Goal: Task Accomplishment & Management: Manage account settings

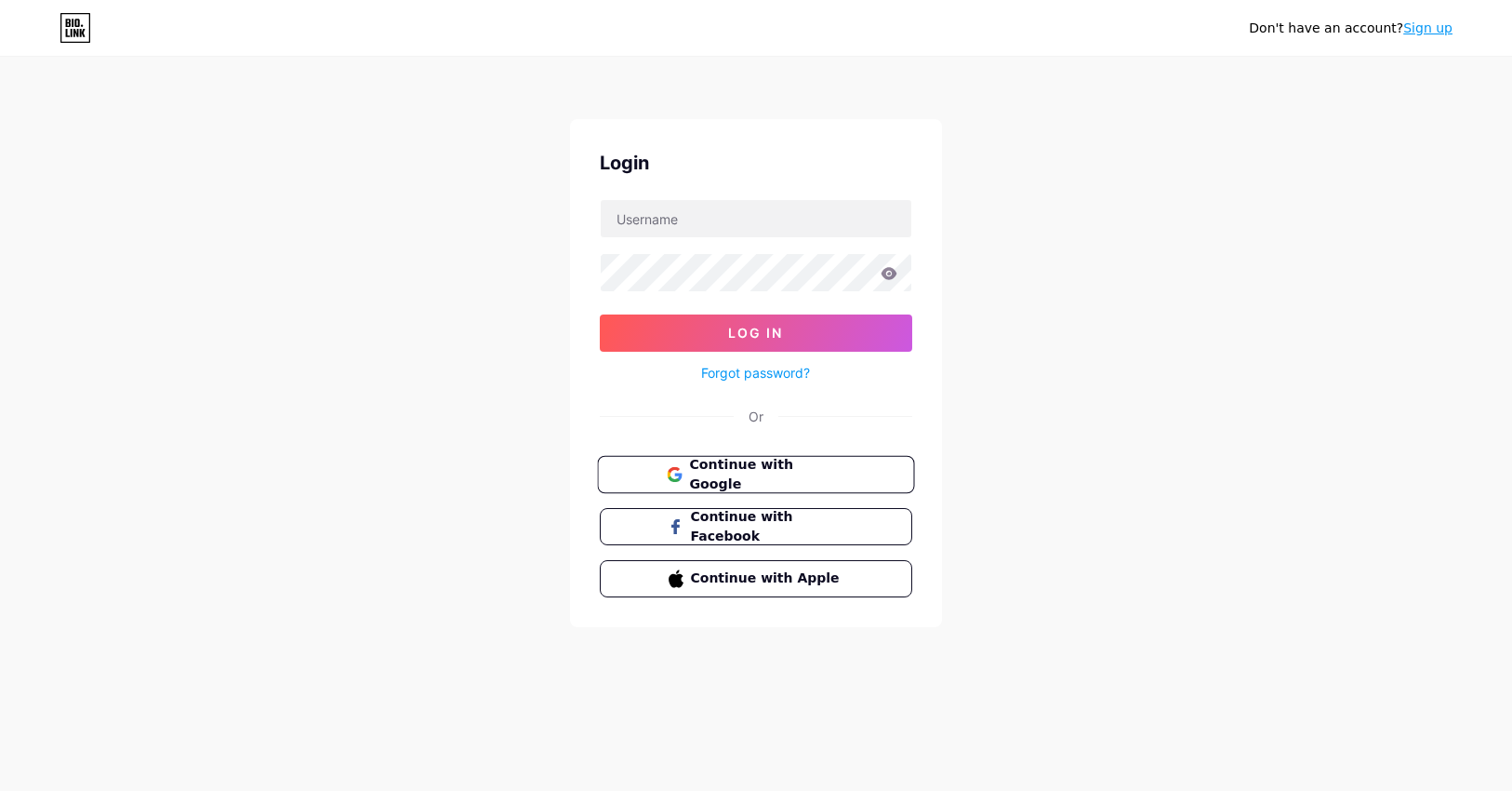
click at [793, 466] on span "Continue with Google" at bounding box center [767, 475] width 155 height 40
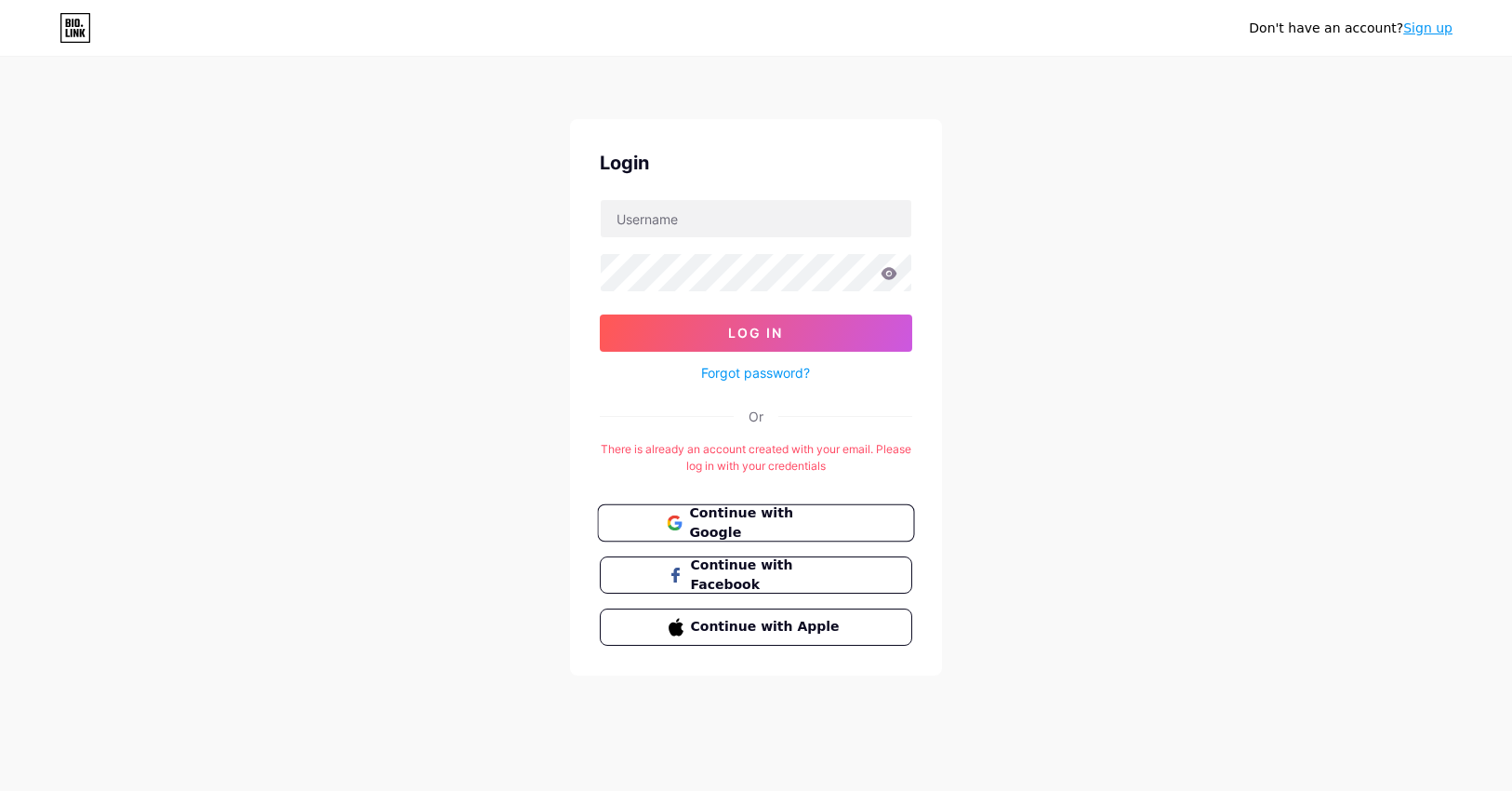
click at [846, 529] on button "Continue with Google" at bounding box center [756, 523] width 317 height 38
click at [654, 222] on input "text" at bounding box center [756, 219] width 311 height 37
type input "astrumspanish@gmail.com"
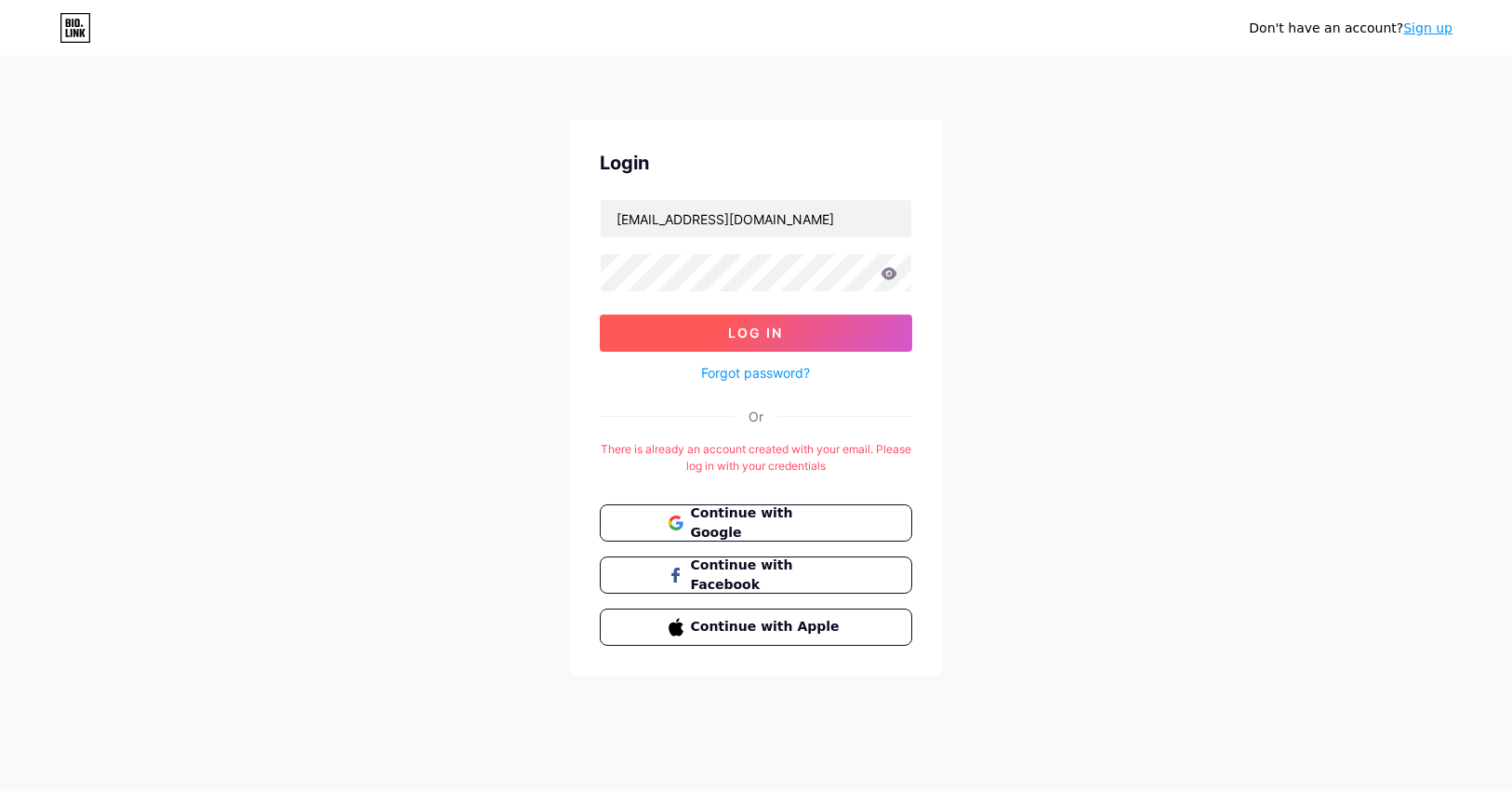
click at [755, 326] on span "Log In" at bounding box center [756, 332] width 55 height 16
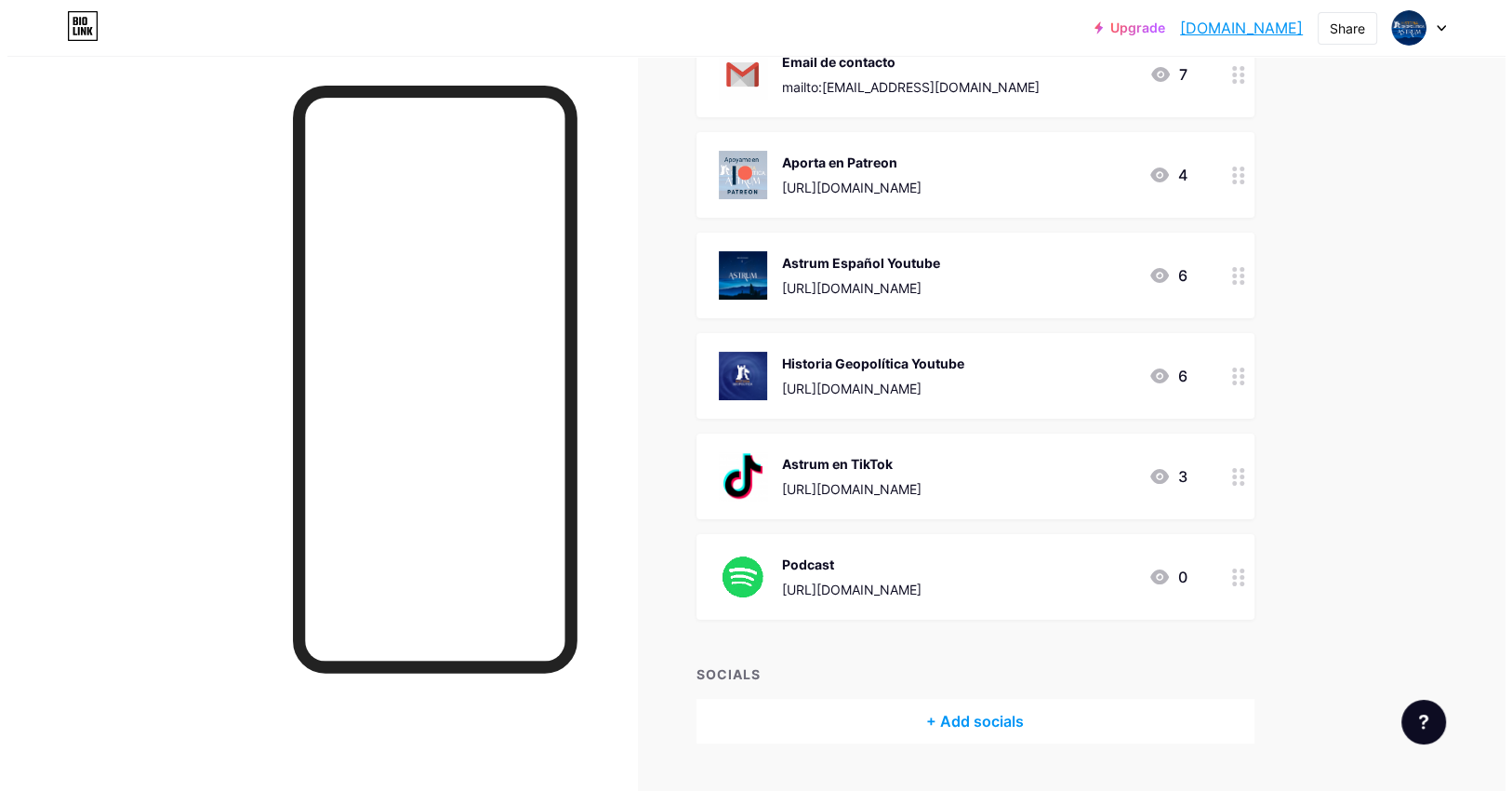
scroll to position [278, 0]
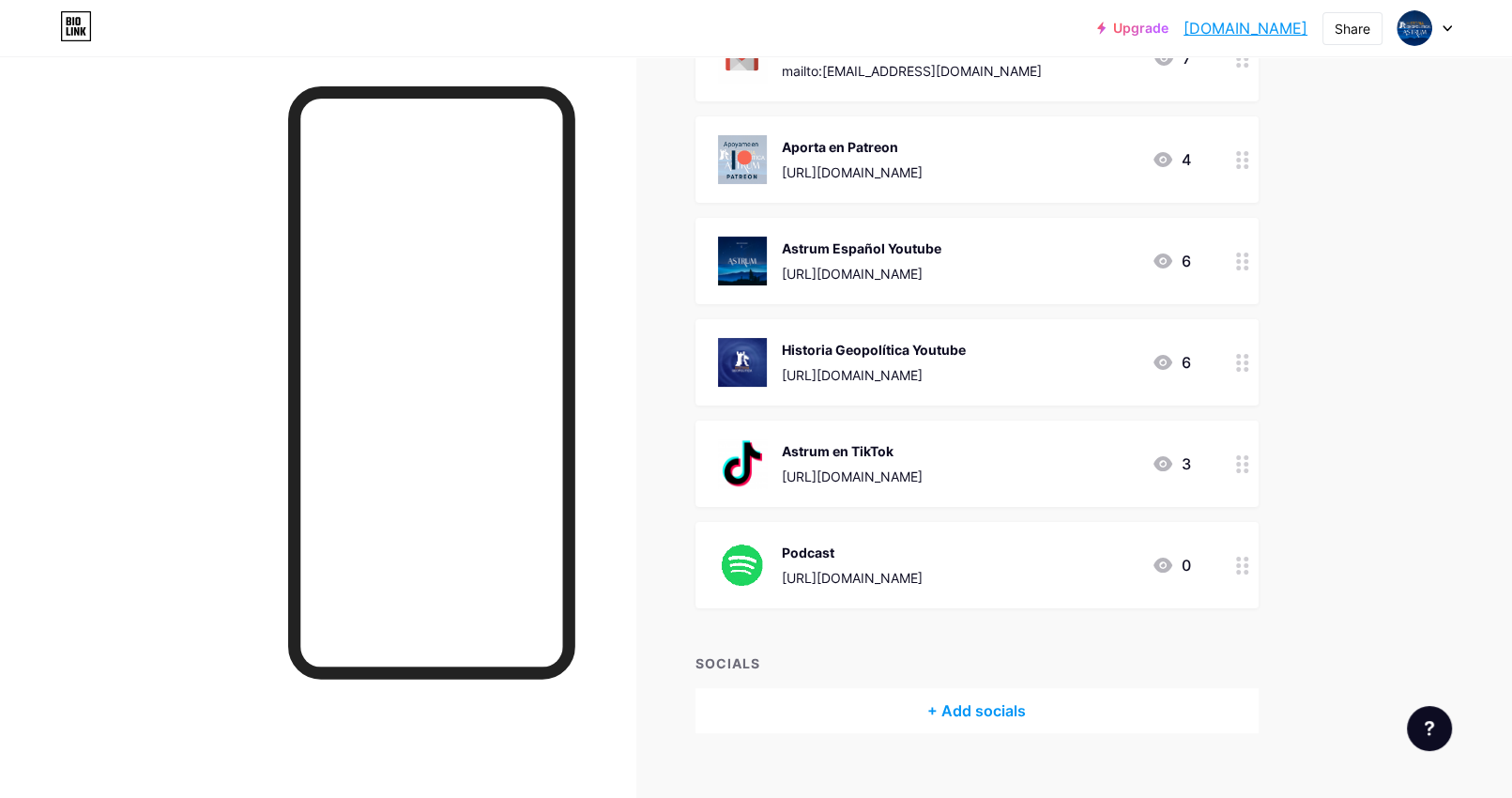
click at [1249, 565] on icon at bounding box center [1242, 565] width 13 height 18
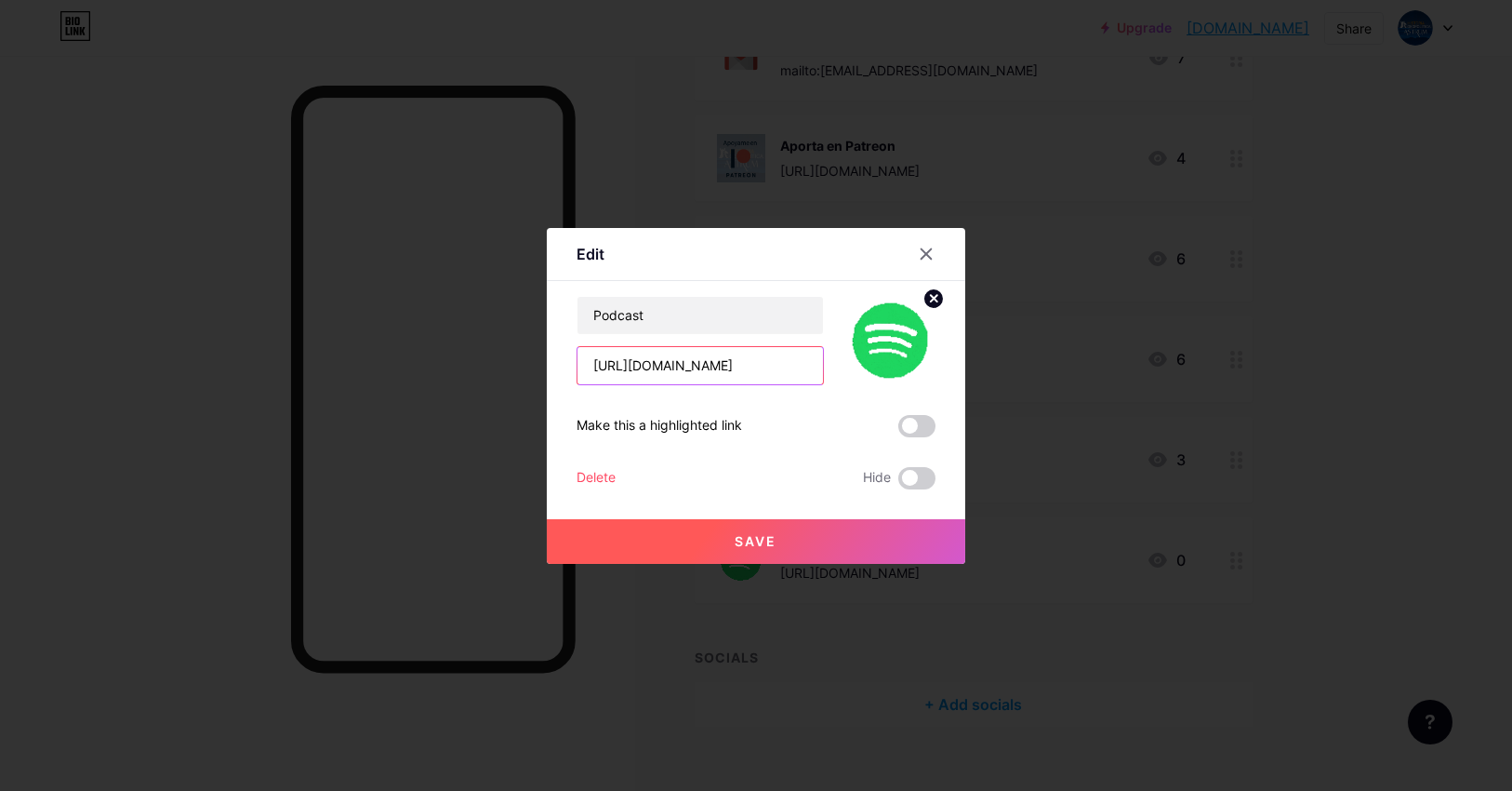
click at [692, 358] on input "https://open.spotify.com/show/1j1BLyEmsEWVPmeM9Z3YvY?si=598224db5f4d4c02" at bounding box center [701, 366] width 246 height 37
paste input "://rafaelgonzalez.bio.link"
paste input "q9ZsPlXhTD-SV7wgSWUexw"
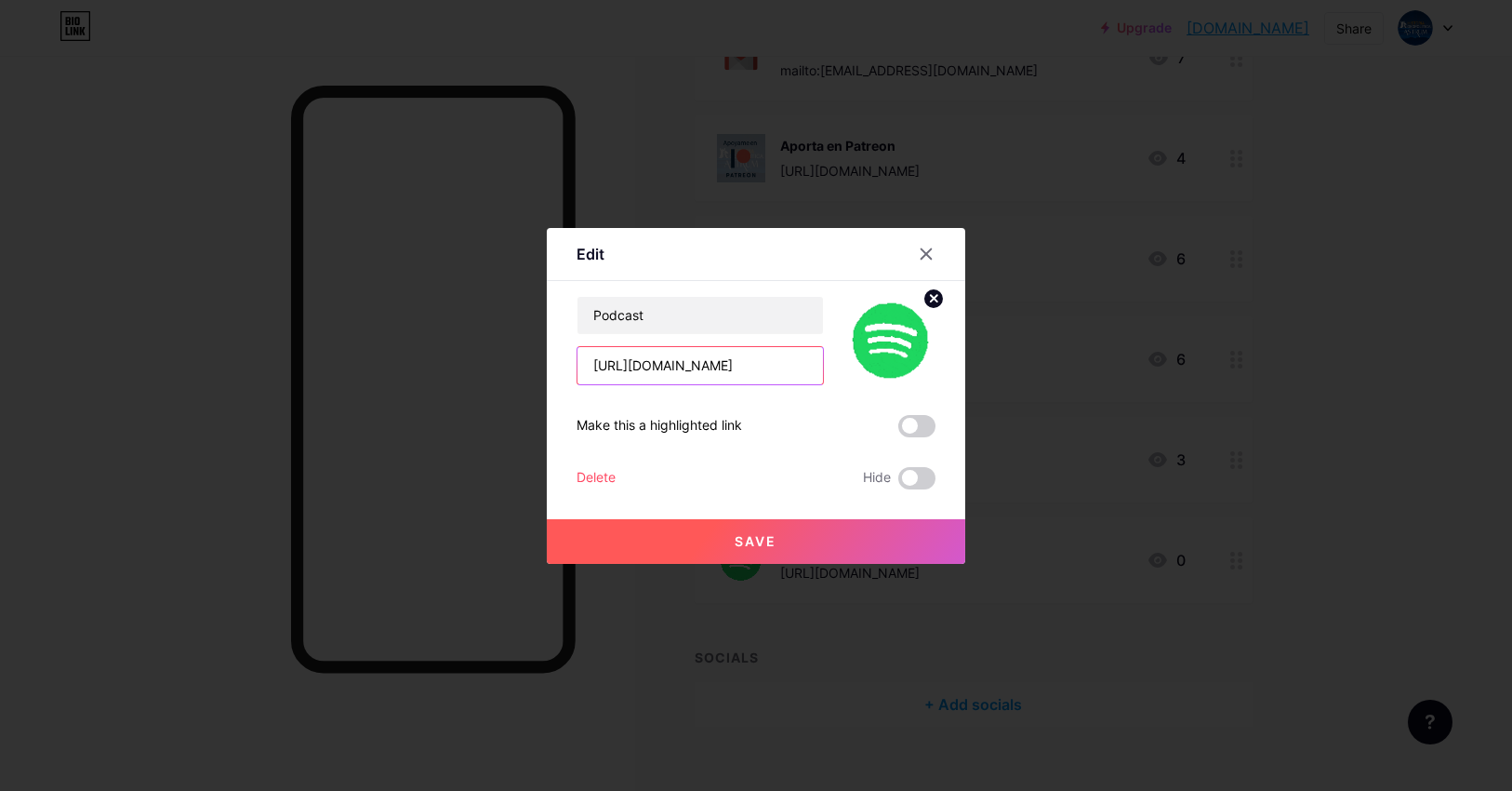
scroll to position [0, 362]
type input "[URL][DOMAIN_NAME]"
click at [782, 543] on button "Save" at bounding box center [756, 542] width 419 height 45
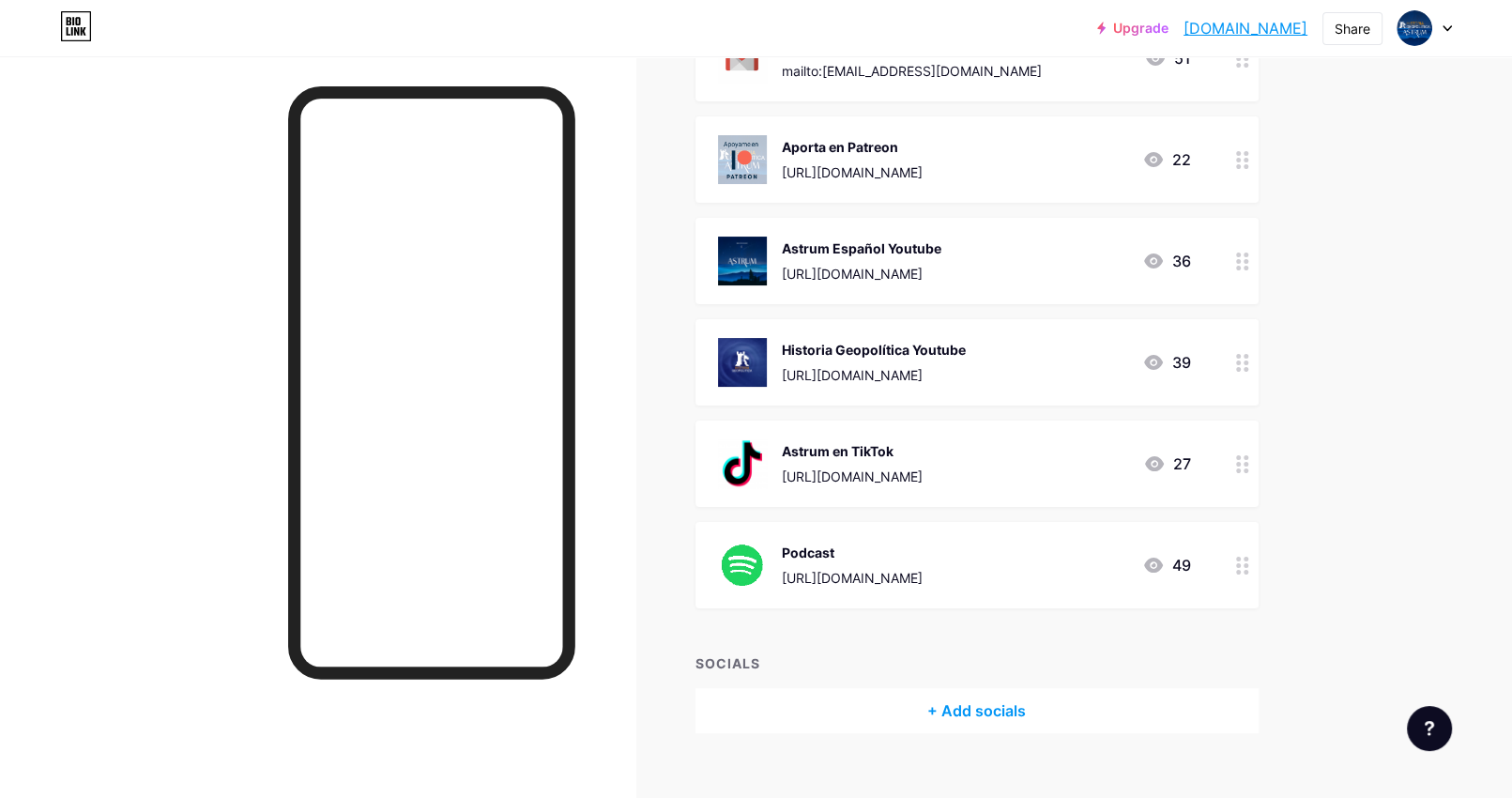
click at [972, 711] on div "+ Add socials" at bounding box center [978, 711] width 563 height 45
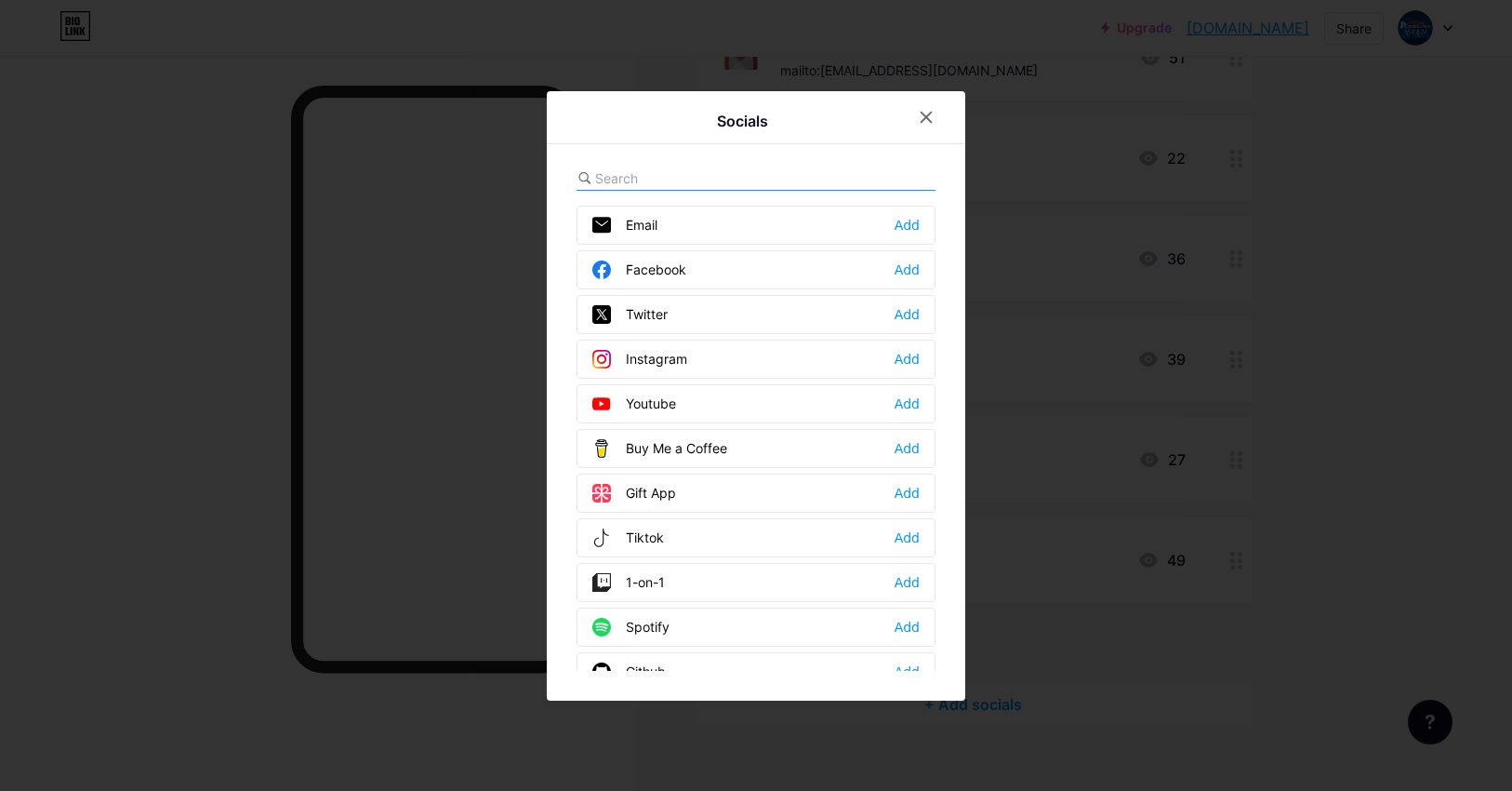
click at [701, 264] on div "Facebook Add" at bounding box center [756, 270] width 359 height 39
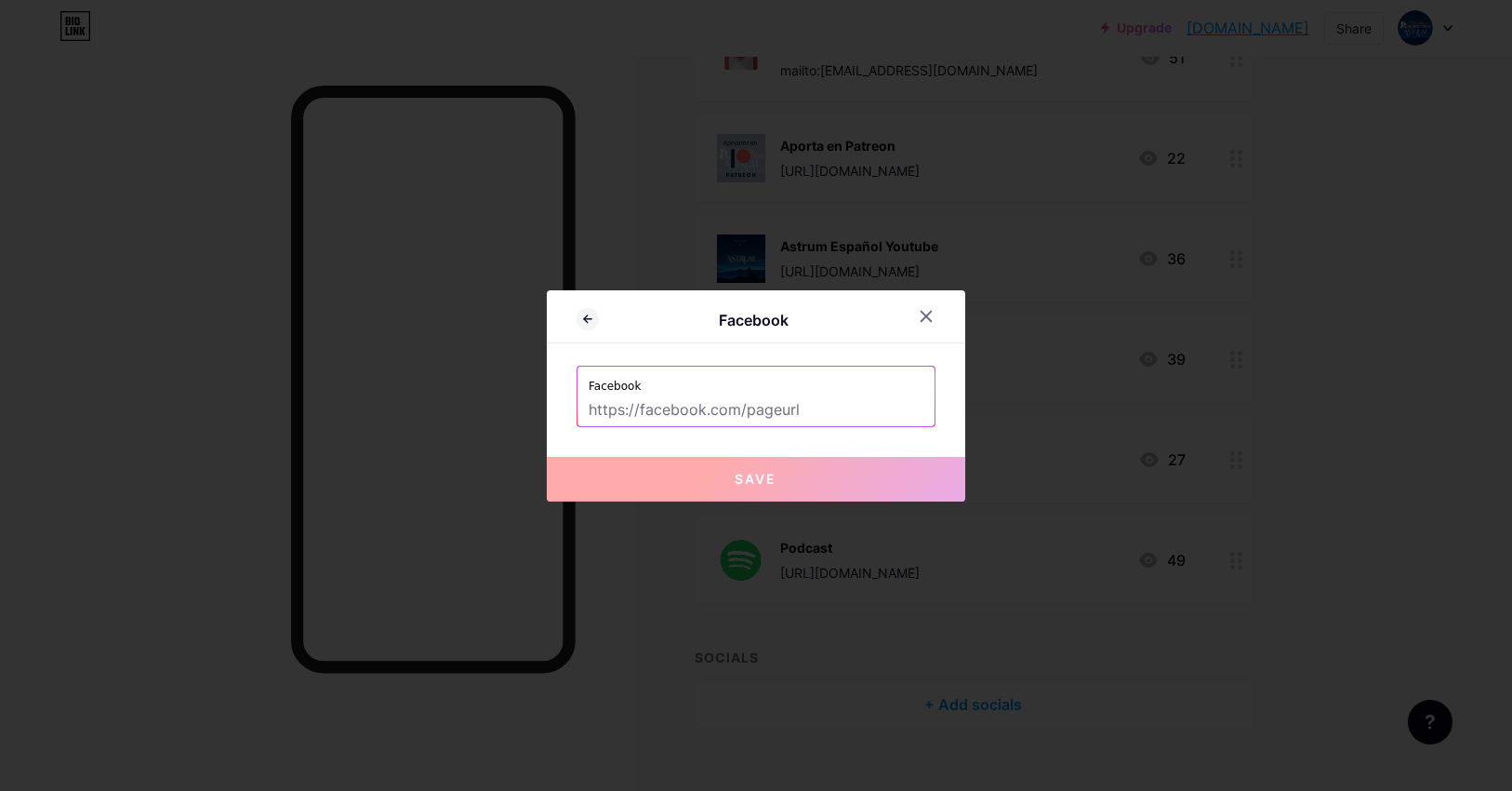
click at [676, 407] on input "text" at bounding box center [756, 410] width 335 height 32
paste input "https://www.facebook.com/profile.php?id=61579122692202"
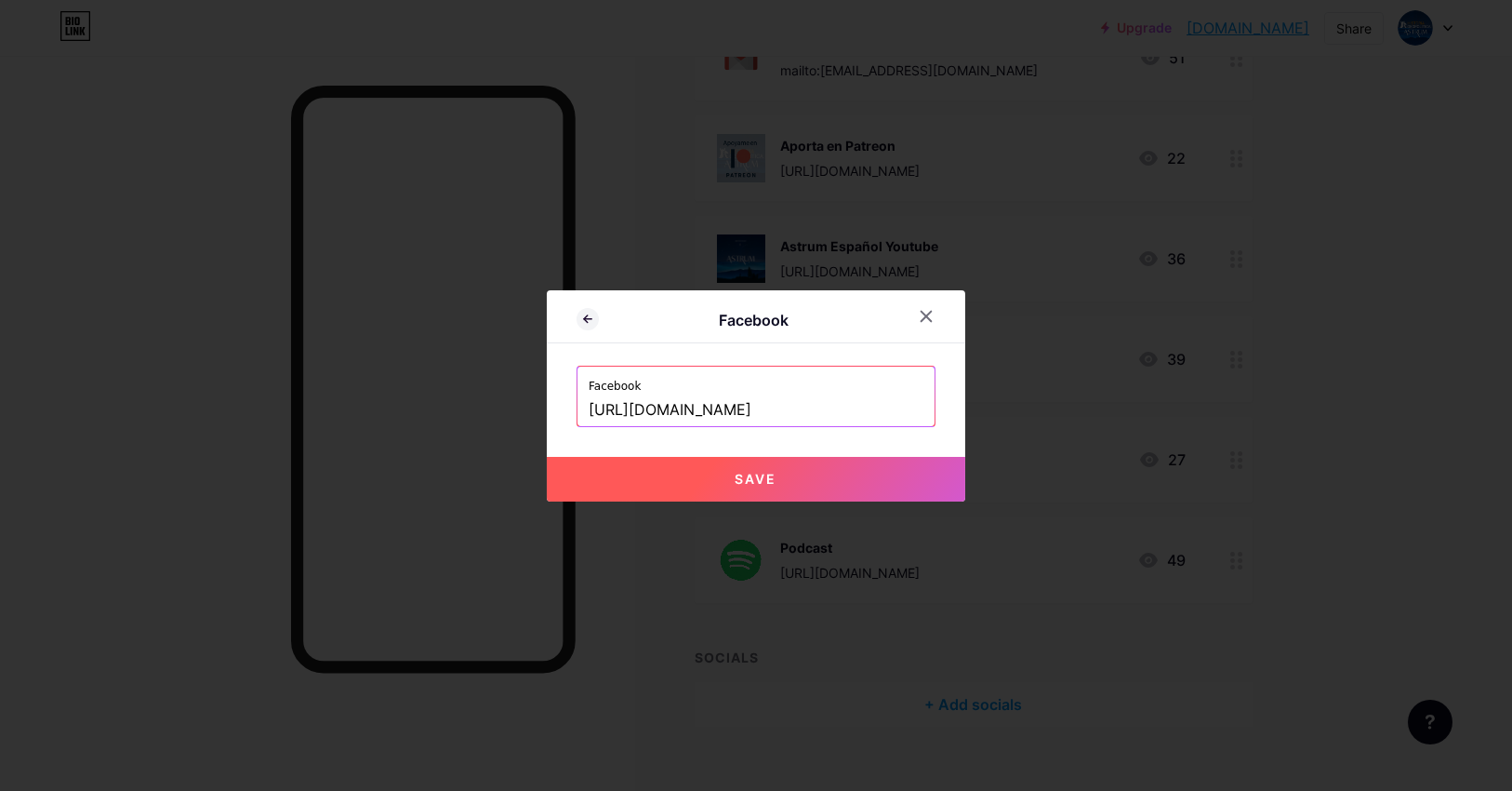
type input "https://www.facebook.com/profile.php?id=61579122692202"
click at [738, 475] on span "Save" at bounding box center [756, 478] width 42 height 16
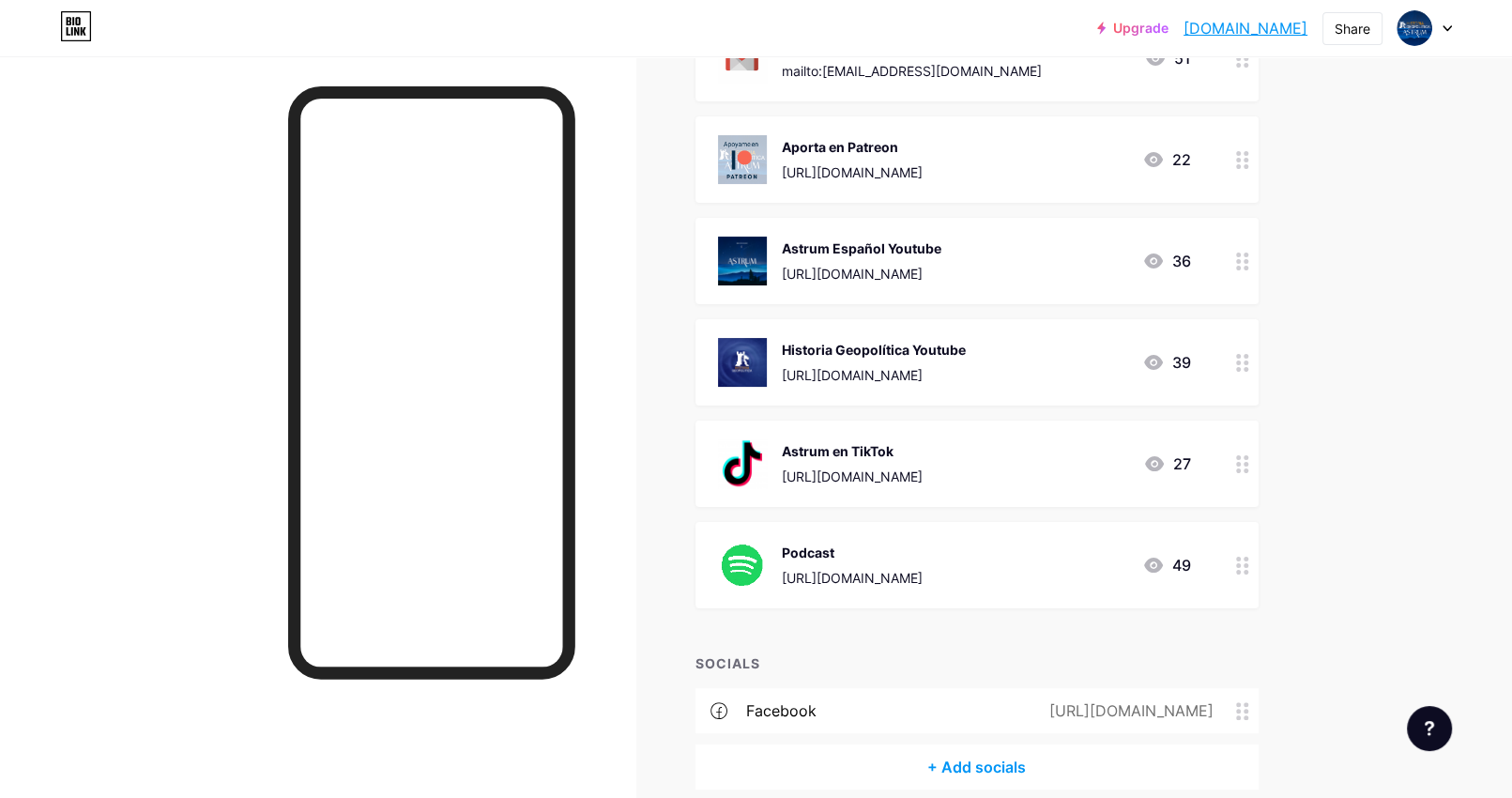
click at [1020, 711] on div "https://www.facebook.com/profile.php?id=61579122692202" at bounding box center [1128, 711] width 217 height 23
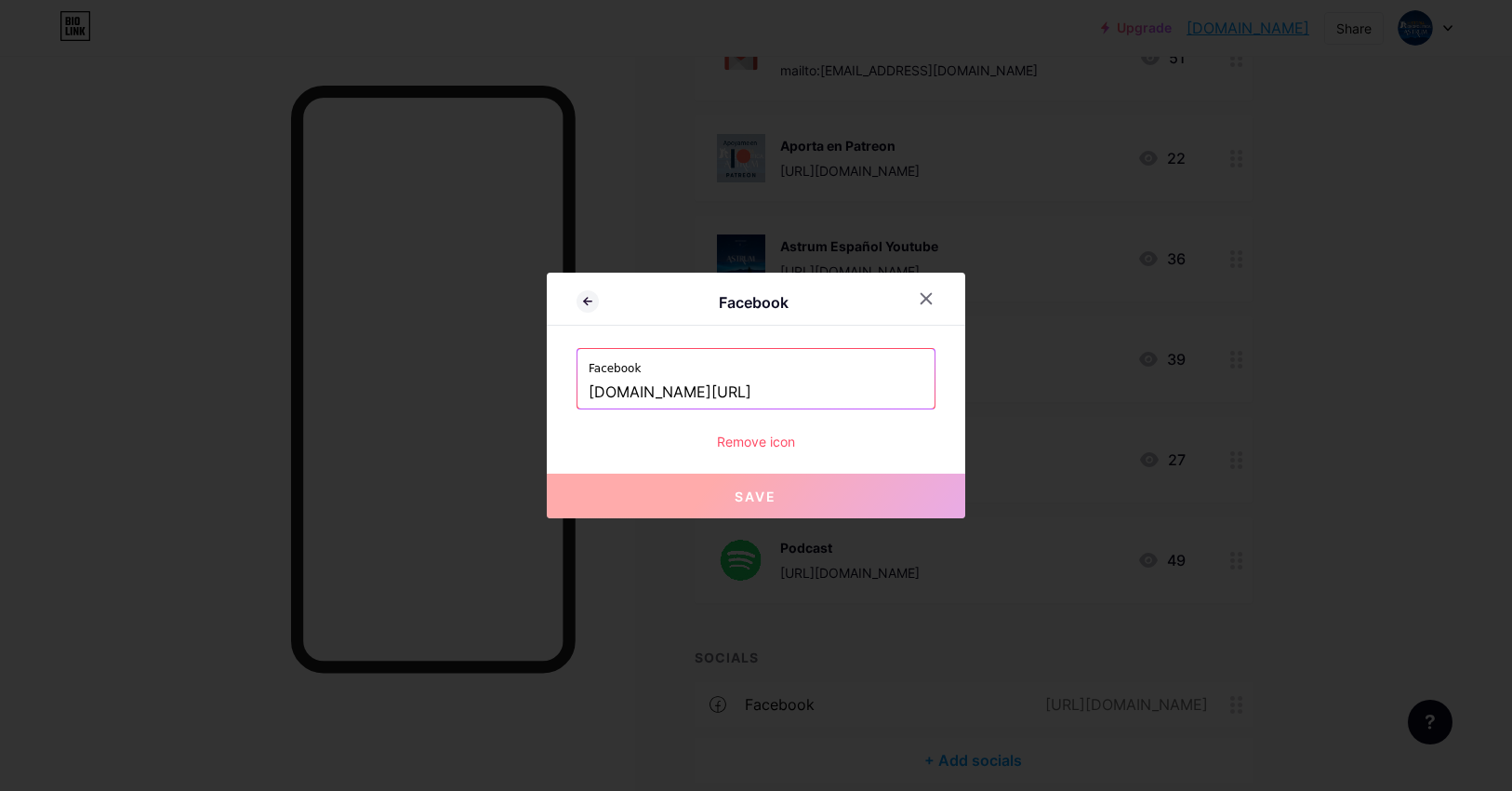
click at [655, 388] on input "www.facebook.com/profile.php?id=61579122692202" at bounding box center [756, 393] width 335 height 32
paste input "[URL][DOMAIN_NAME]"
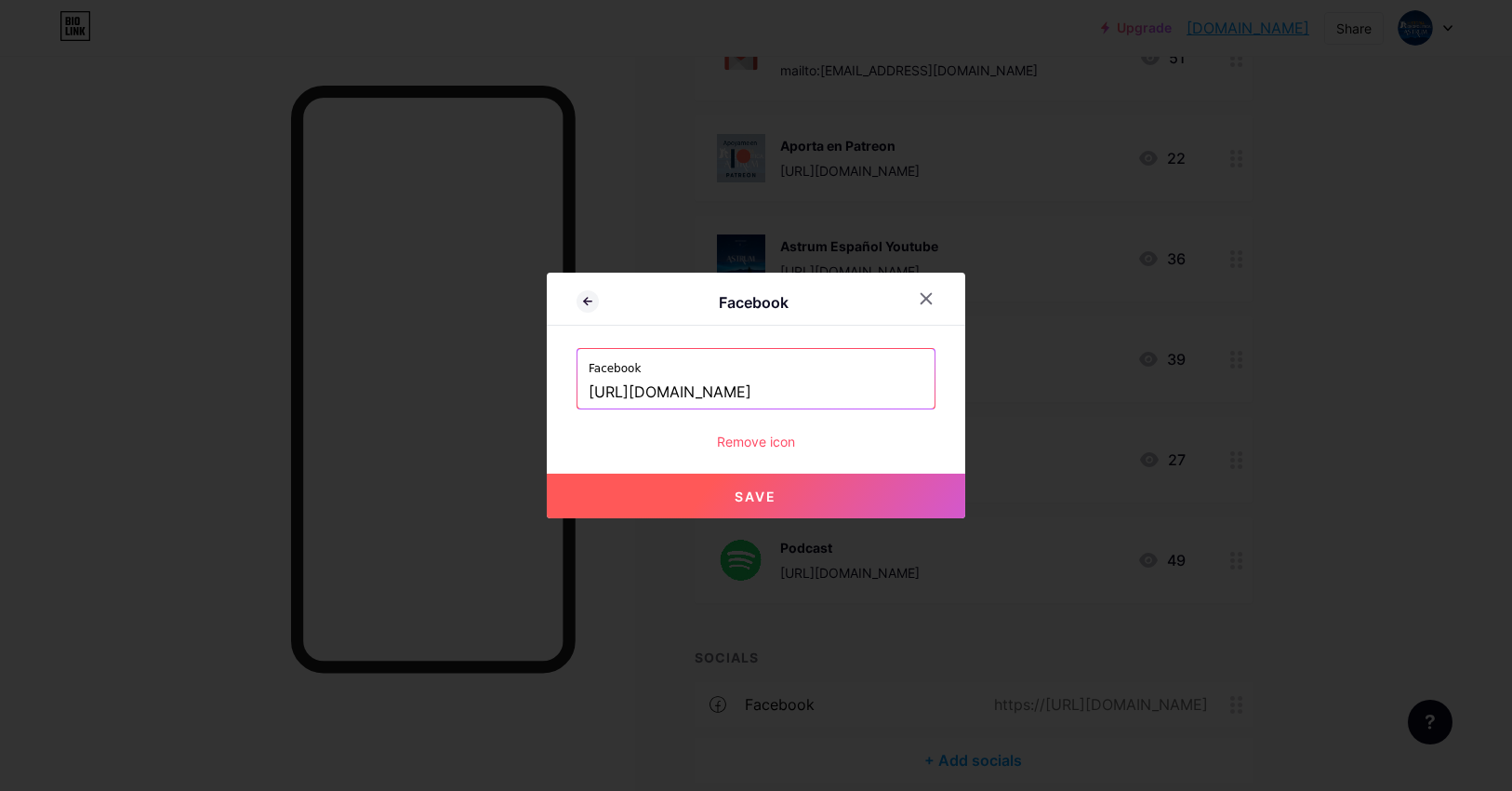
type input "[URL][DOMAIN_NAME]"
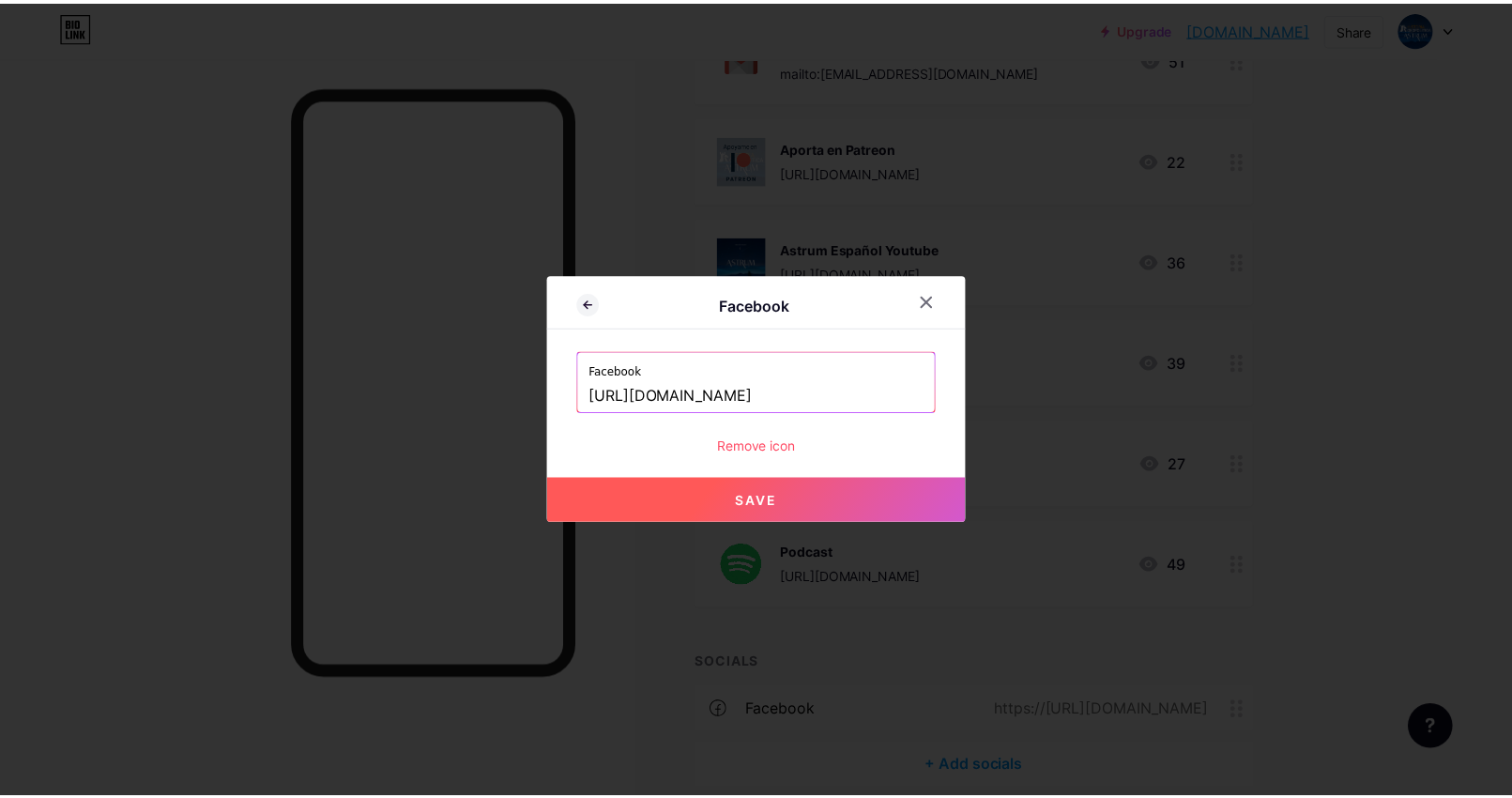
scroll to position [0, 0]
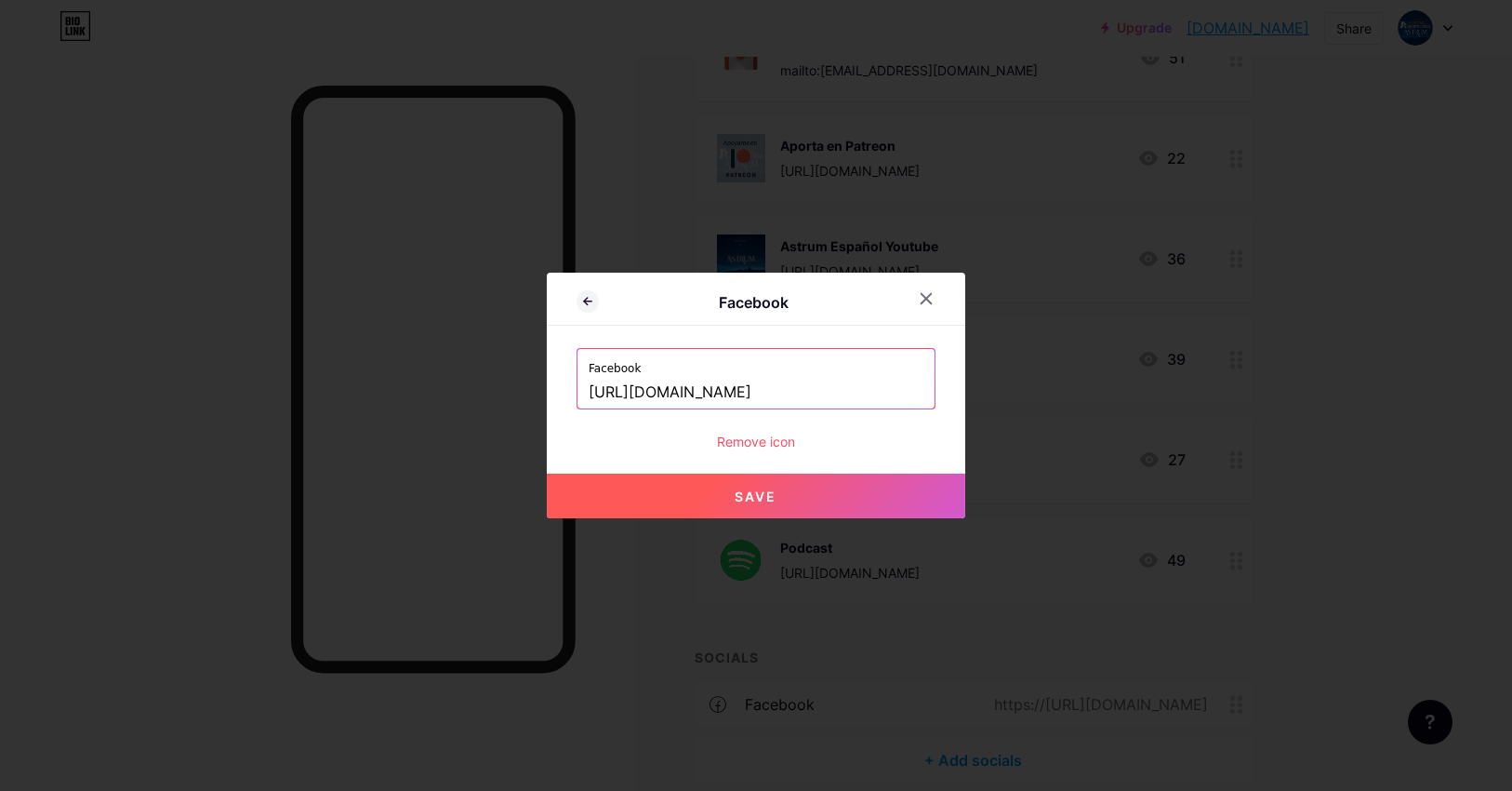
click at [746, 495] on span "Save" at bounding box center [756, 496] width 42 height 16
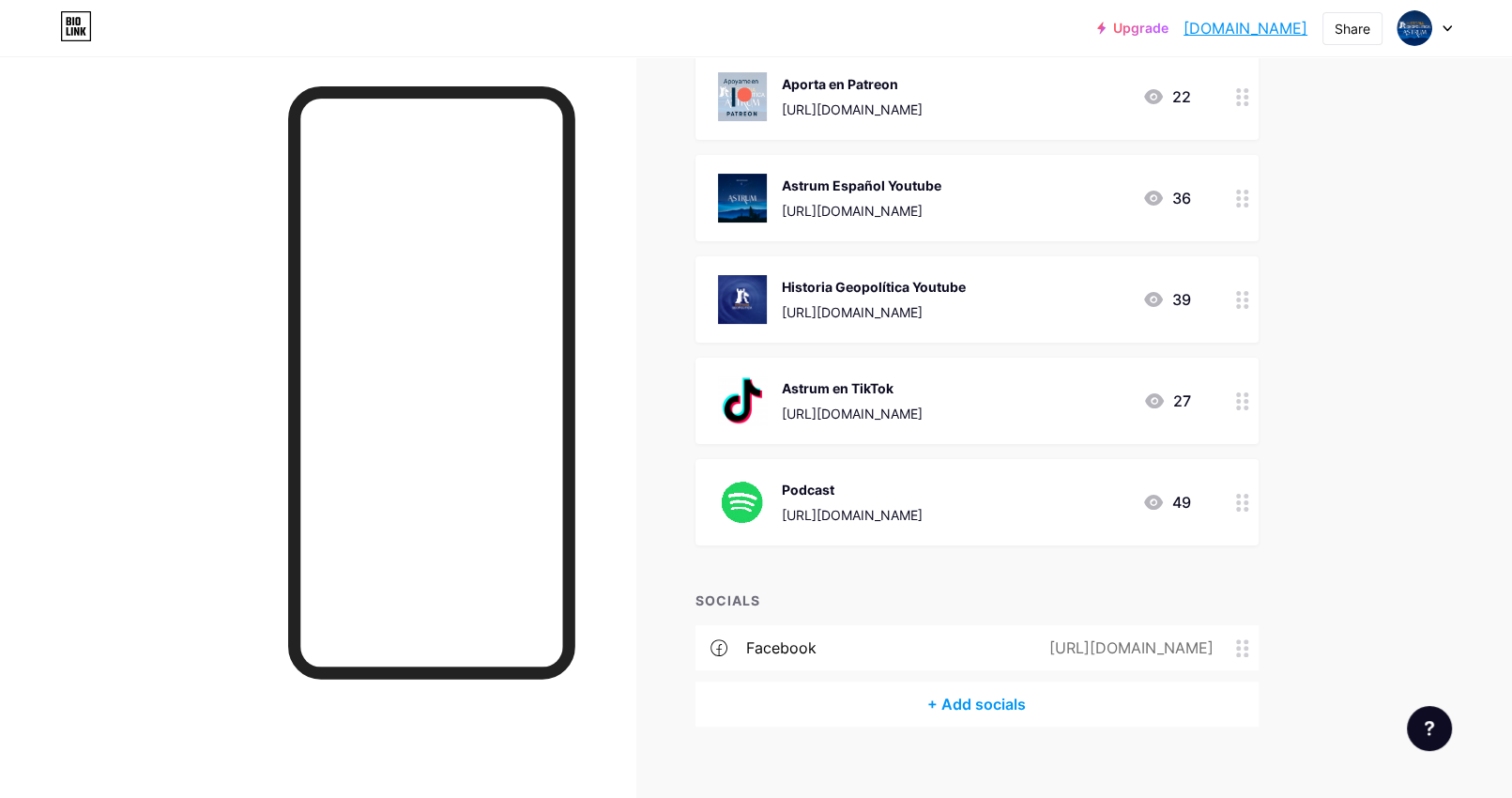
scroll to position [333, 0]
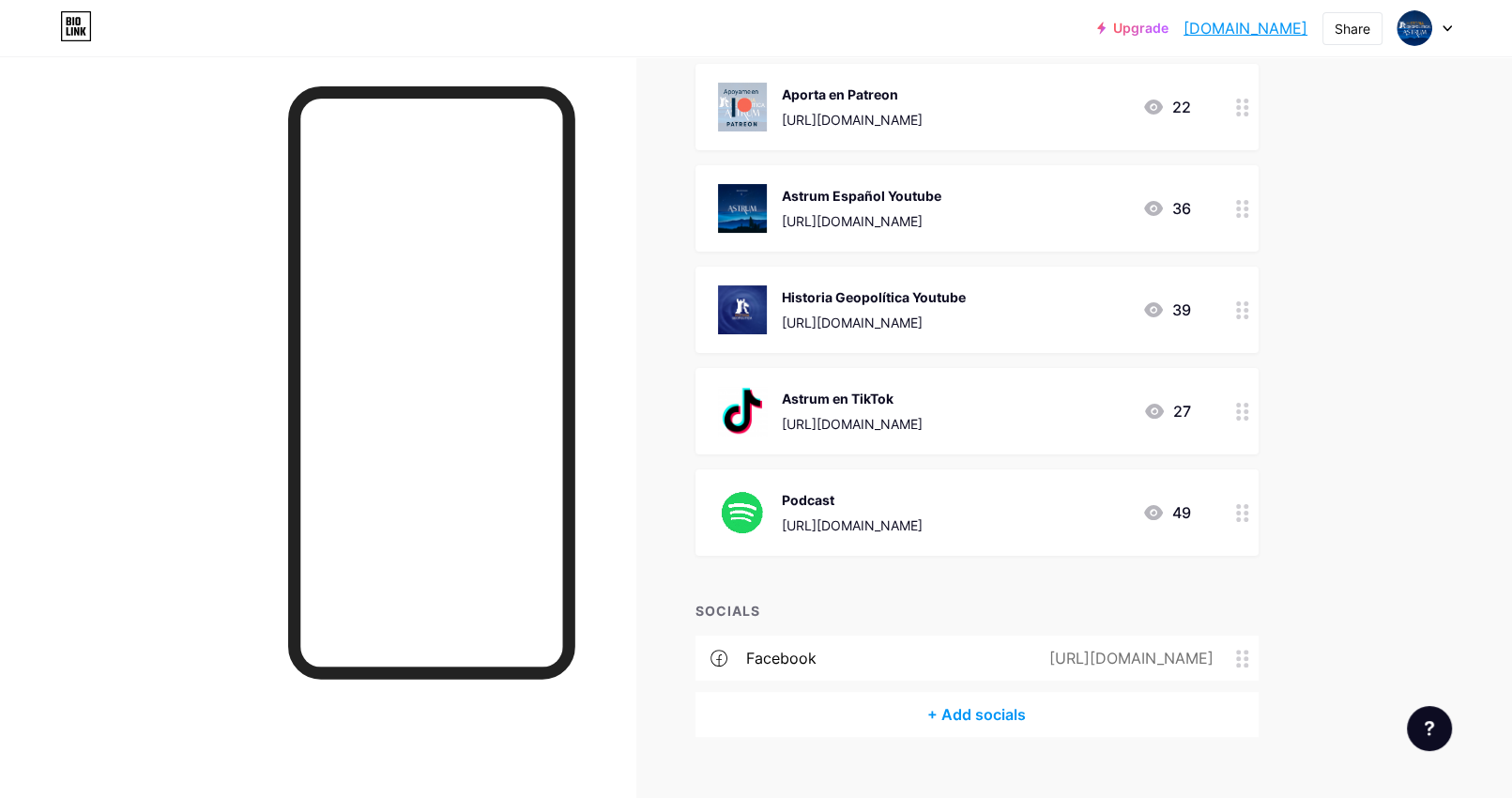
click at [1047, 655] on div "[URL][DOMAIN_NAME]" at bounding box center [1128, 658] width 217 height 23
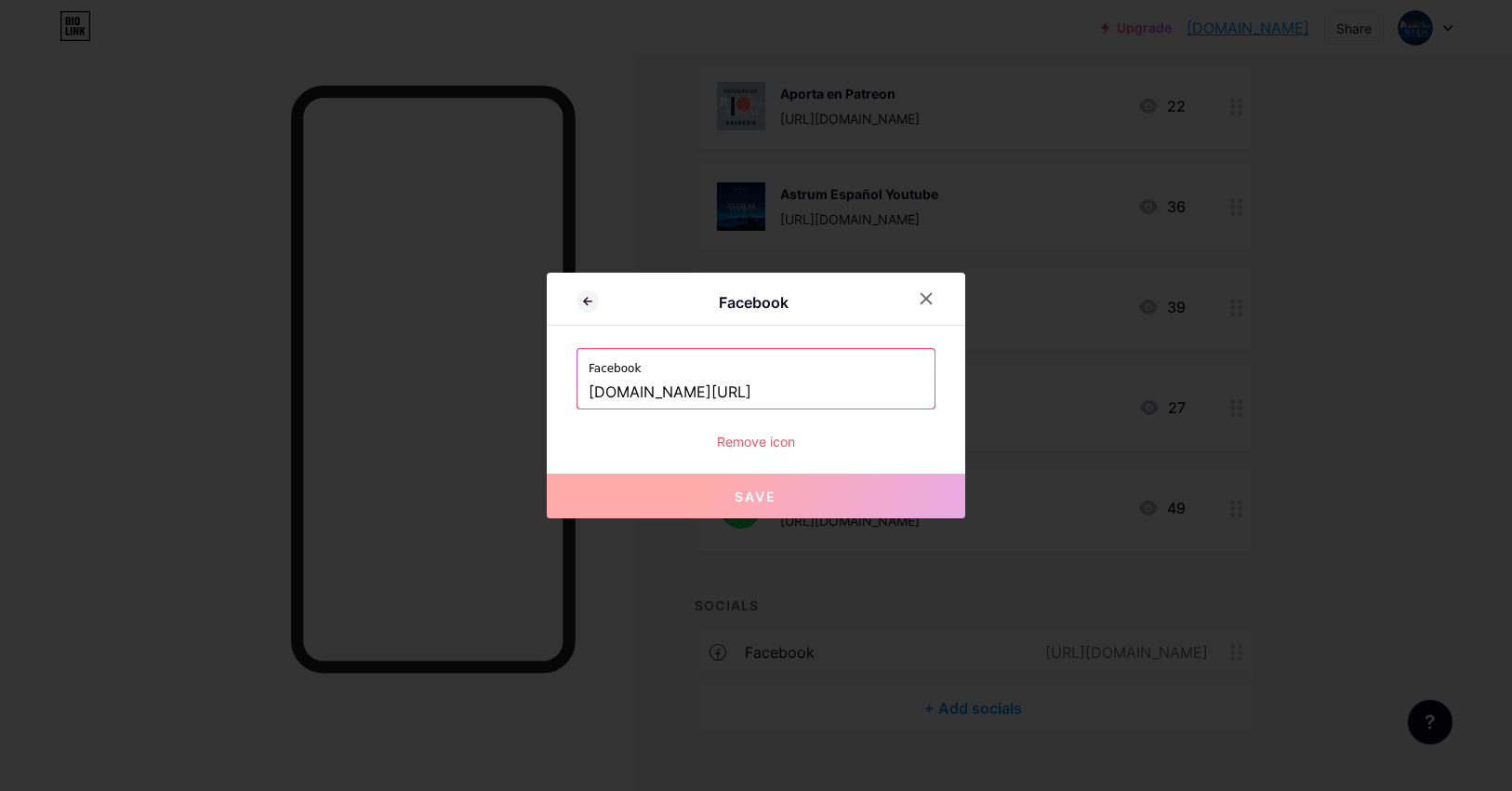
click at [760, 449] on div "Remove icon" at bounding box center [756, 441] width 359 height 20
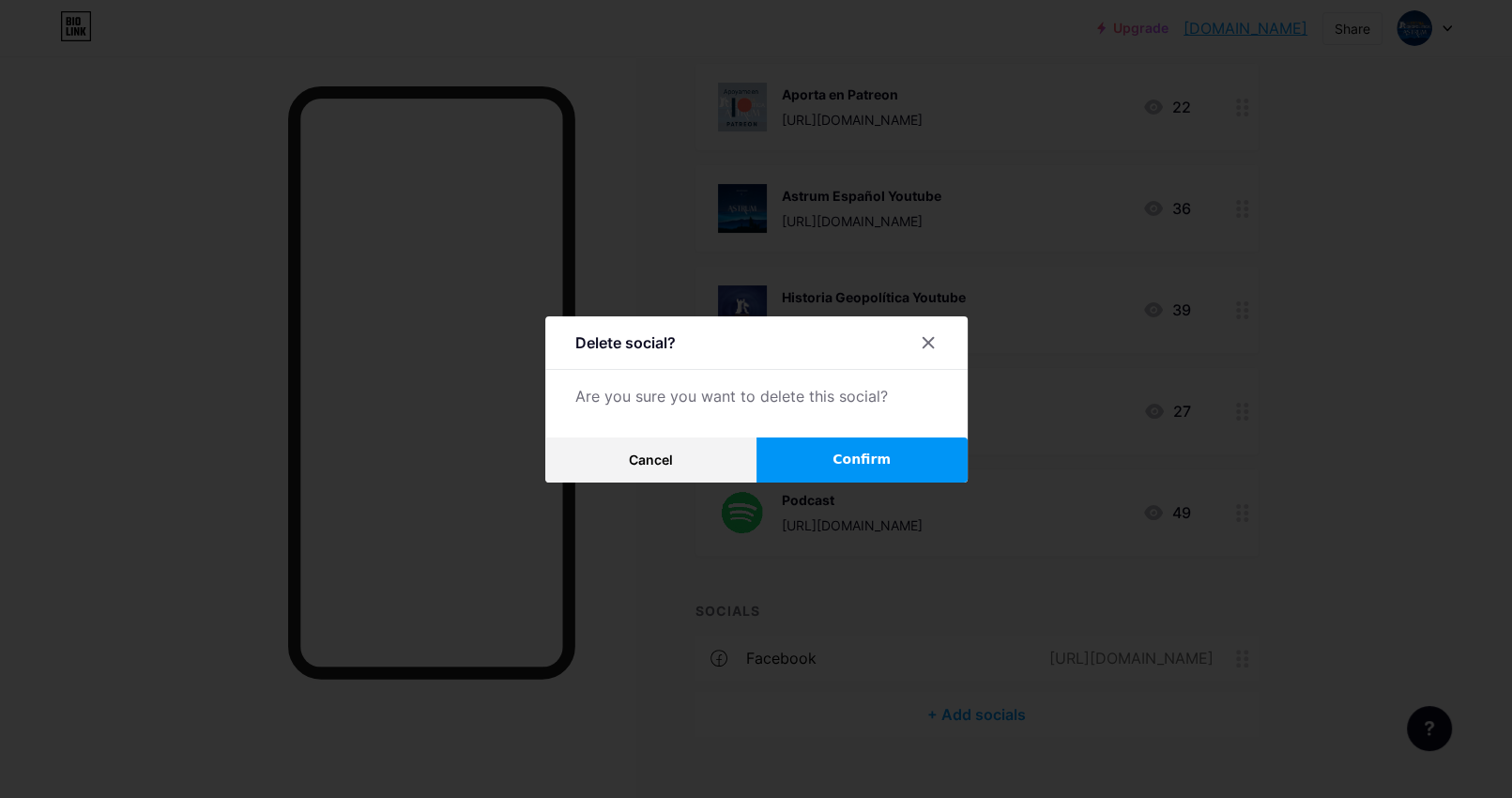
click at [885, 457] on span "Confirm" at bounding box center [862, 459] width 58 height 20
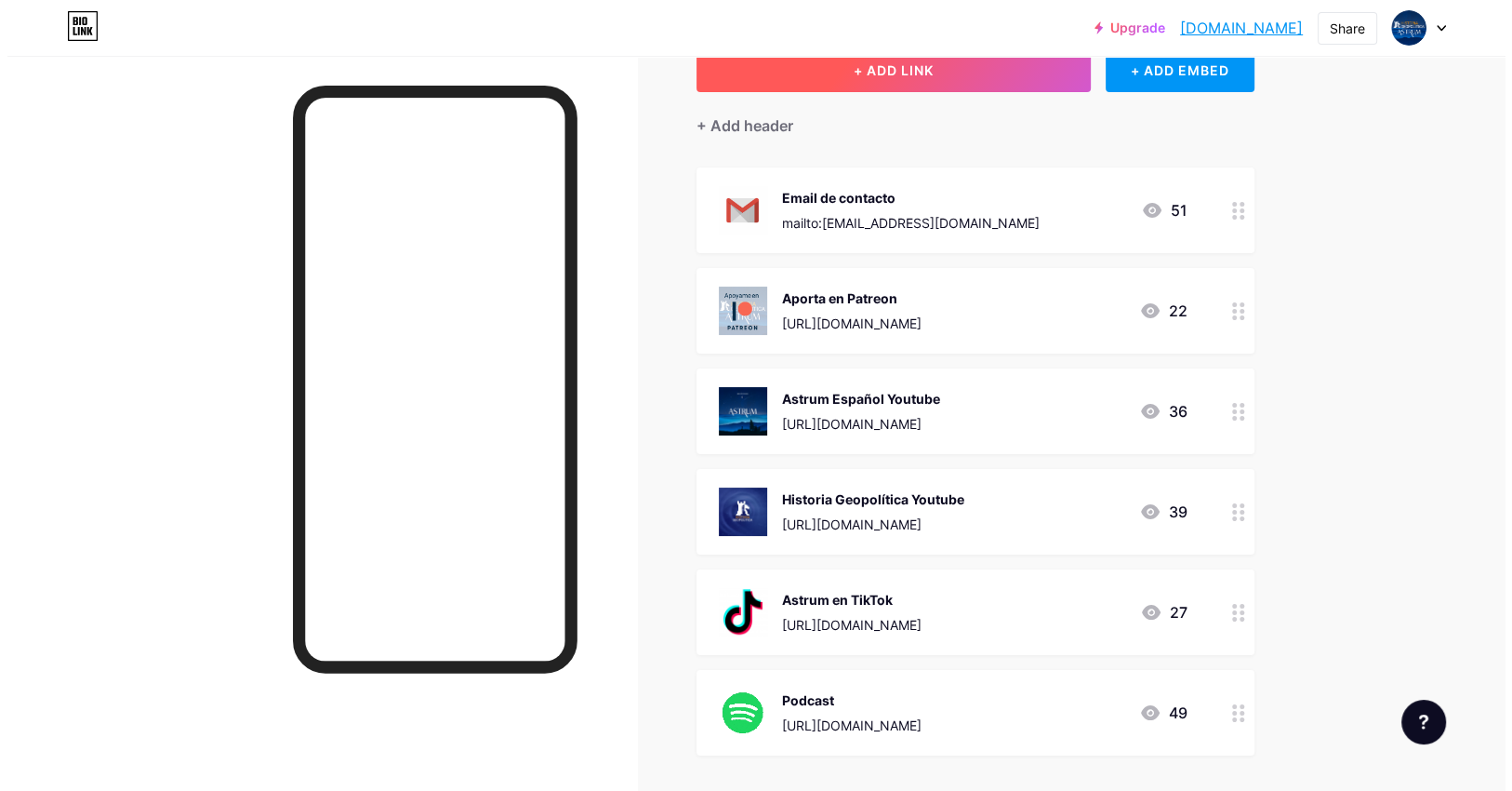
scroll to position [0, 0]
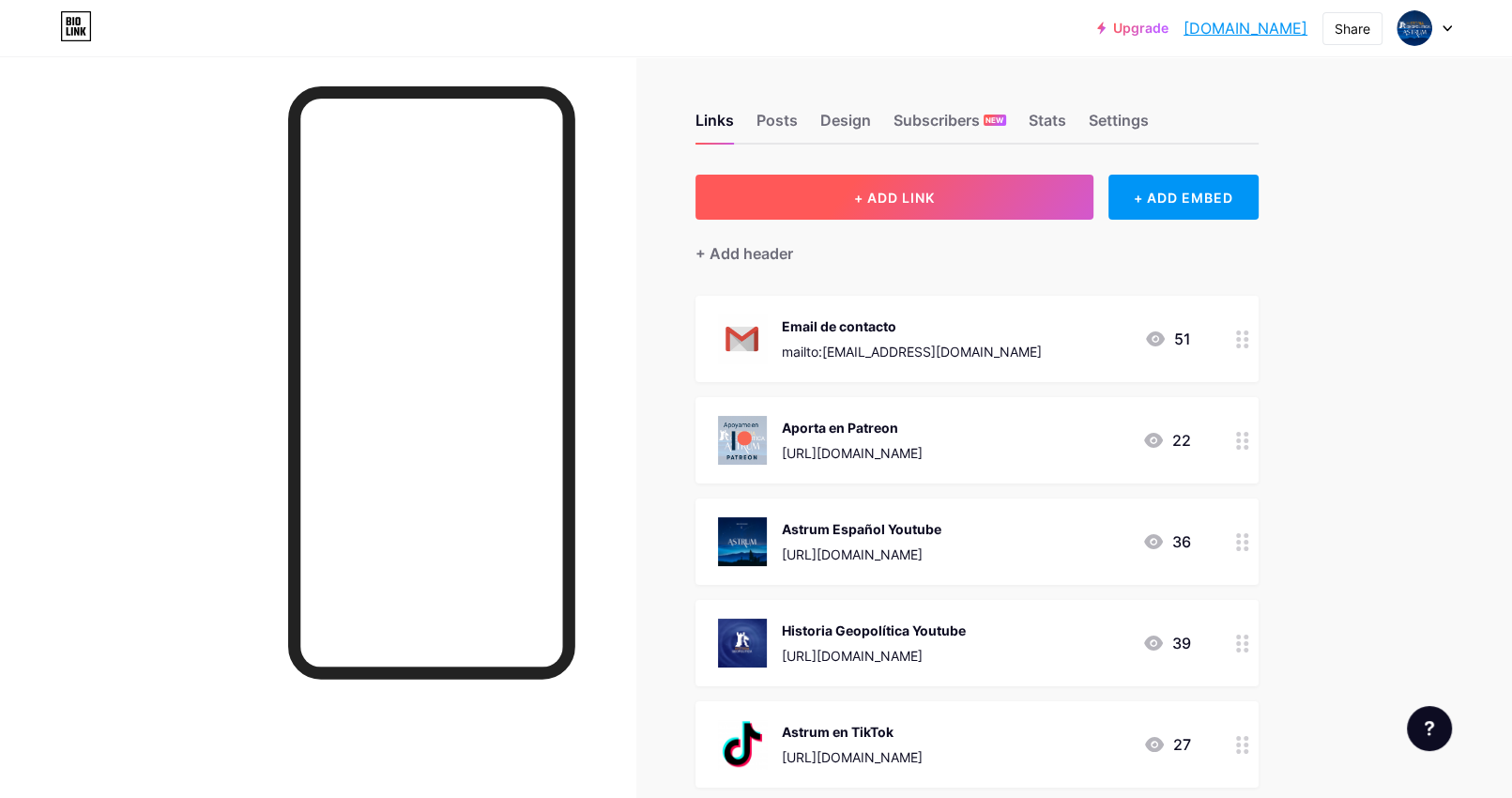
click at [845, 193] on button "+ ADD LINK" at bounding box center [895, 197] width 399 height 45
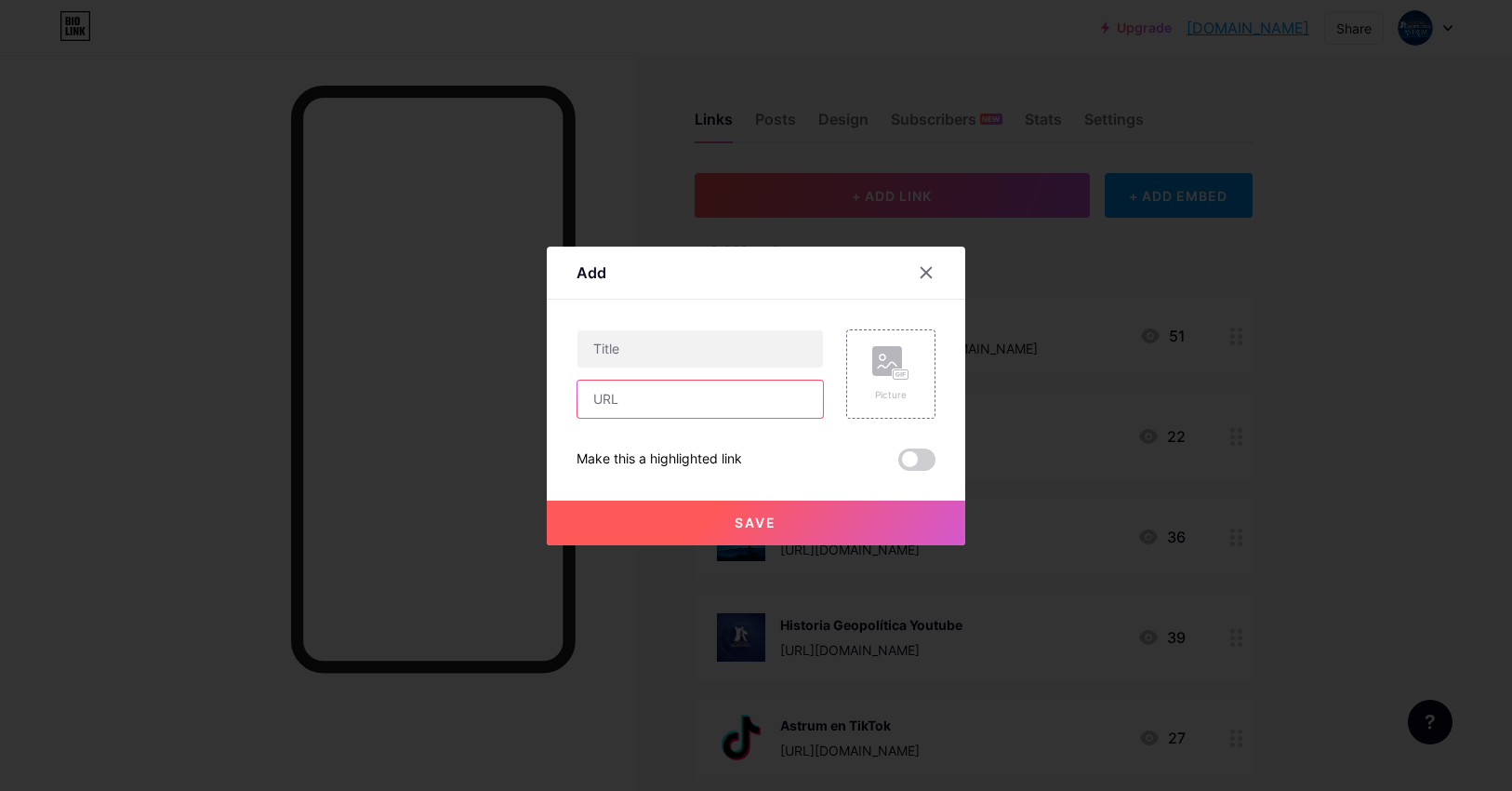
click at [651, 400] on input "text" at bounding box center [701, 399] width 246 height 37
paste input "https://www.facebook.com/people/Astrum-Expa%C3%B1ol/61579122692202/"
type input "https://www.facebook.com/people/Astrum-Expa%C3%B1ol/61579122692202/"
click at [635, 355] on input "text" at bounding box center [701, 349] width 246 height 37
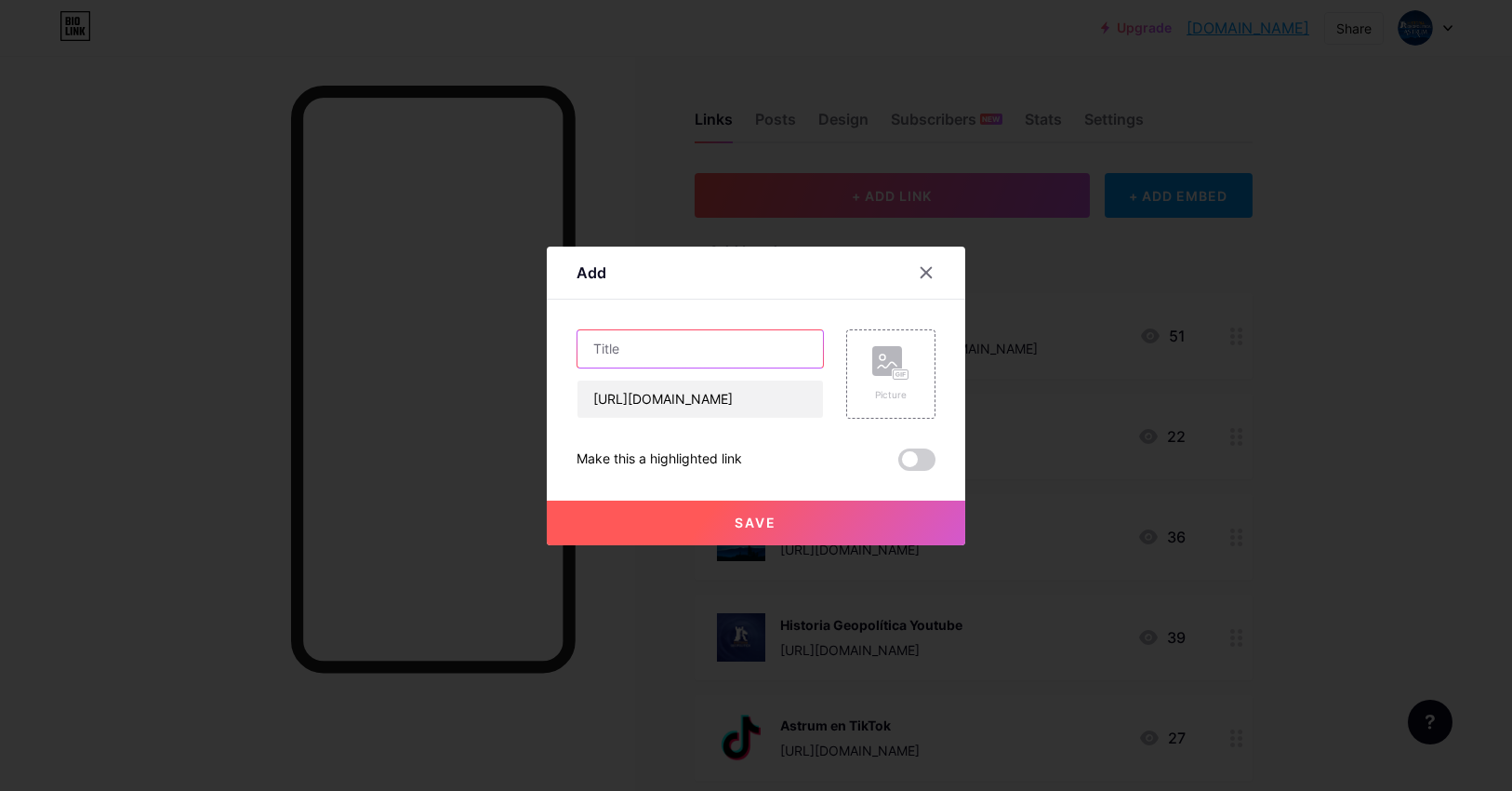
scroll to position [0, 0]
type input "Facebook"
click at [894, 382] on div "Picture" at bounding box center [891, 374] width 37 height 56
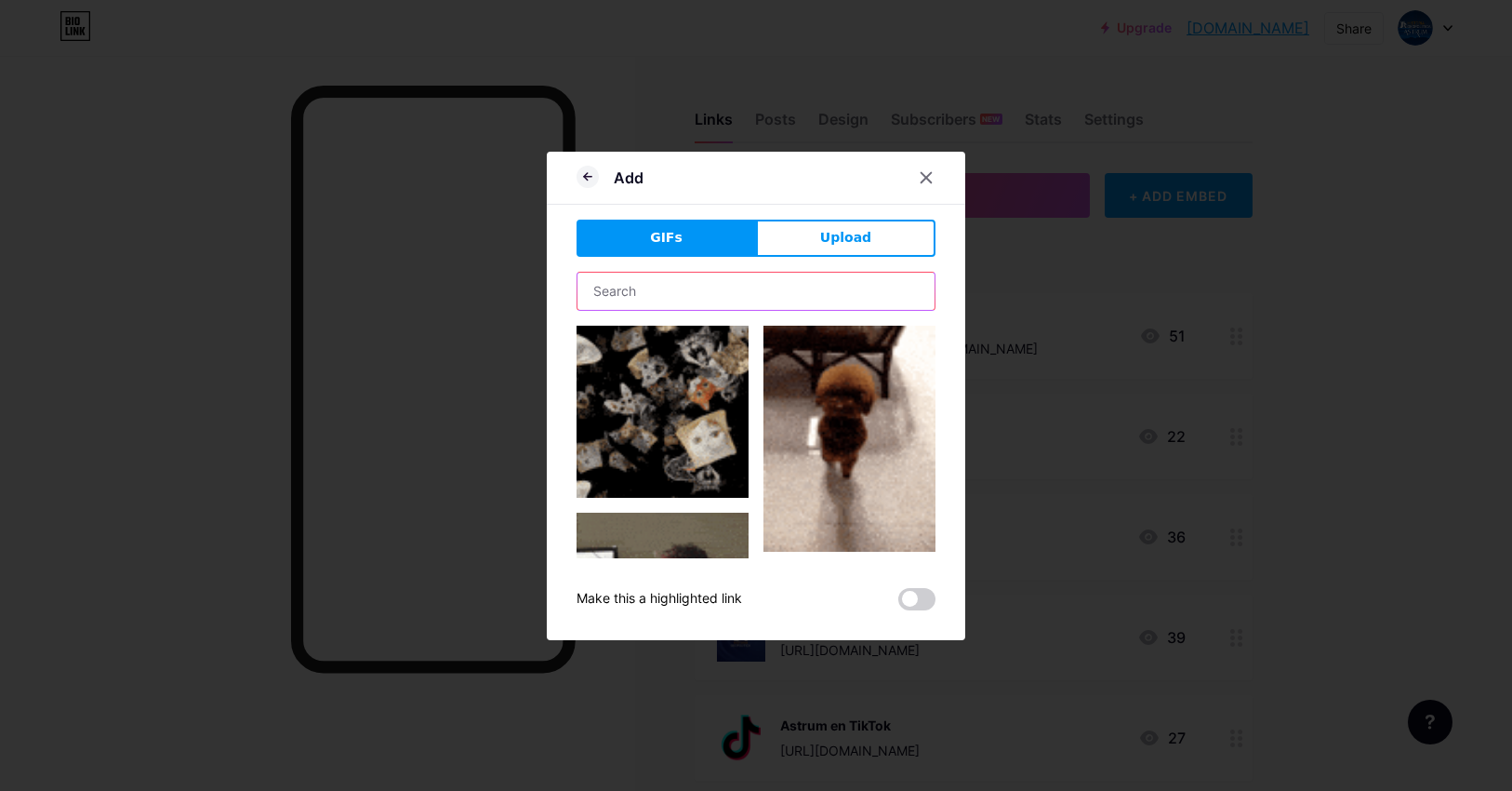
click at [710, 288] on input "text" at bounding box center [756, 291] width 357 height 37
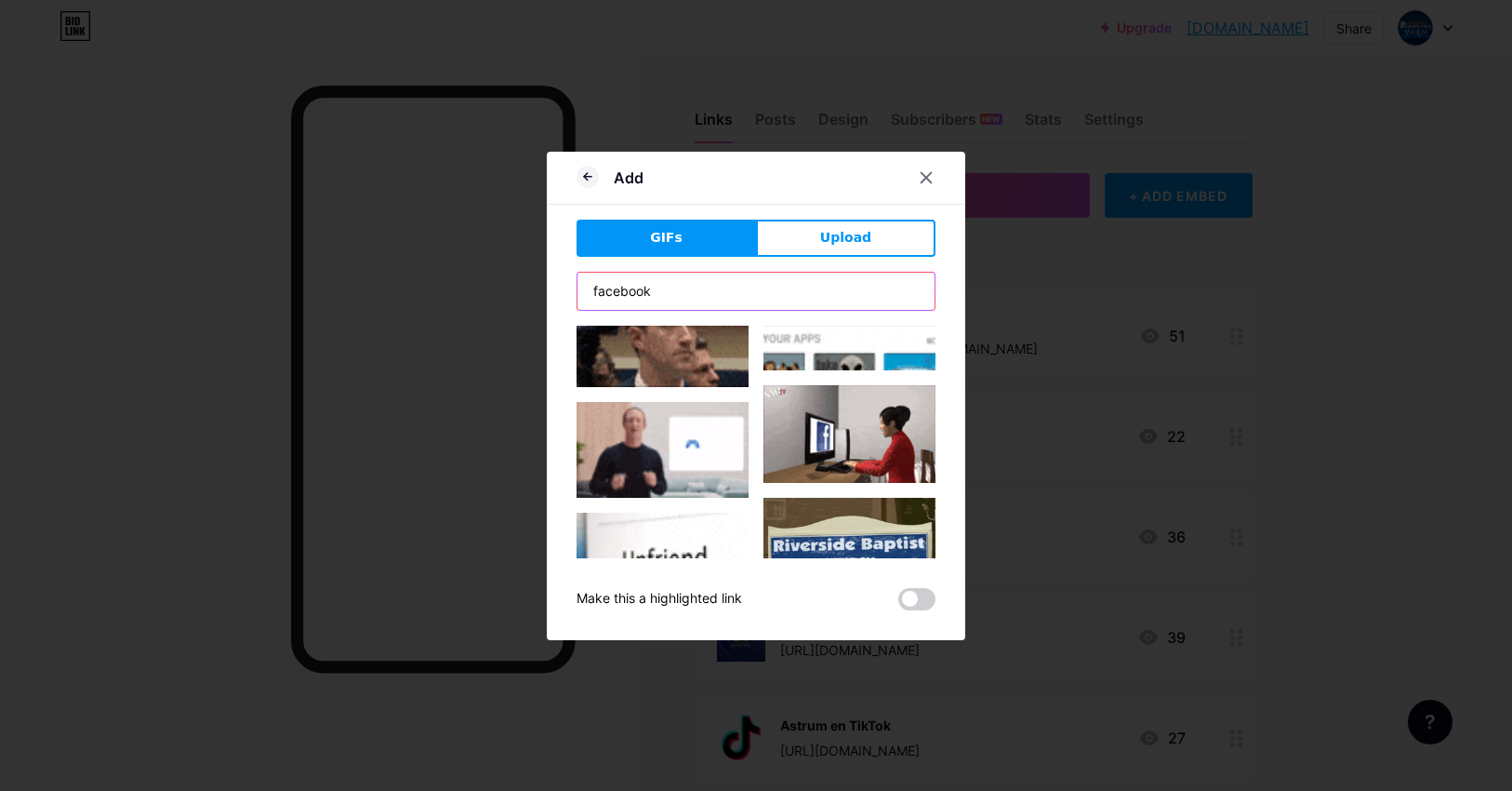
scroll to position [931, 0]
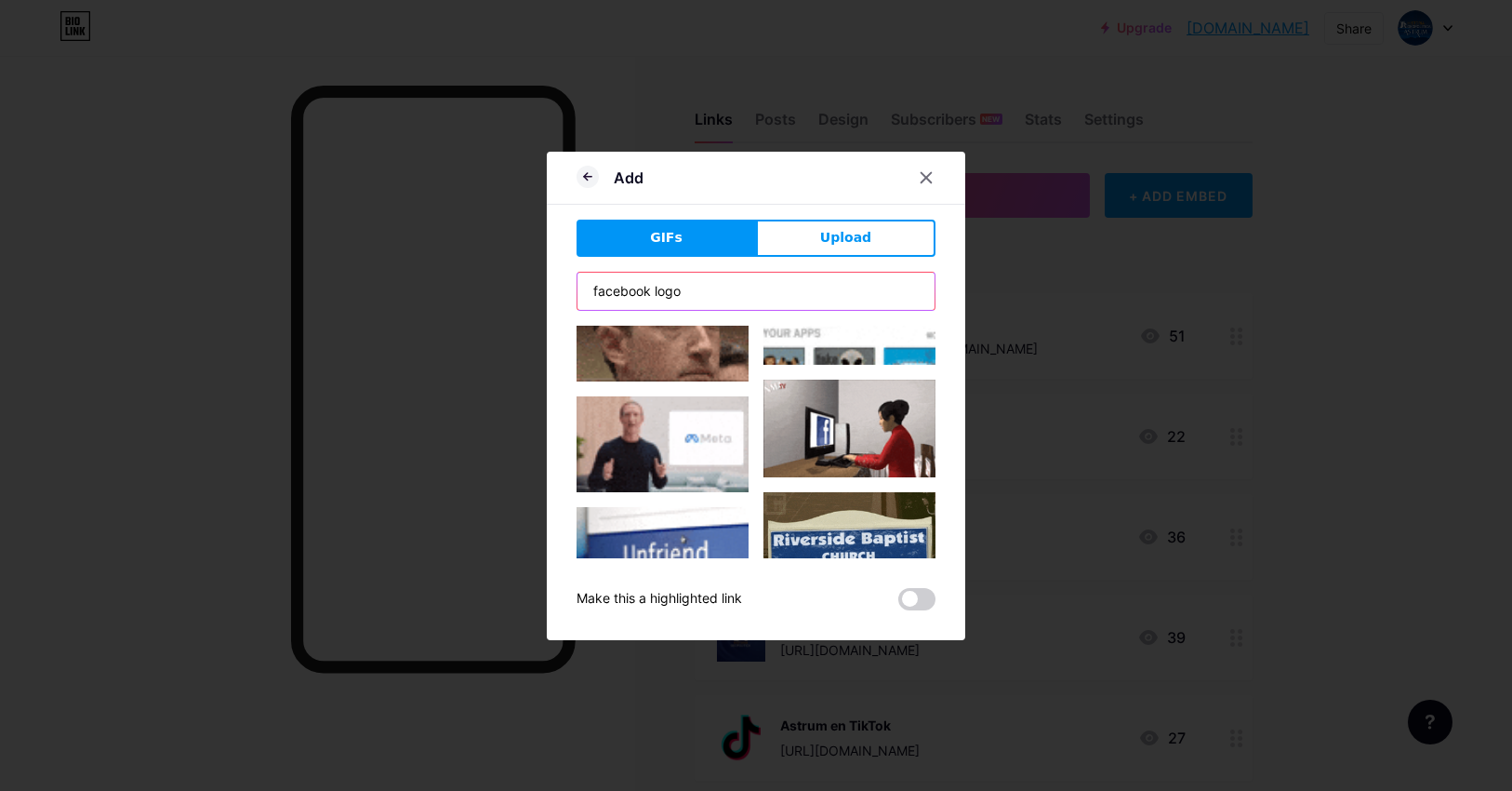
type input "facebook logo"
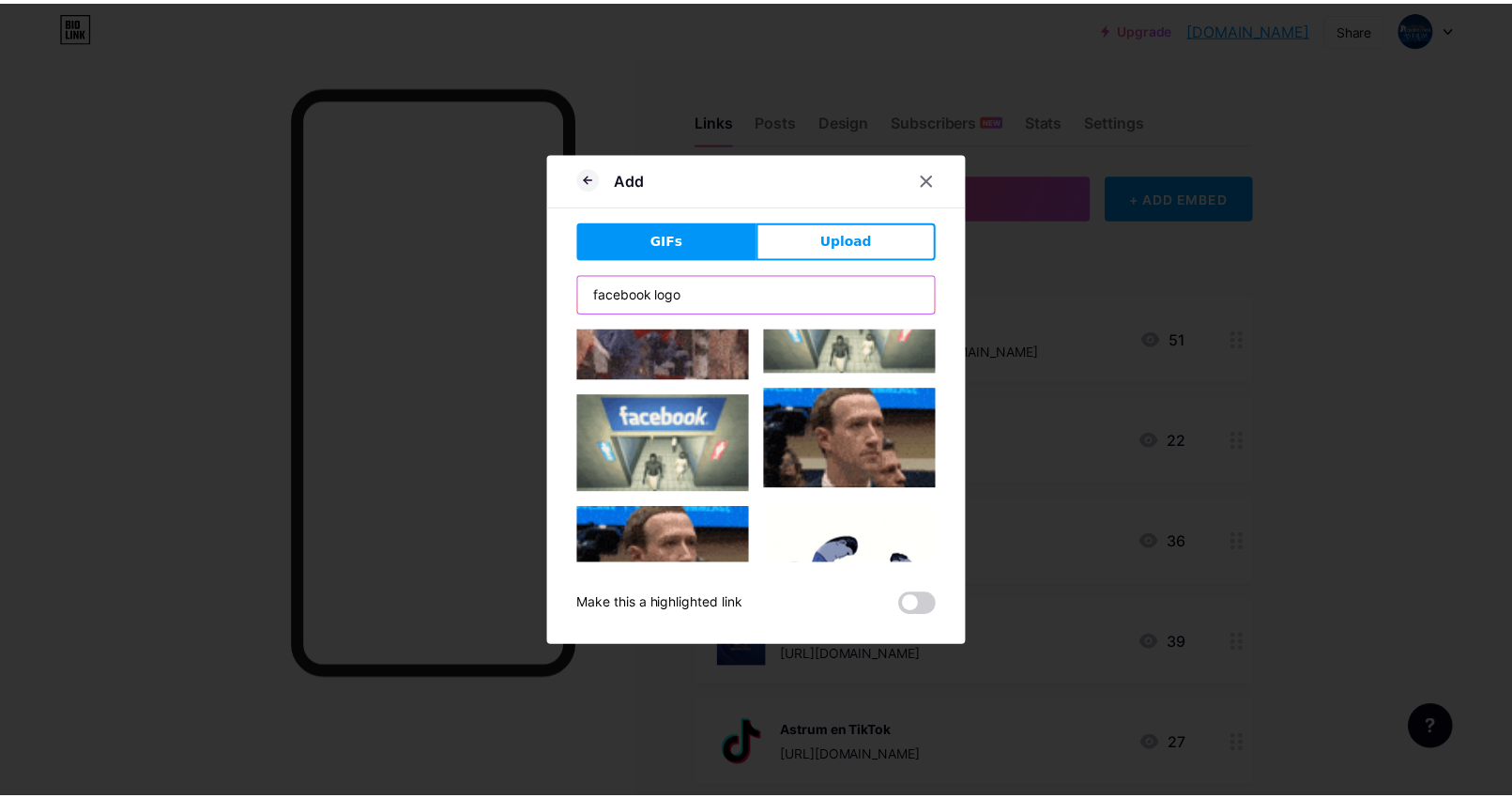
scroll to position [2064, 0]
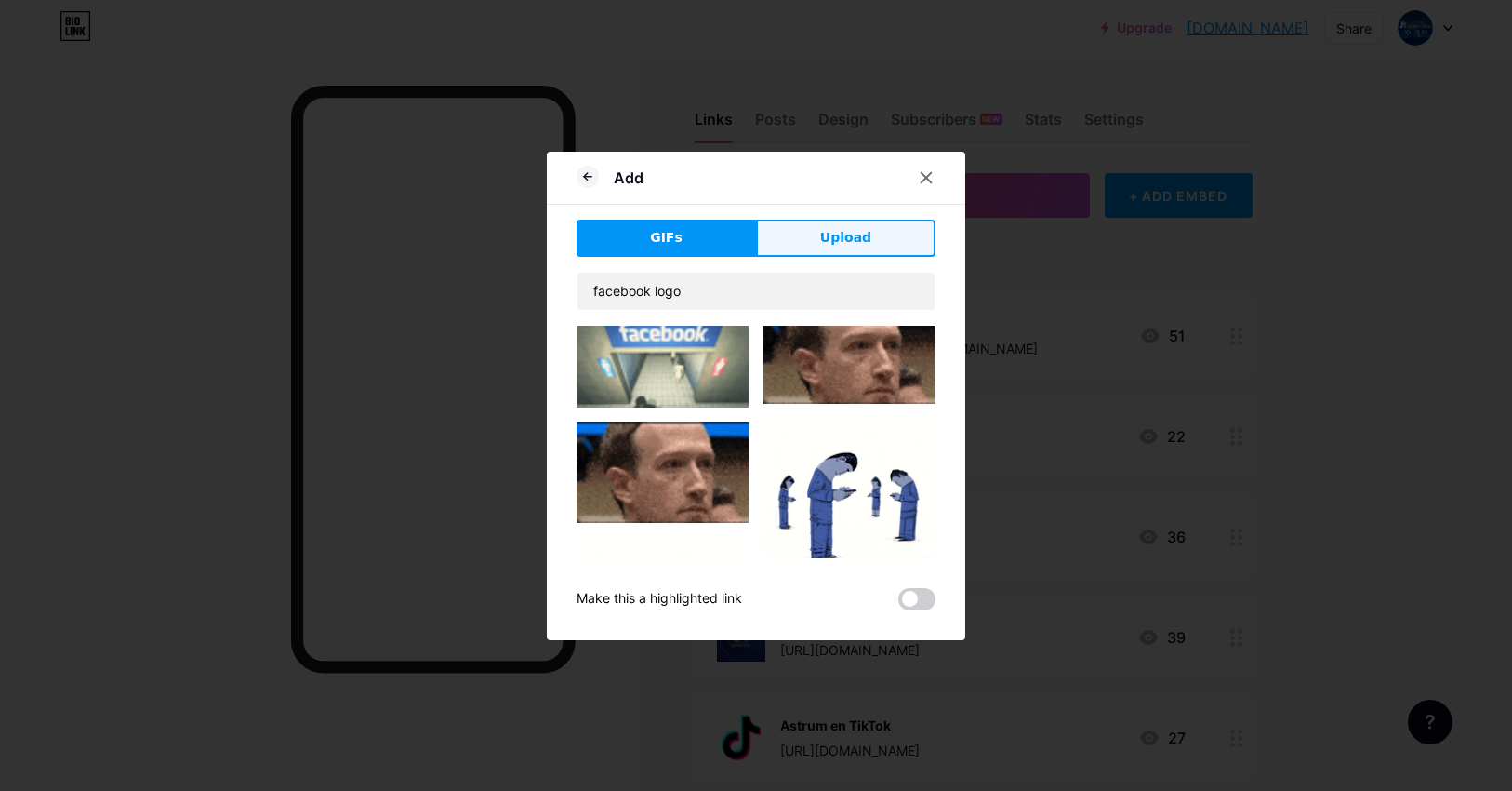
click at [803, 232] on button "Upload" at bounding box center [846, 238] width 180 height 37
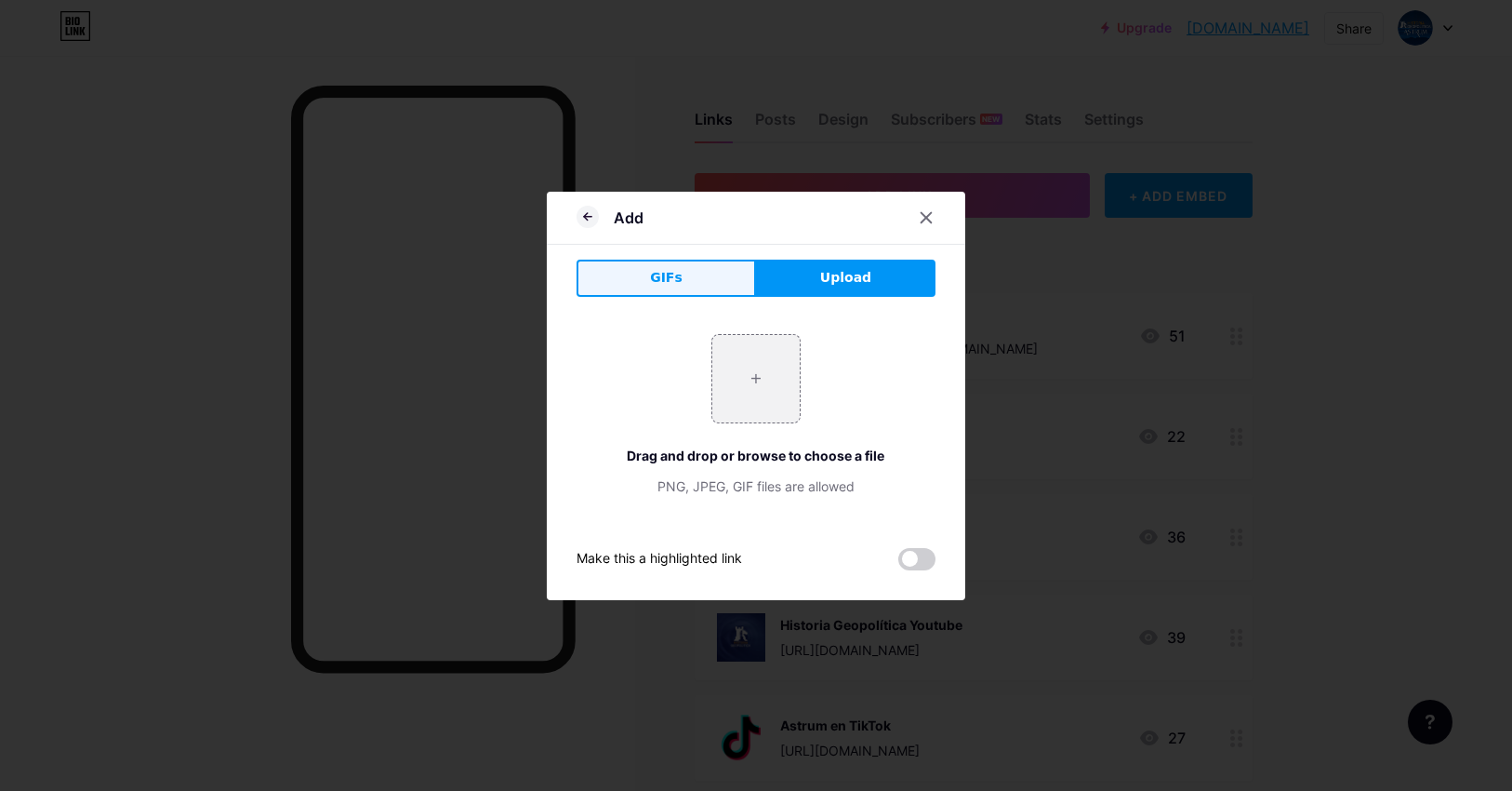
click at [650, 274] on span "GIFs" at bounding box center [666, 277] width 33 height 20
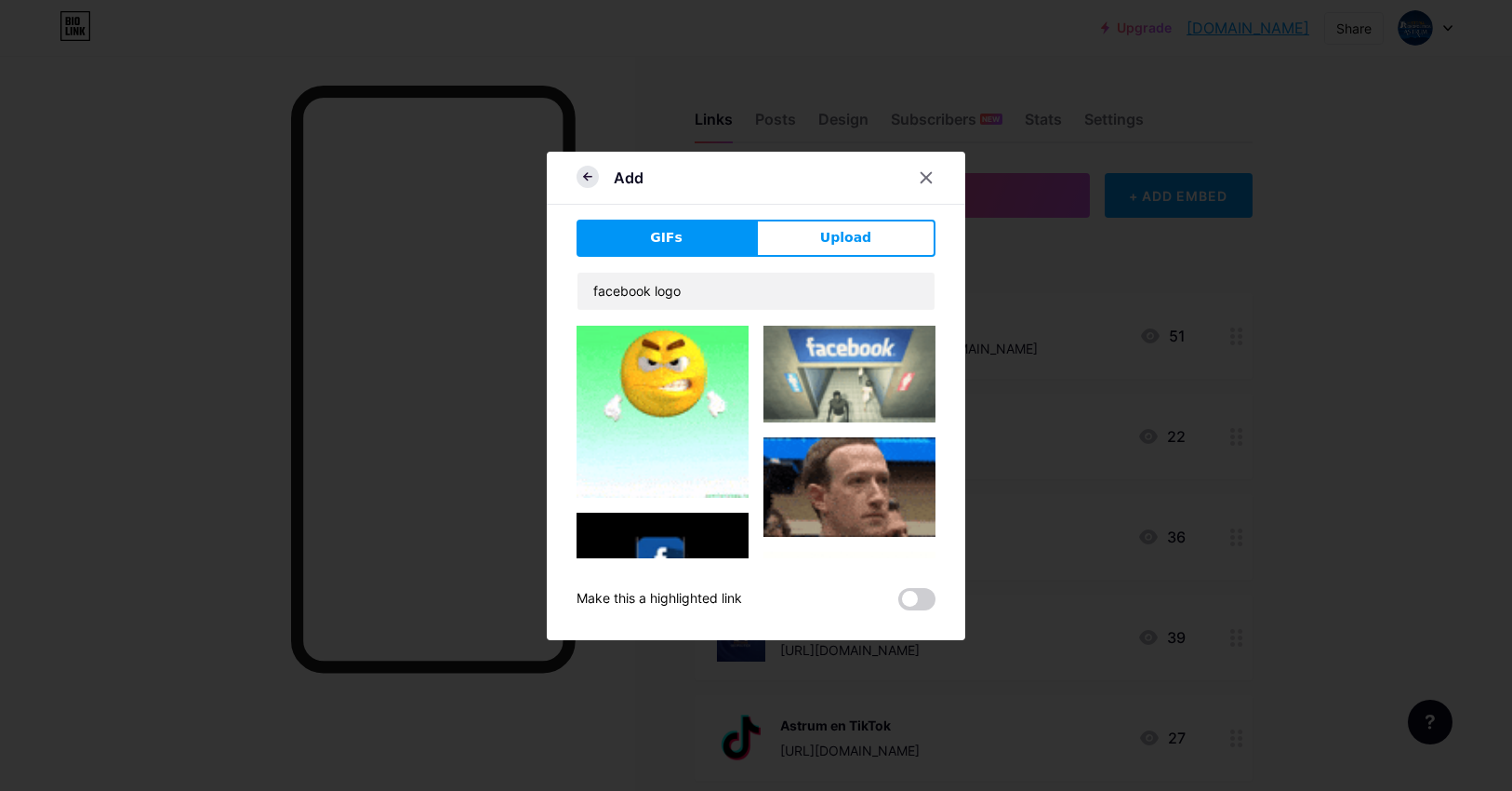
click at [586, 183] on icon at bounding box center [588, 177] width 22 height 22
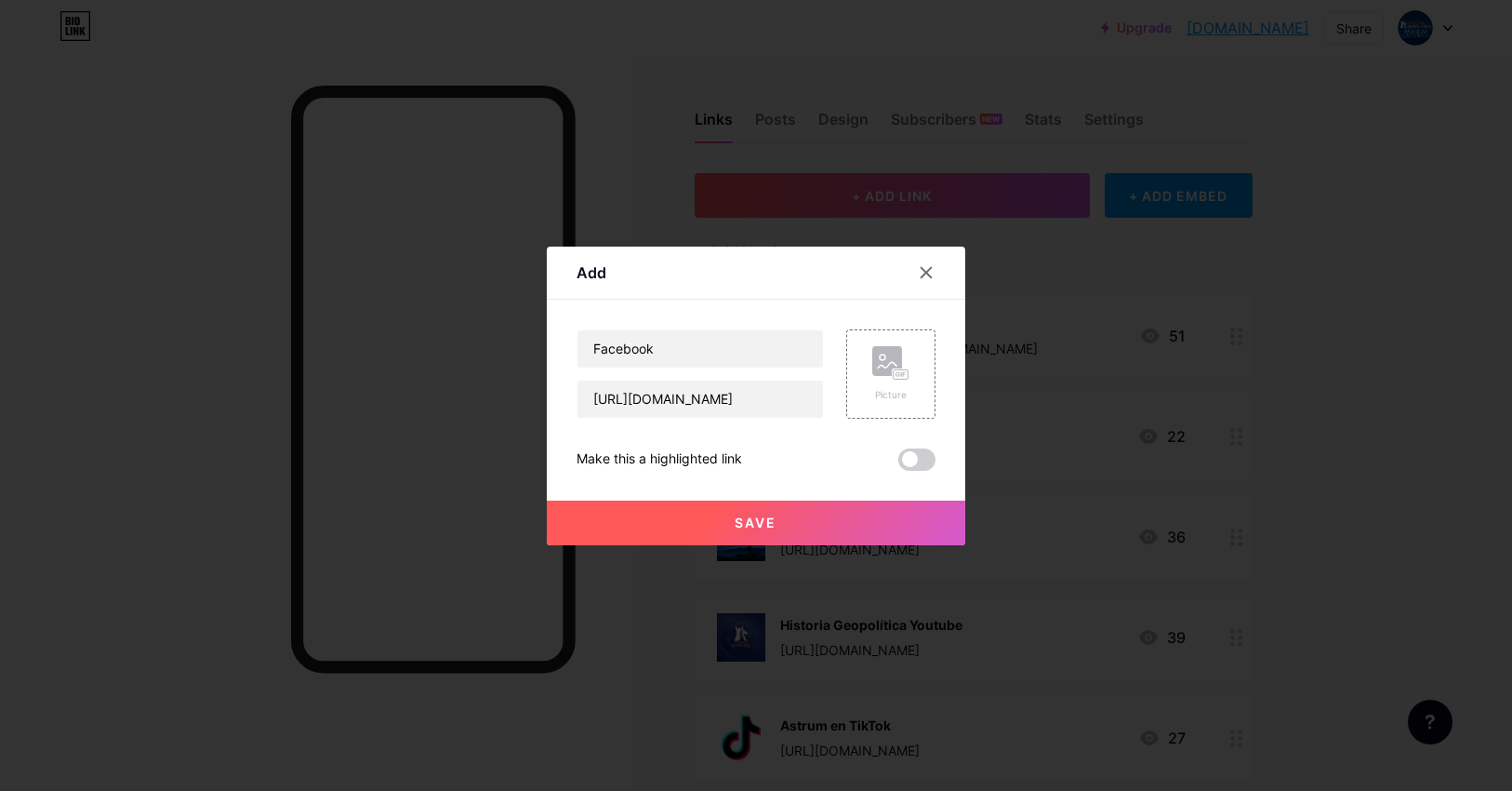
click at [782, 522] on button "Save" at bounding box center [756, 523] width 419 height 45
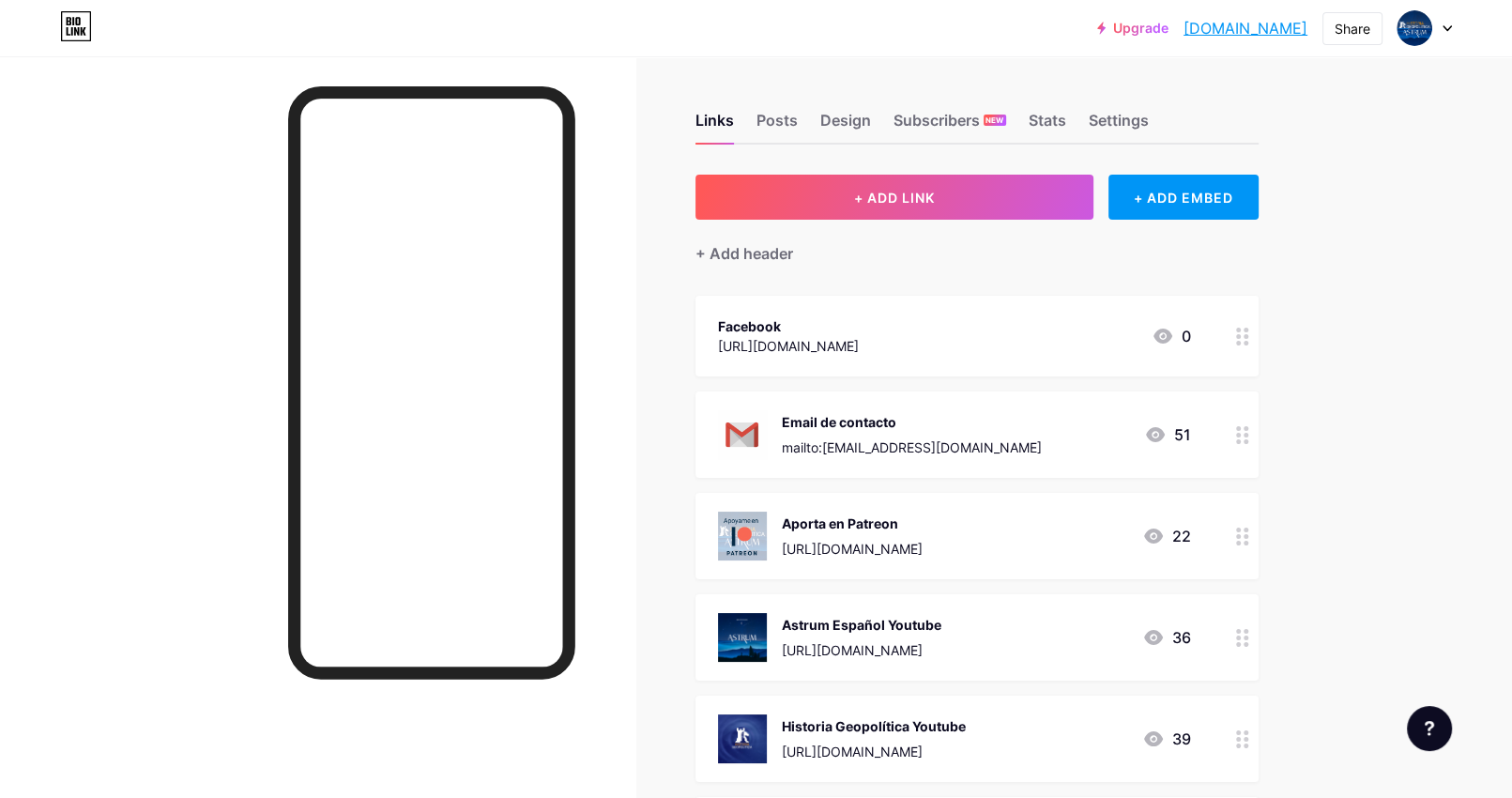
drag, startPoint x: 974, startPoint y: 324, endPoint x: 970, endPoint y: 402, distance: 78.1
click at [970, 424] on span "Facebook https://www.facebook.com/people/Astrum-Expa%C3%B1ol/61579122692202/ 0 …" at bounding box center [978, 640] width 563 height 689
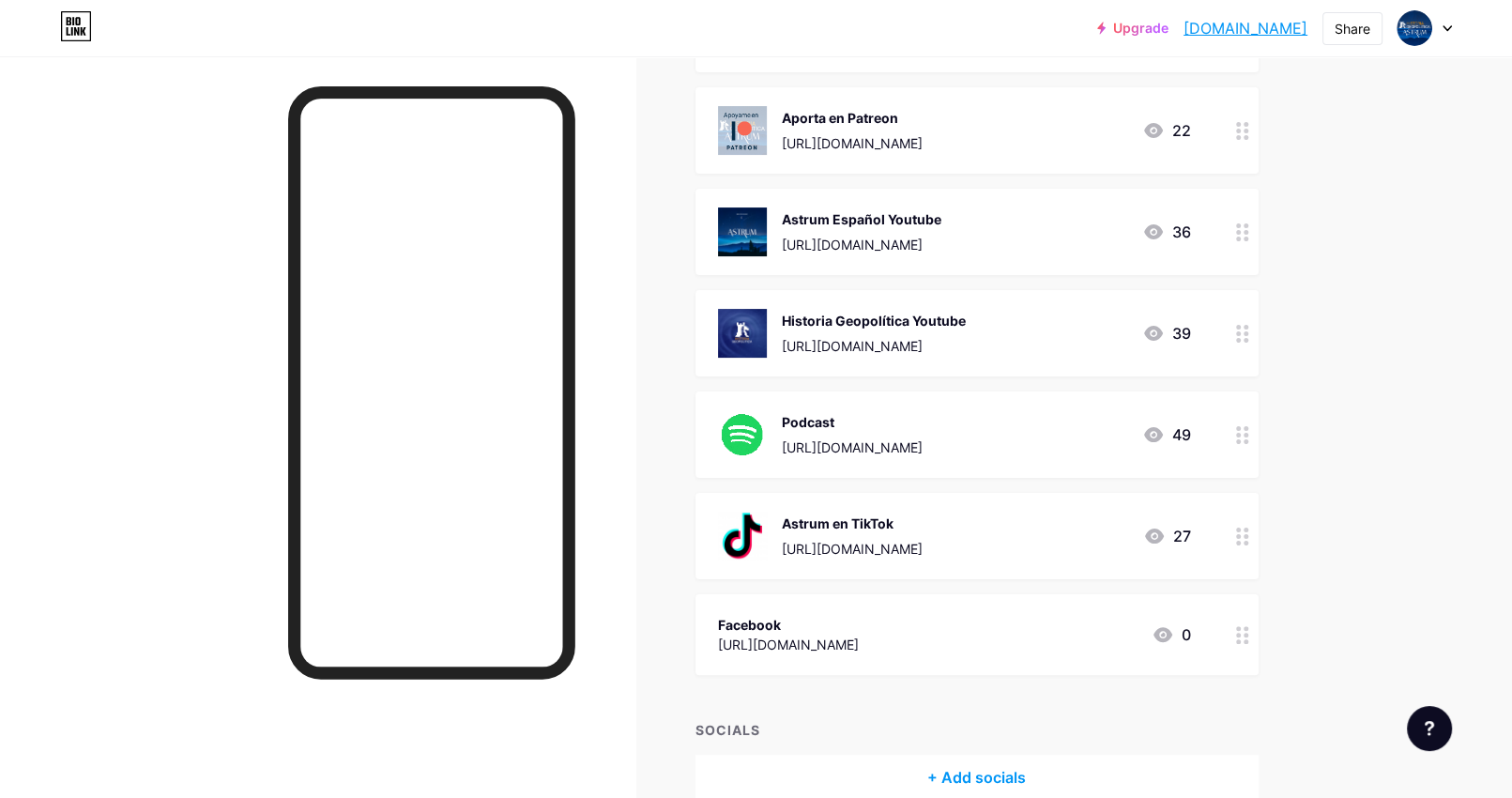
scroll to position [313, 0]
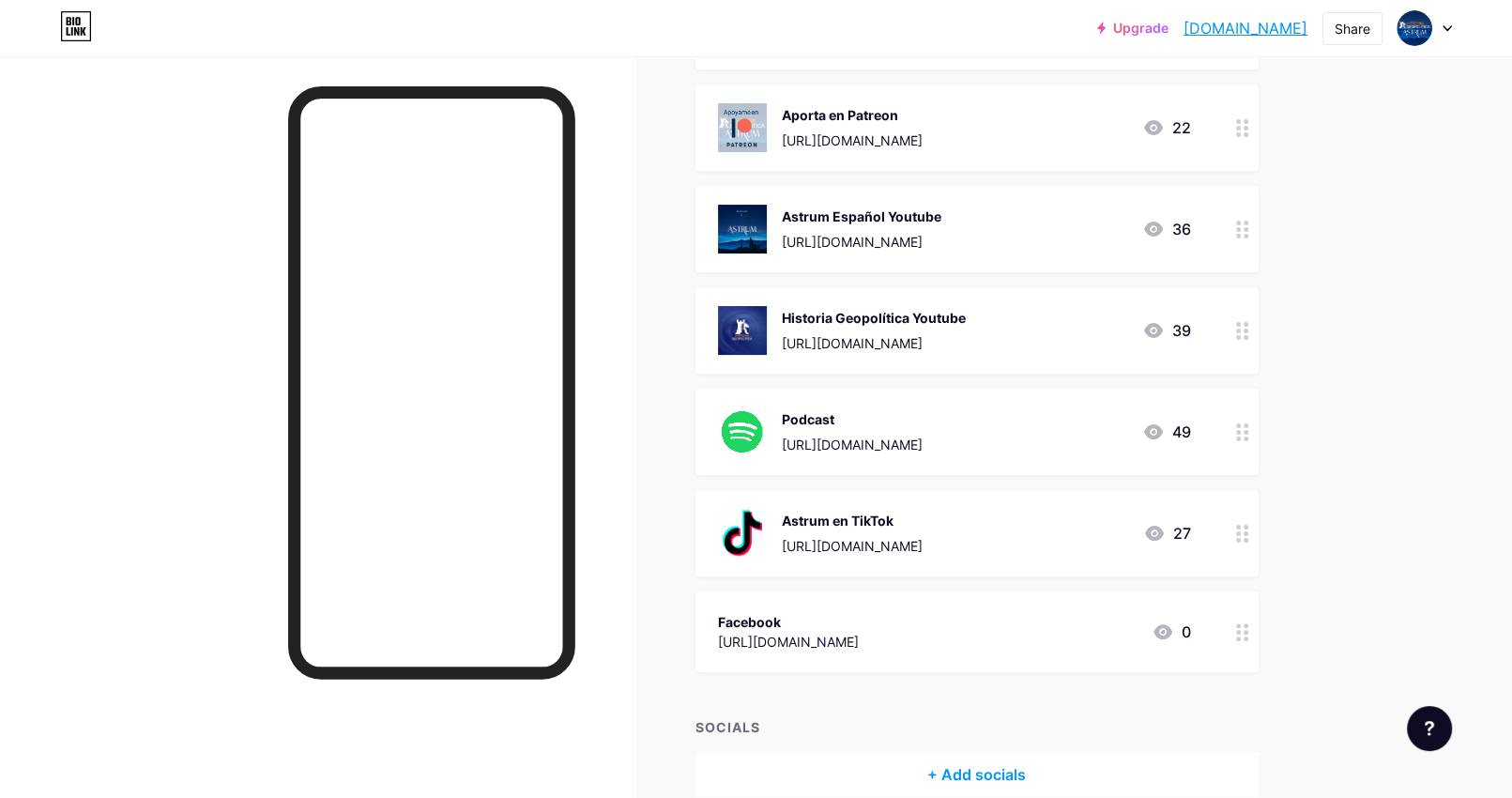
click at [859, 621] on div "Facebook" at bounding box center [789, 622] width 141 height 20
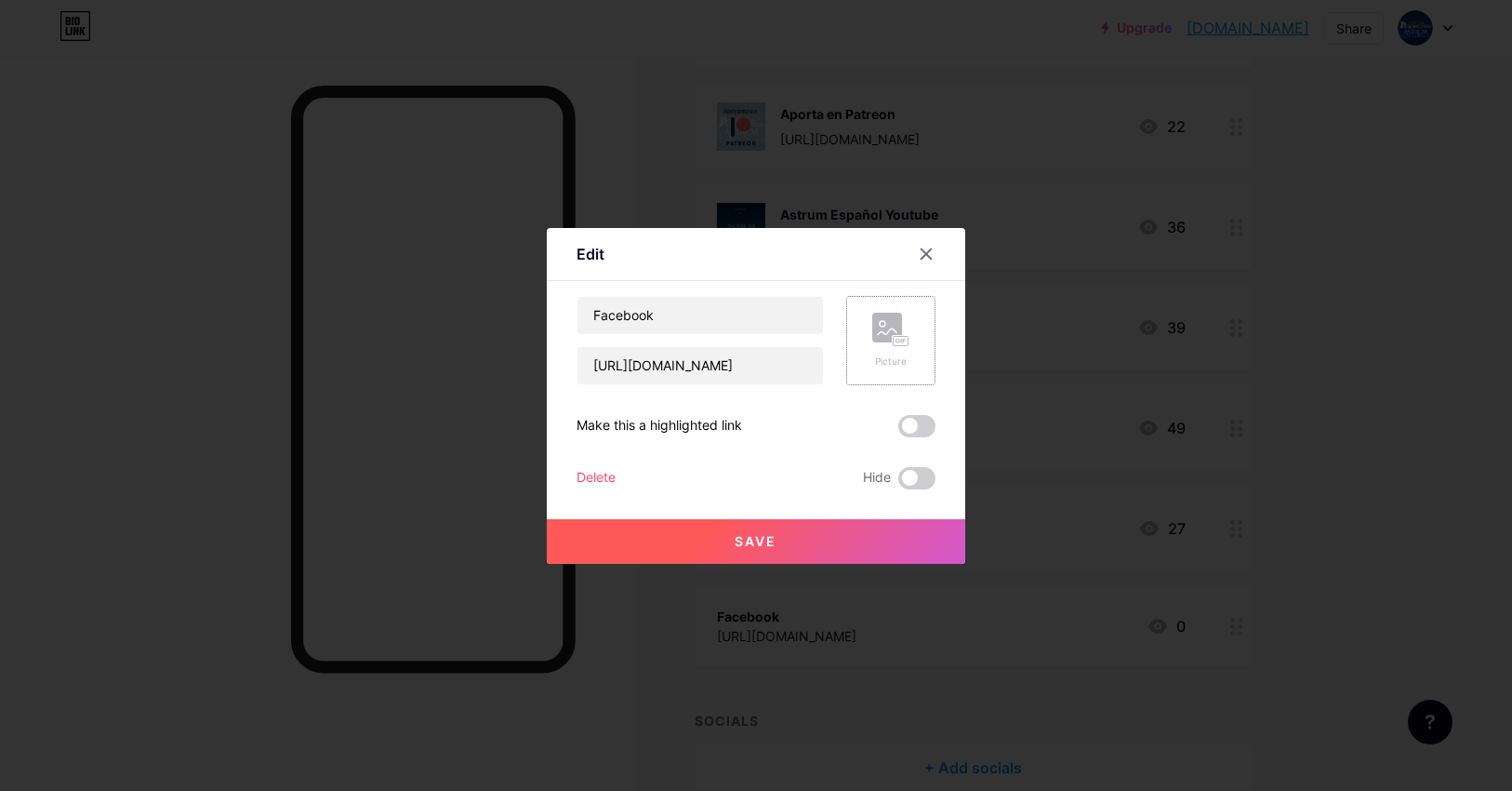
click at [878, 351] on div "Picture" at bounding box center [891, 341] width 37 height 56
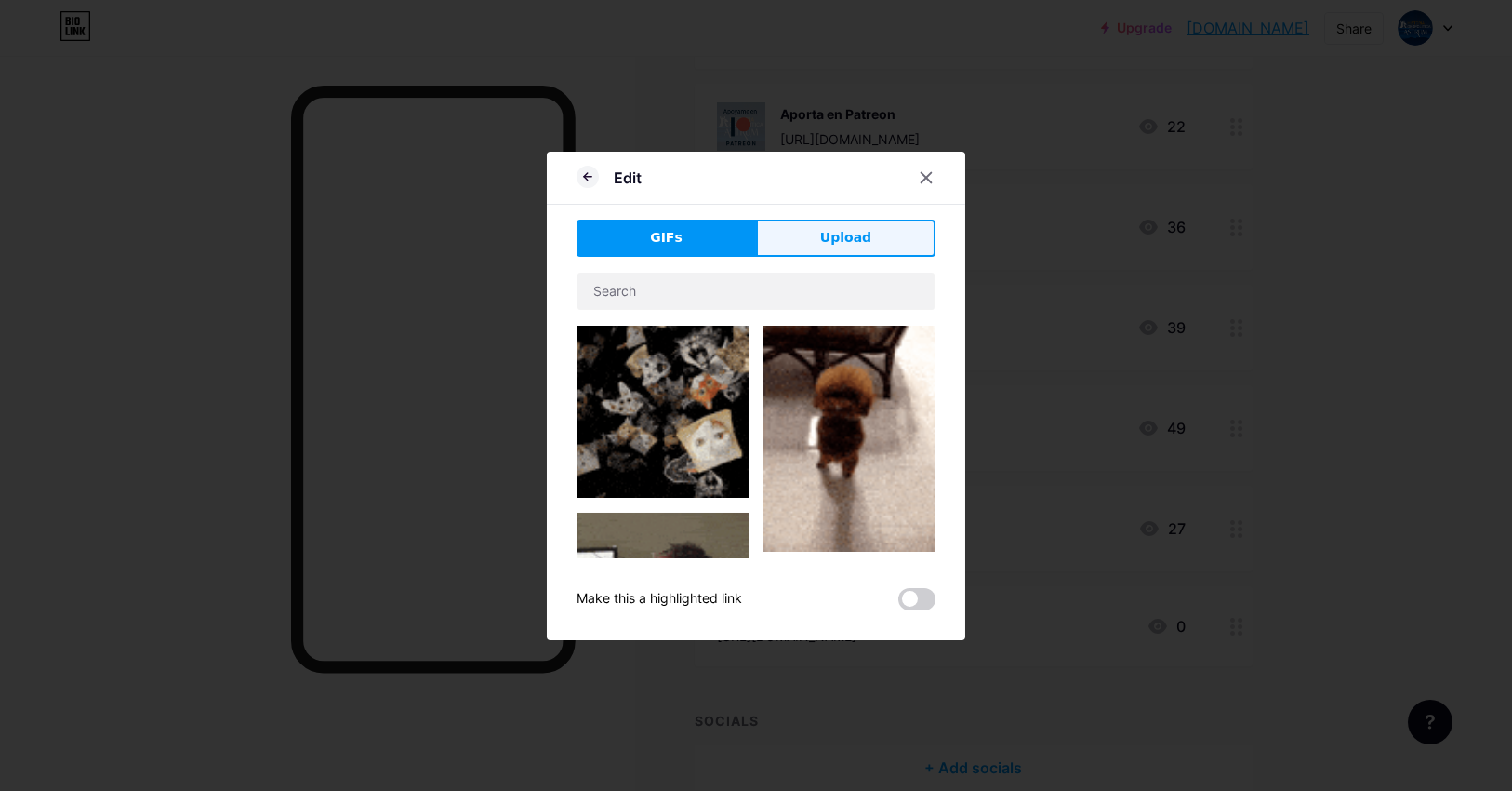
click at [821, 234] on span "Upload" at bounding box center [846, 237] width 51 height 20
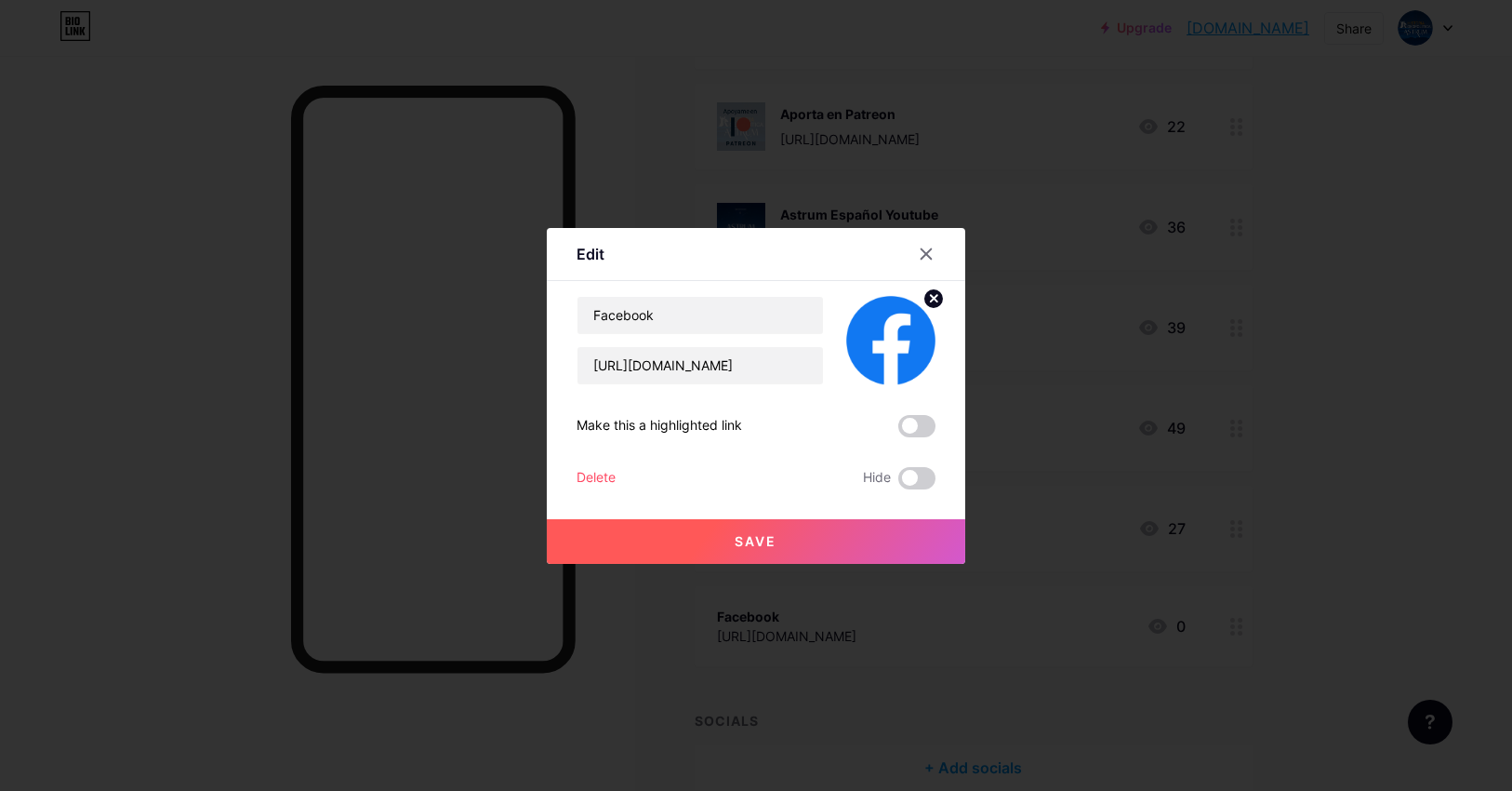
click at [763, 537] on span "Save" at bounding box center [756, 541] width 42 height 16
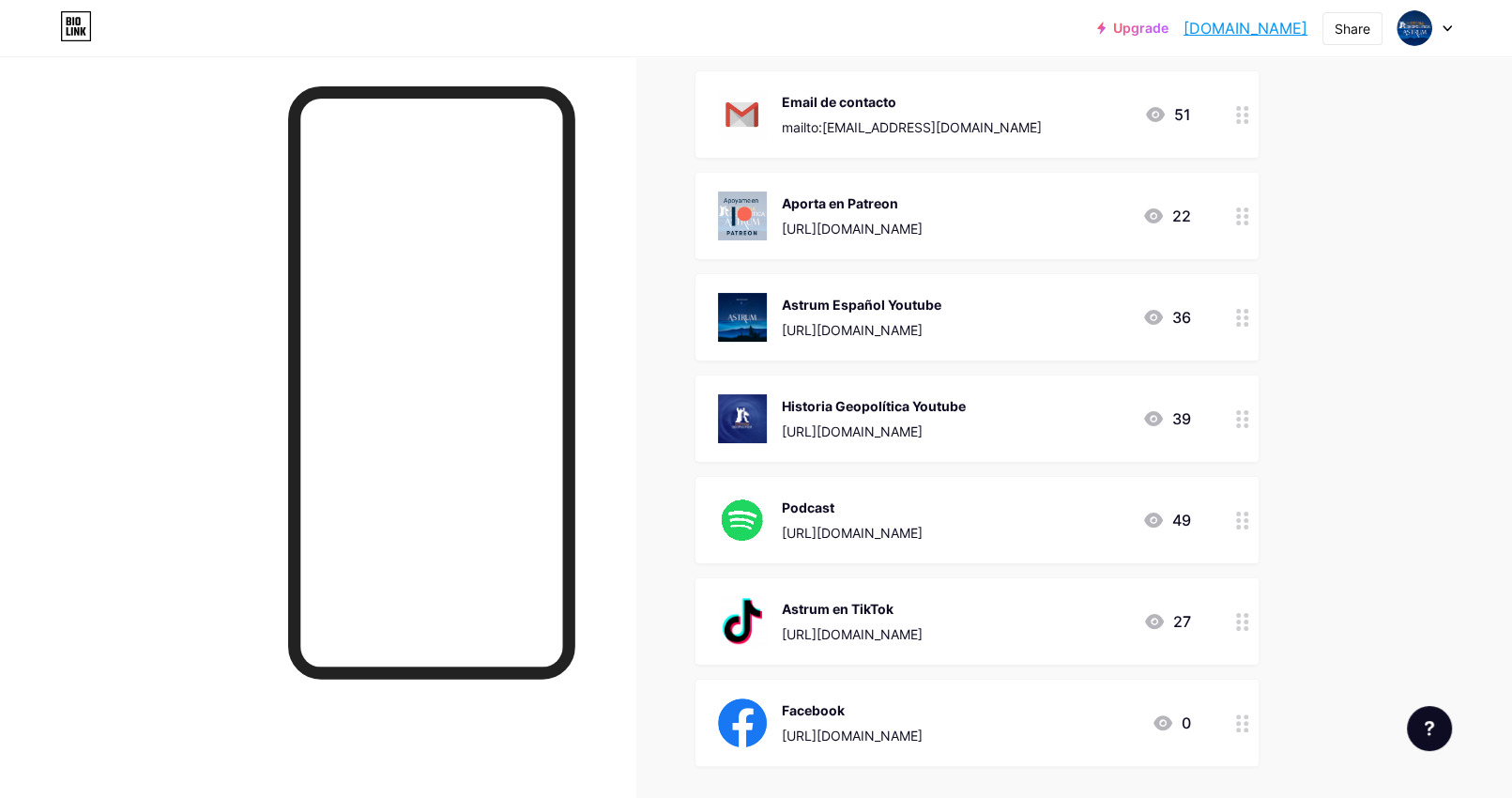
scroll to position [219, 0]
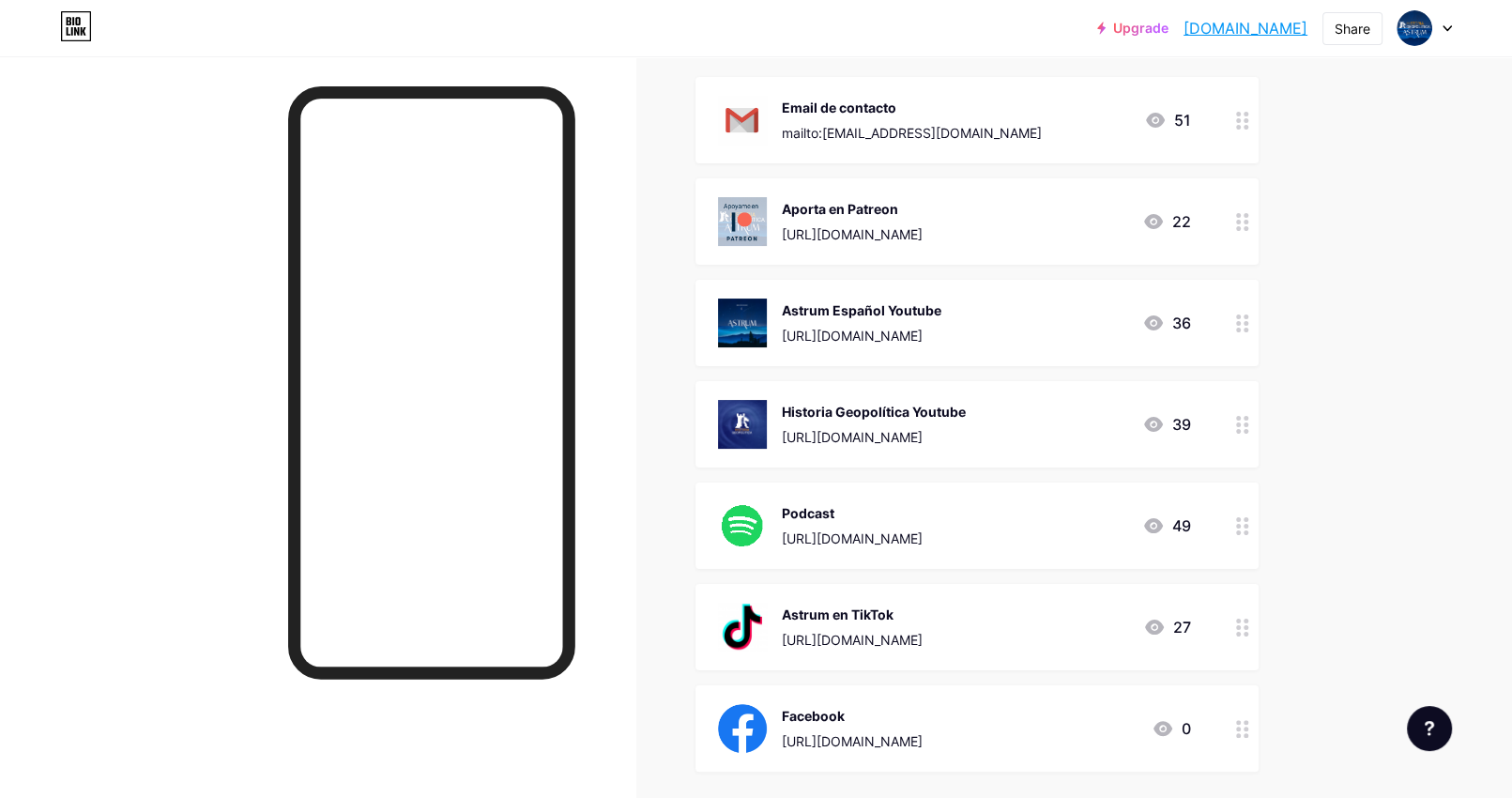
click at [942, 305] on div "Astrum Español Youtube" at bounding box center [862, 310] width 160 height 20
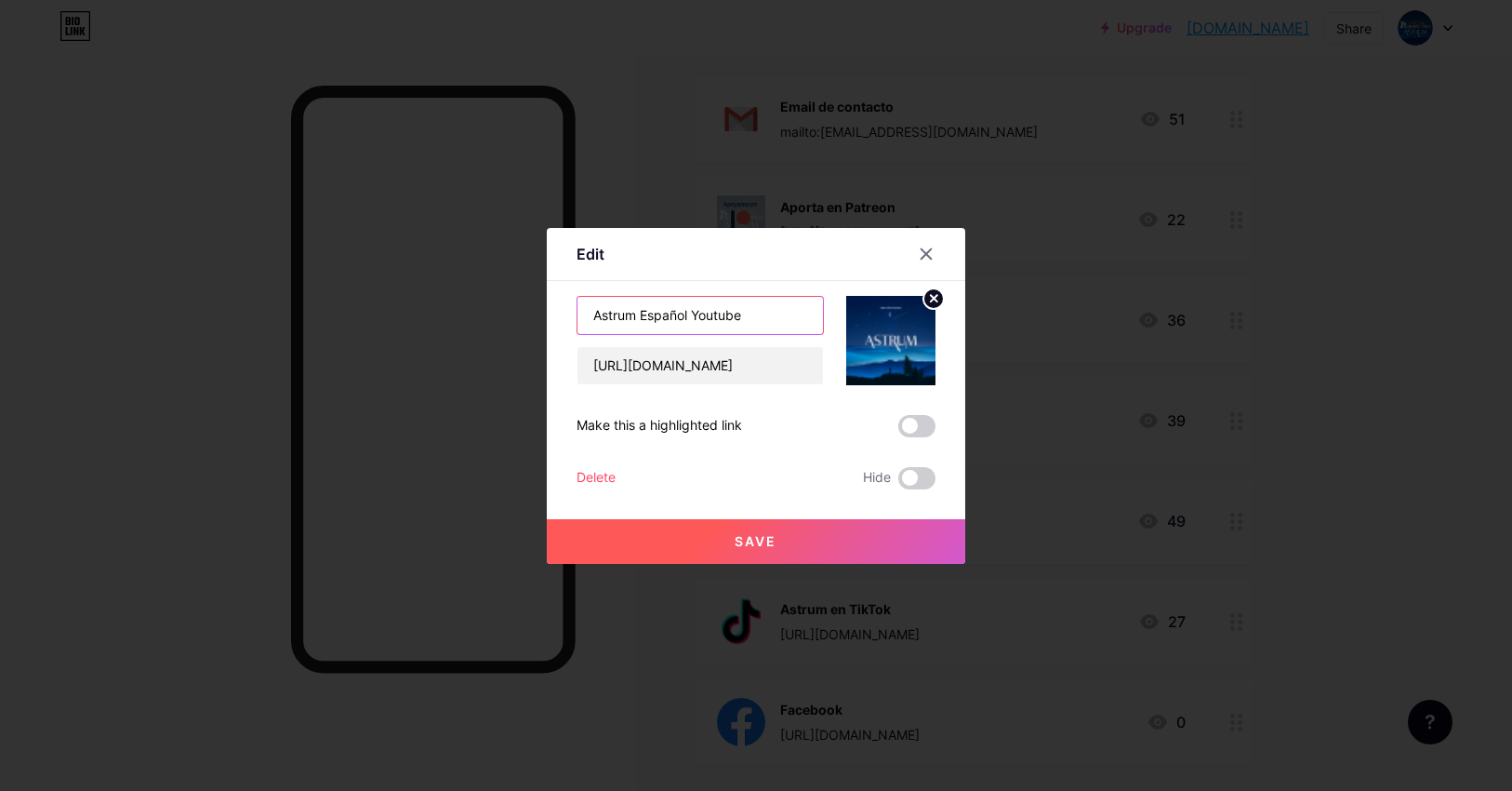
click at [717, 319] on input "Astrum Español Youtube" at bounding box center [701, 315] width 246 height 37
type input "Astrum Español"
click at [717, 544] on button "Save" at bounding box center [756, 542] width 419 height 45
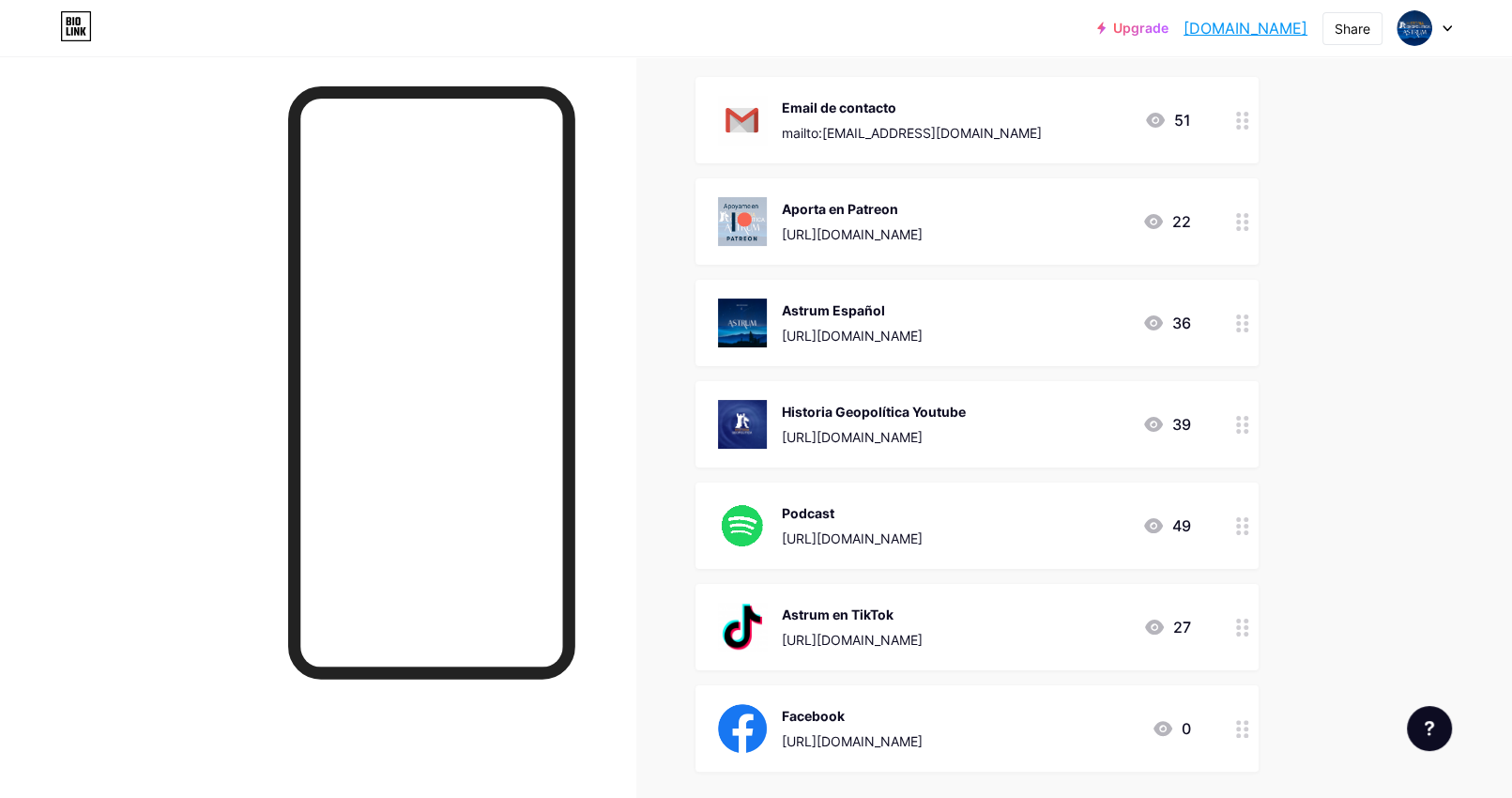
click at [966, 408] on div "Historia Geopolítica Youtube" at bounding box center [874, 411] width 184 height 20
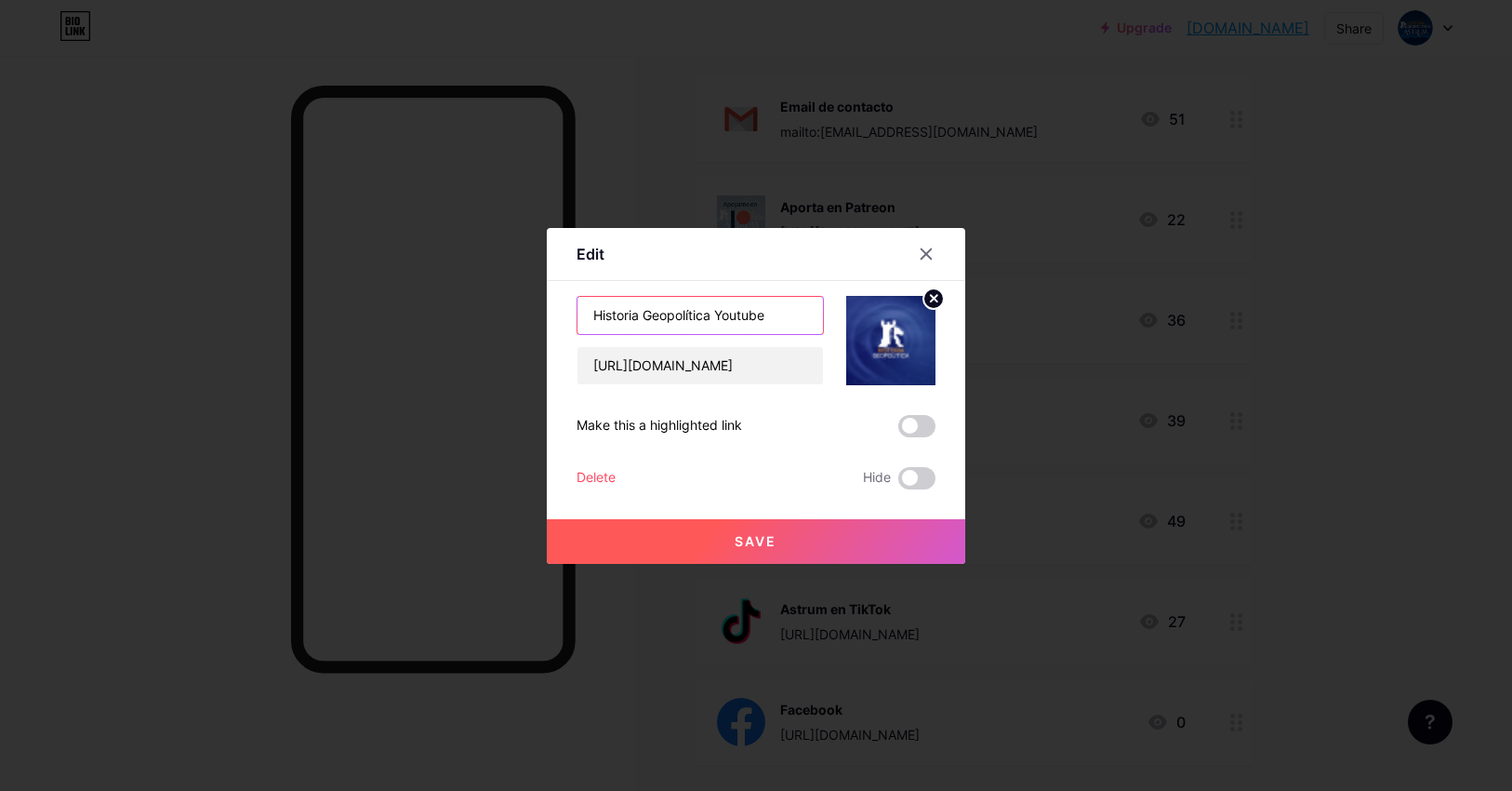
click at [725, 311] on input "Historia Geopolítica Youtube" at bounding box center [701, 315] width 246 height 37
type input "Historia Geopolítica"
click at [749, 541] on span "Save" at bounding box center [756, 541] width 42 height 16
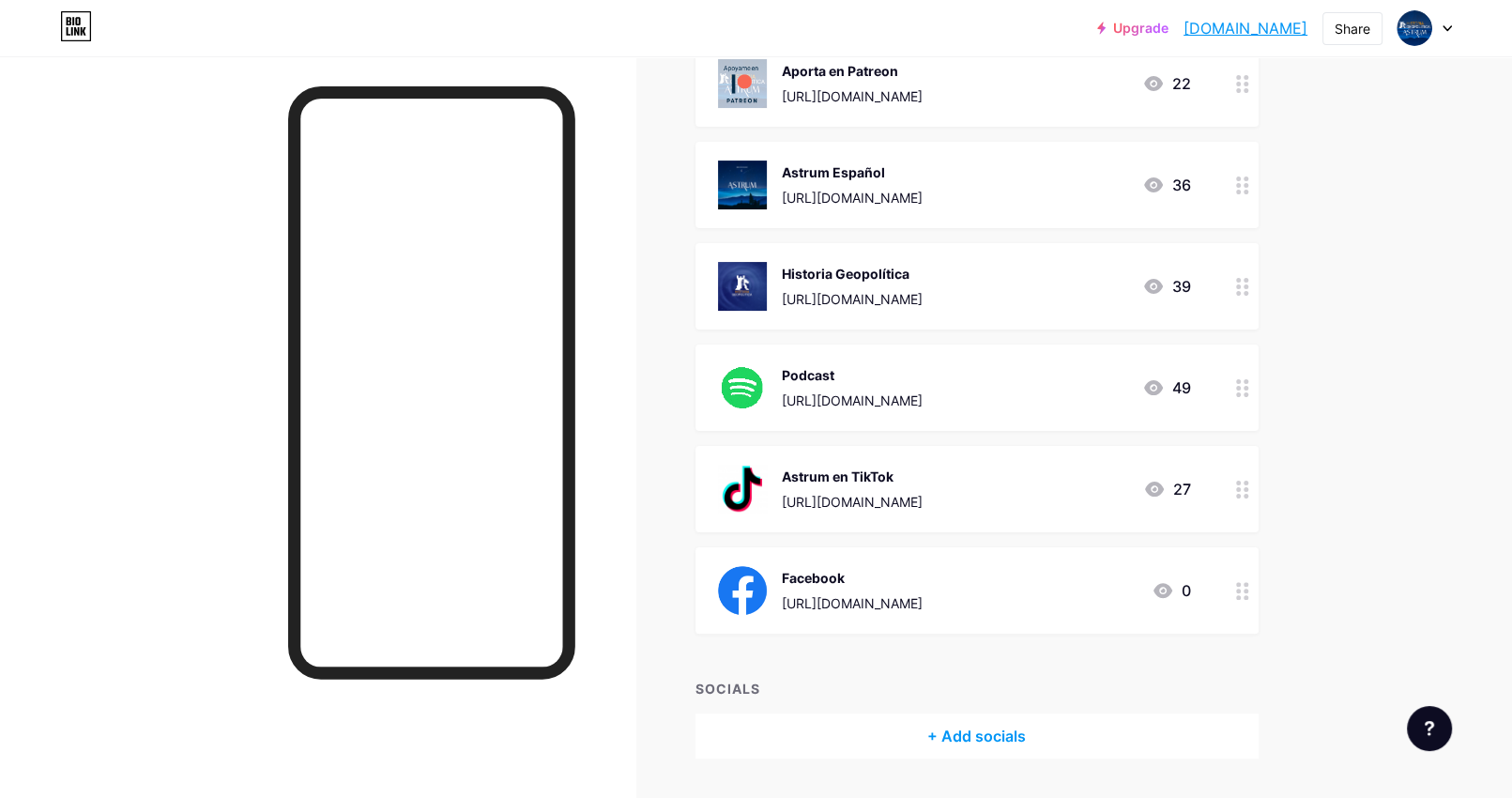
scroll to position [376, 0]
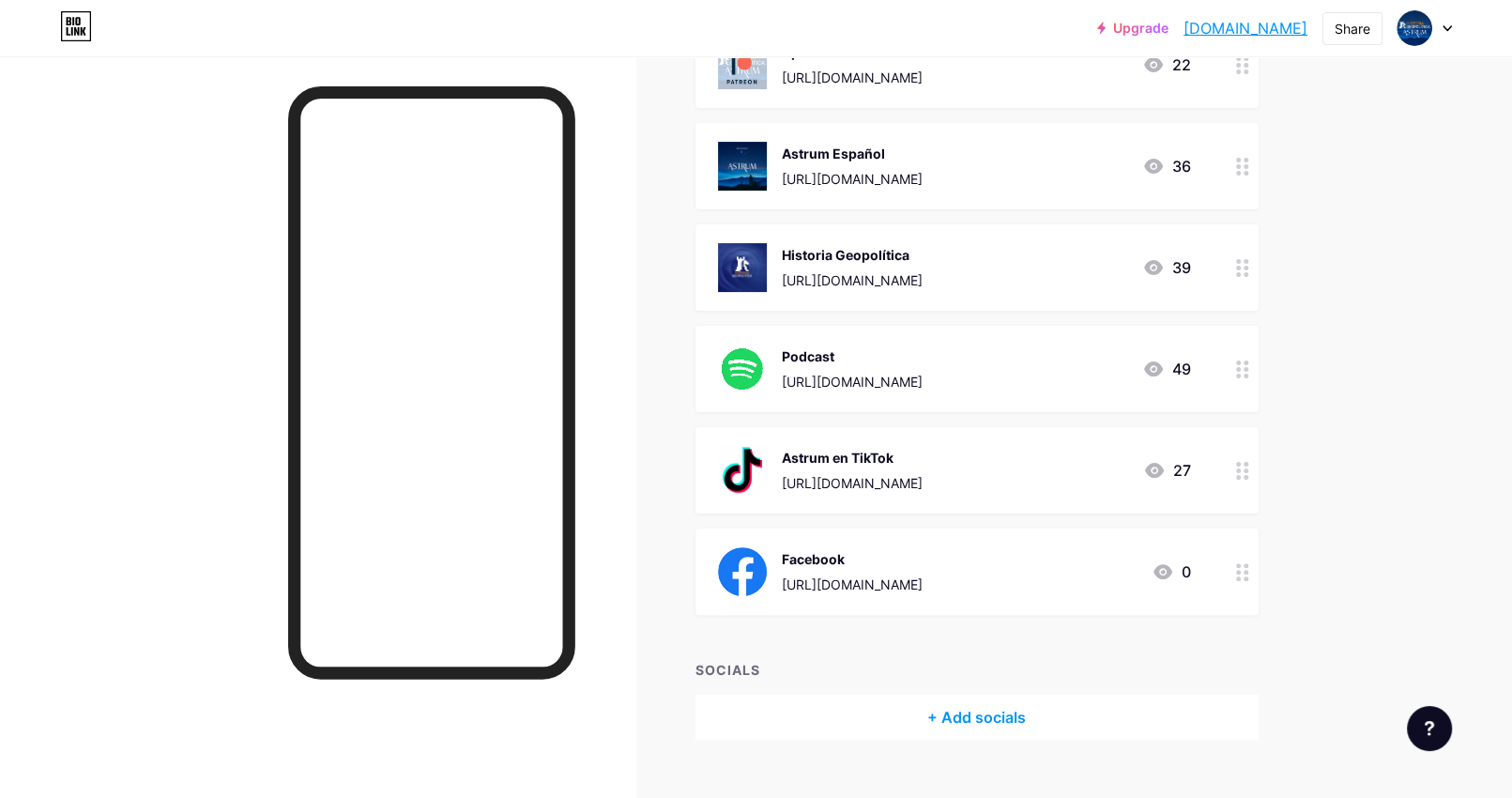
click at [823, 354] on div "Podcast" at bounding box center [853, 356] width 141 height 20
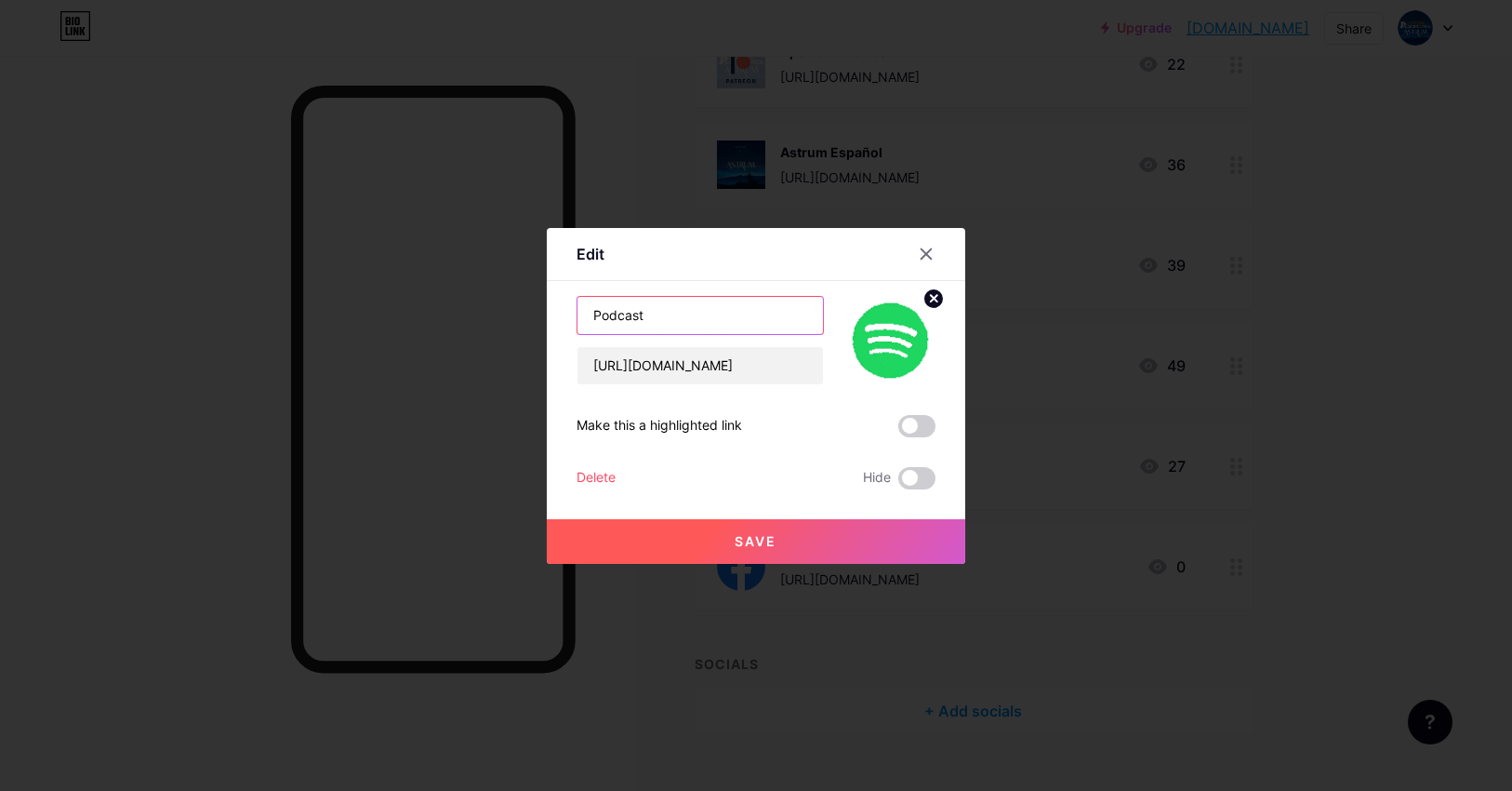
click at [587, 311] on input "Podcast" at bounding box center [701, 315] width 246 height 37
type input "Astrum Podcast"
click at [747, 535] on span "Save" at bounding box center [756, 541] width 42 height 16
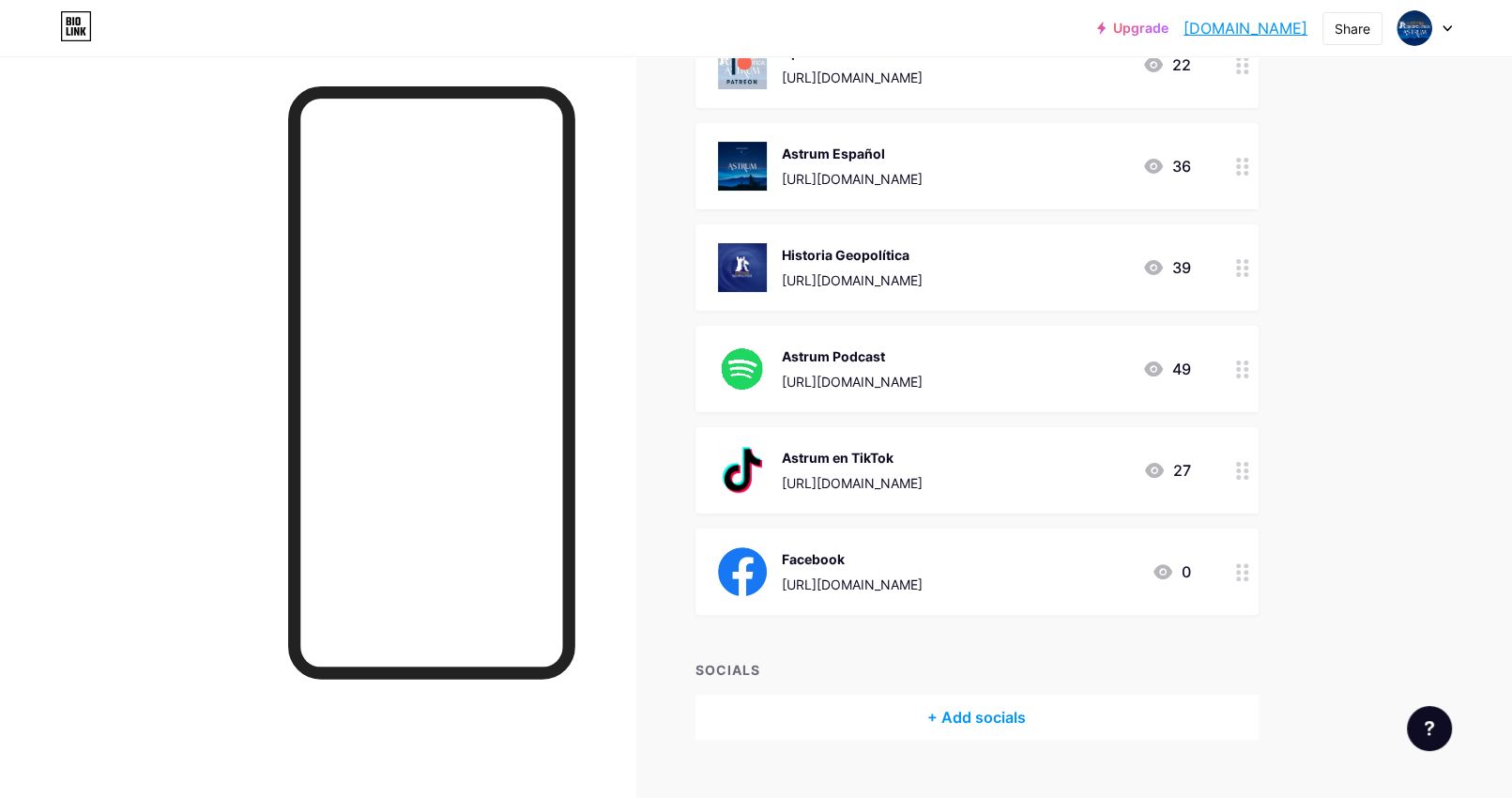
click at [1337, 455] on div "Links Posts Design Subscribers NEW Stats Settings + ADD LINK + ADD EMBED + Add …" at bounding box center [669, 257] width 1337 height 1153
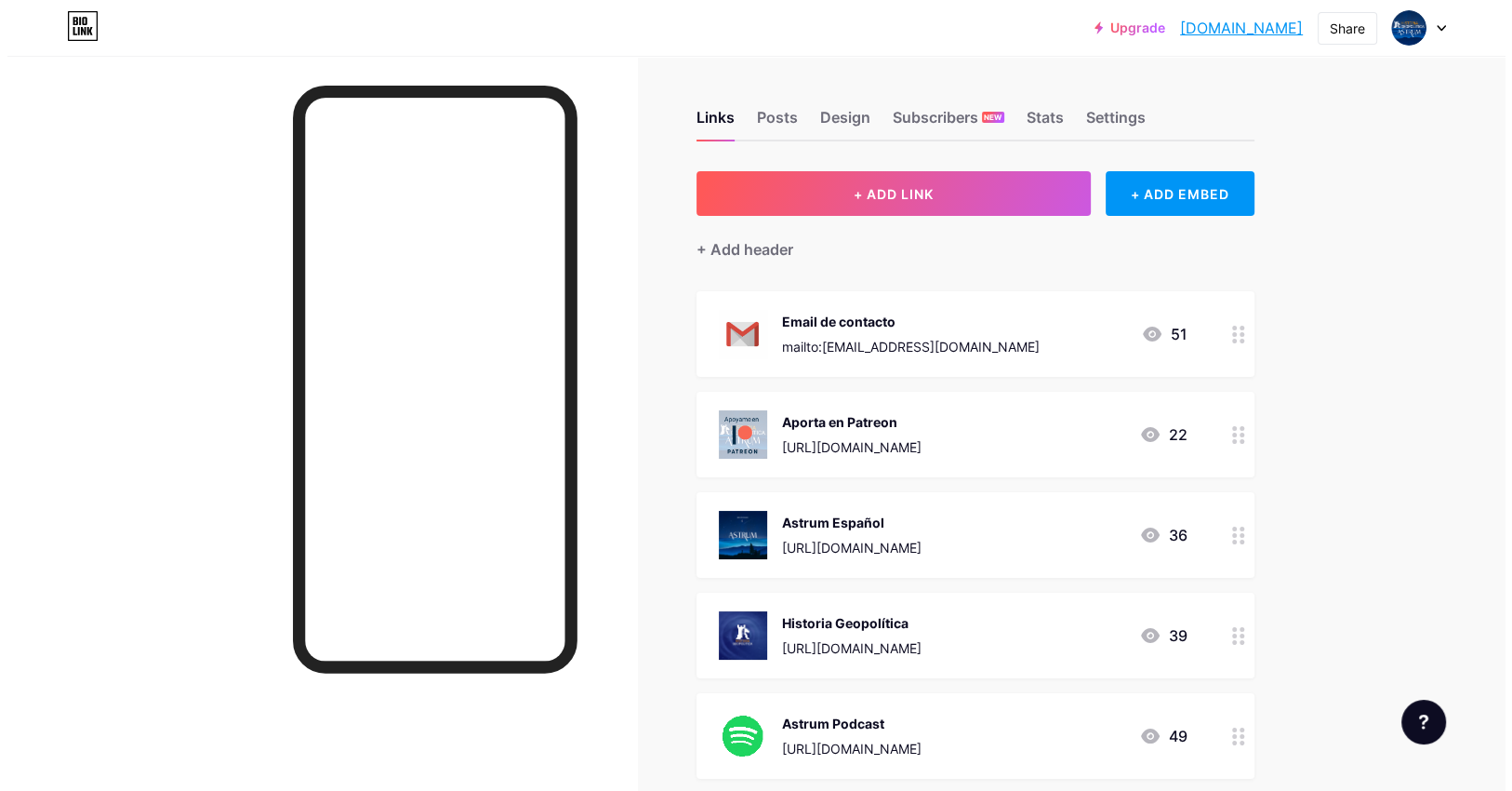
scroll to position [0, 0]
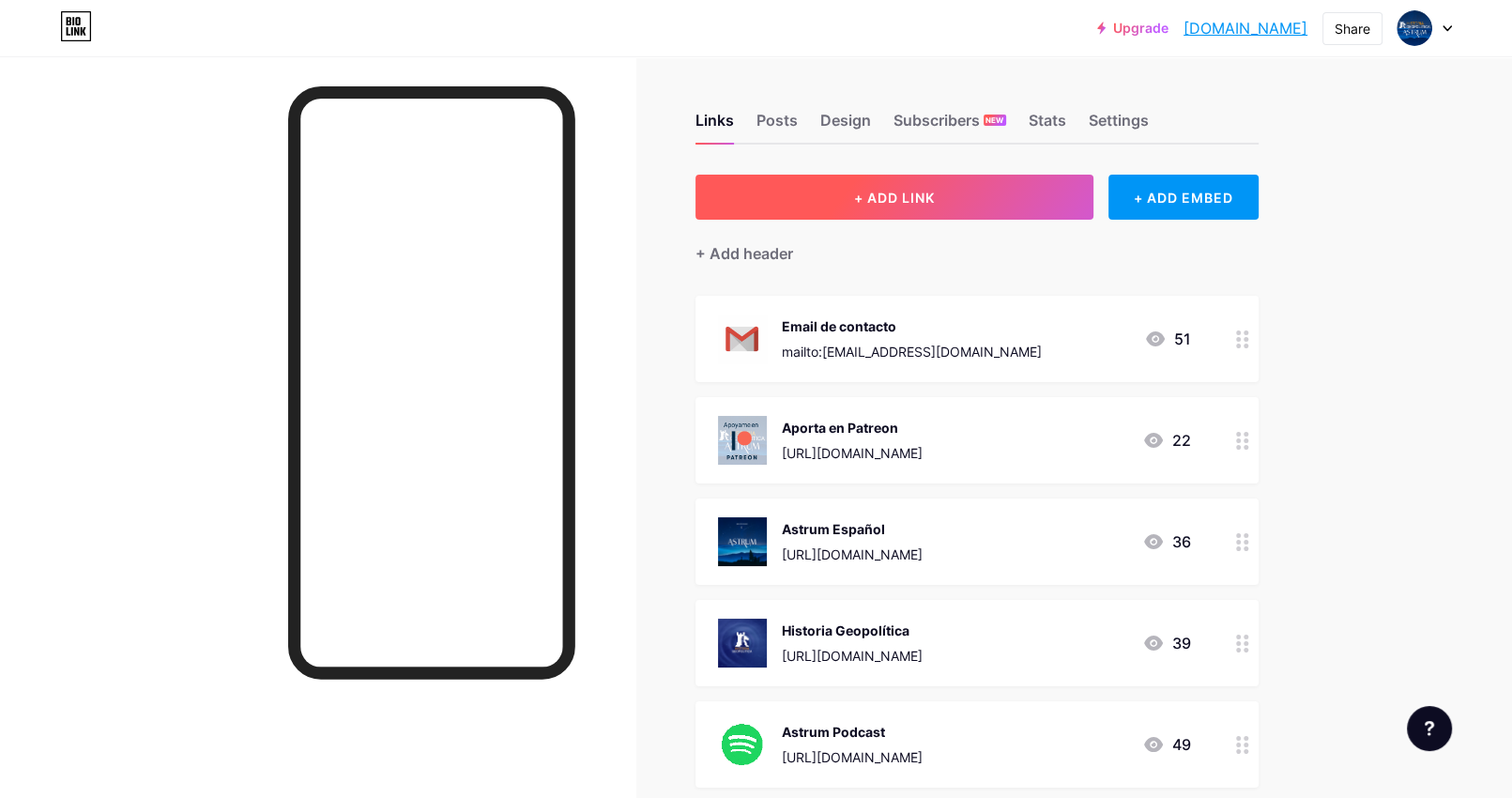
click at [958, 206] on button "+ ADD LINK" at bounding box center [895, 197] width 399 height 45
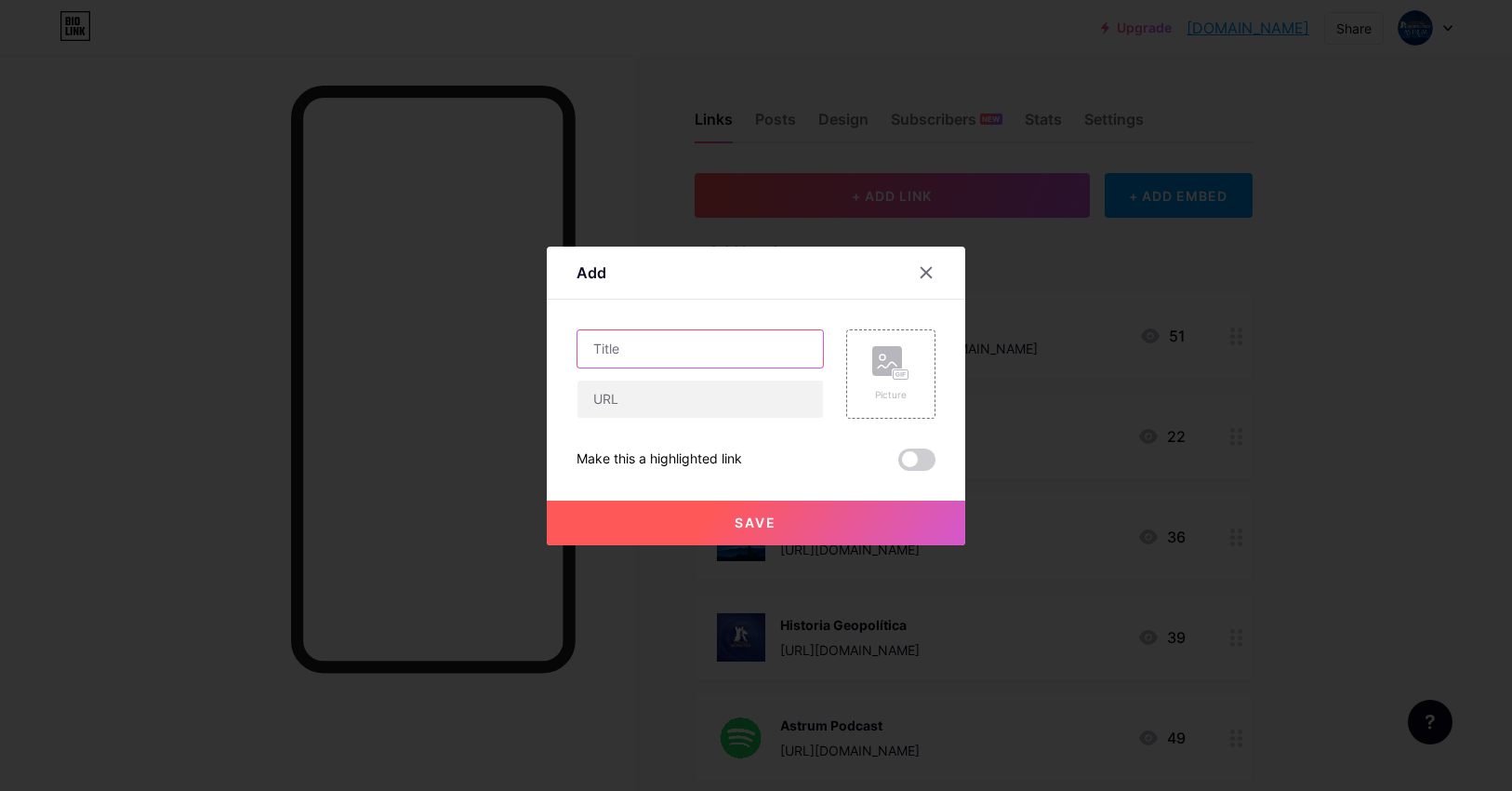
click at [603, 345] on input "text" at bounding box center [701, 349] width 246 height 37
click at [614, 408] on input "text" at bounding box center [701, 399] width 246 height 37
paste input "https://open.spotify.com/show/7BGd5vOqxrbHqtxx4P8qhQ?si=p3yDgAmrSYutqHMJ0BaQ5g"
type input "https://open.spotify.com/show/7BGd5vOqxrbHqtxx4P8qhQ?si=p3yDgAmrSYutqHMJ0BaQ5g"
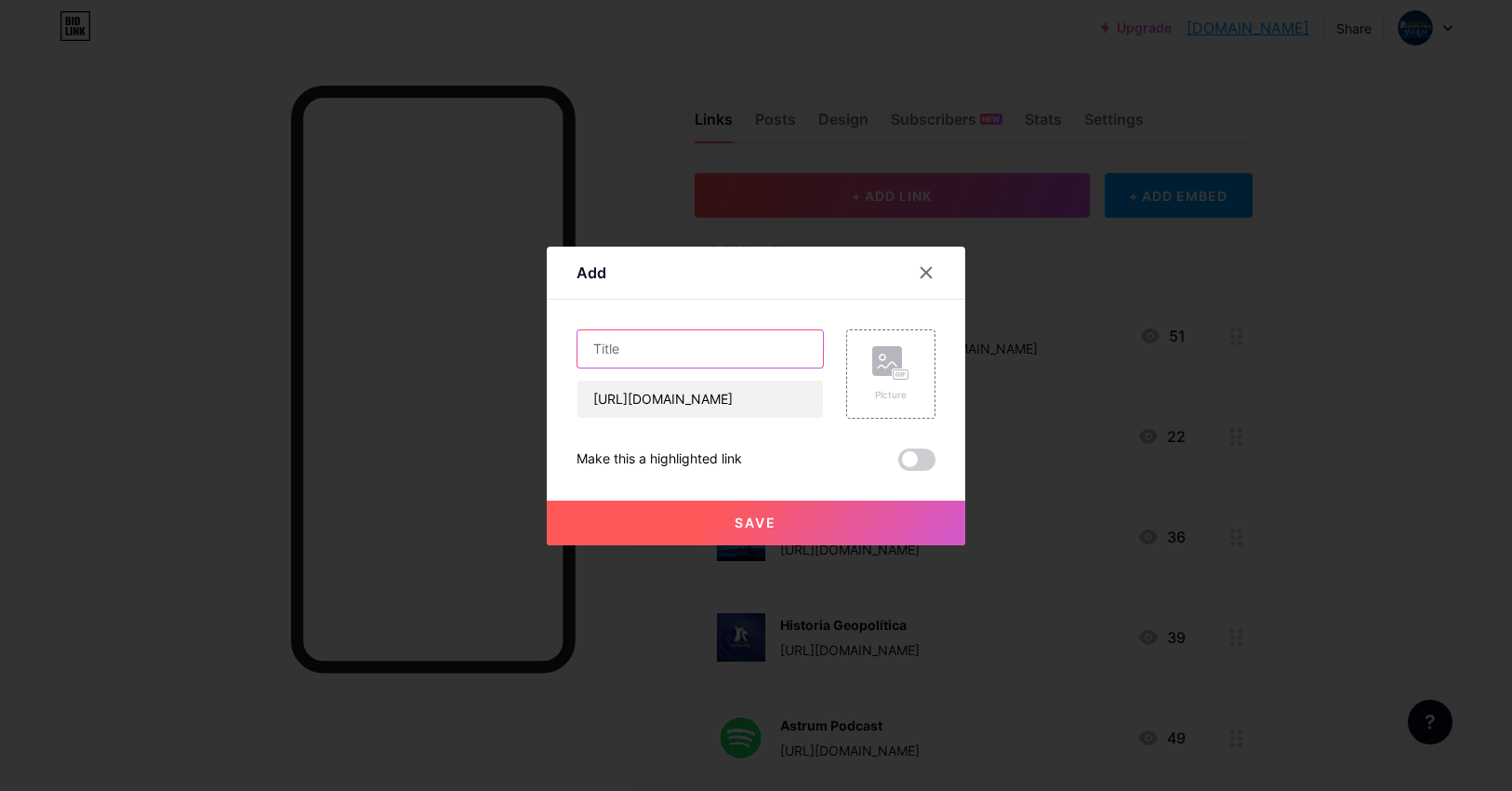
click at [598, 352] on input "text" at bounding box center [701, 349] width 246 height 37
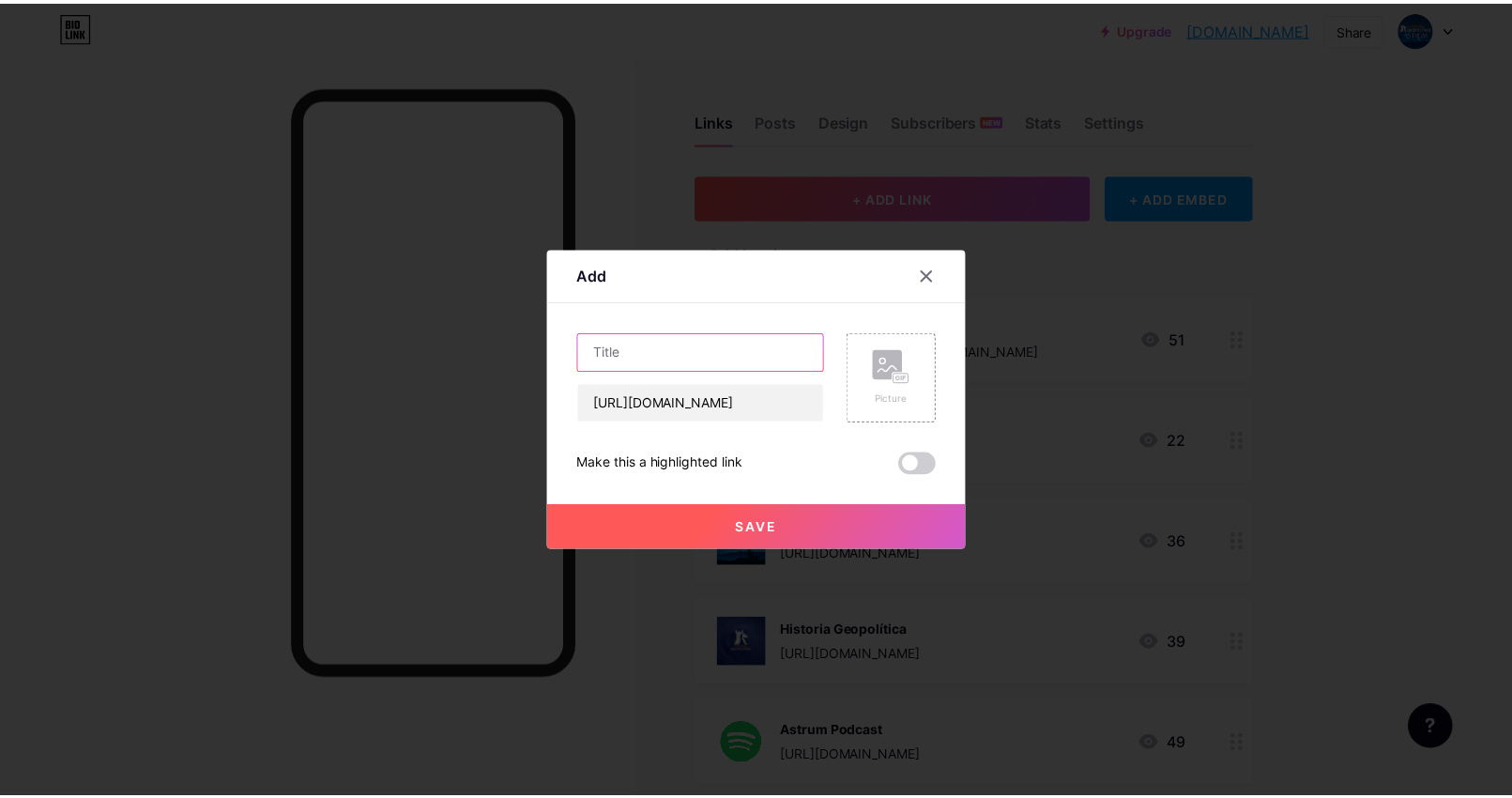
scroll to position [0, 0]
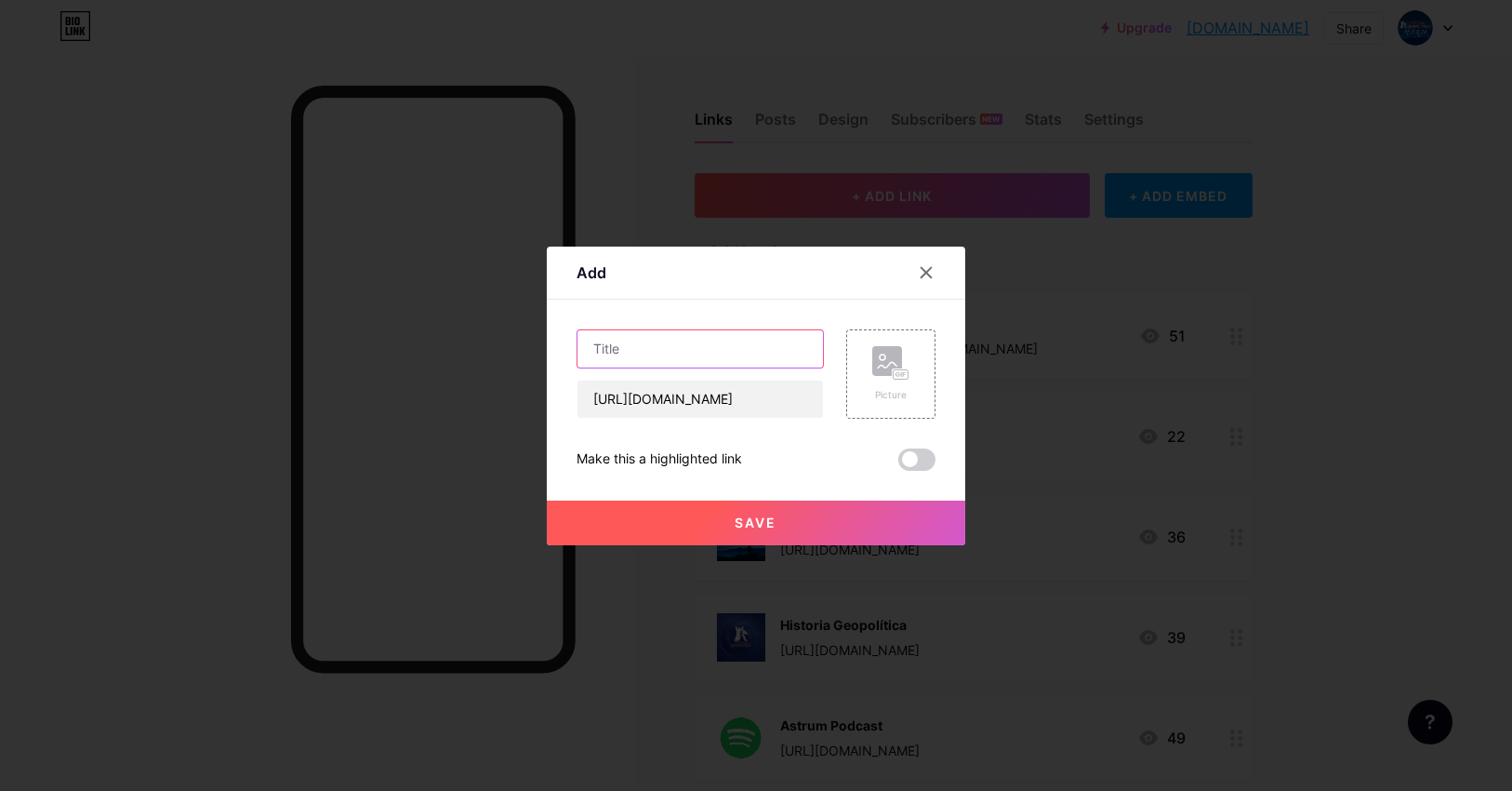
type input "F"
type input "Geopolítica Podcast"
click at [895, 386] on div "Picture" at bounding box center [891, 374] width 37 height 56
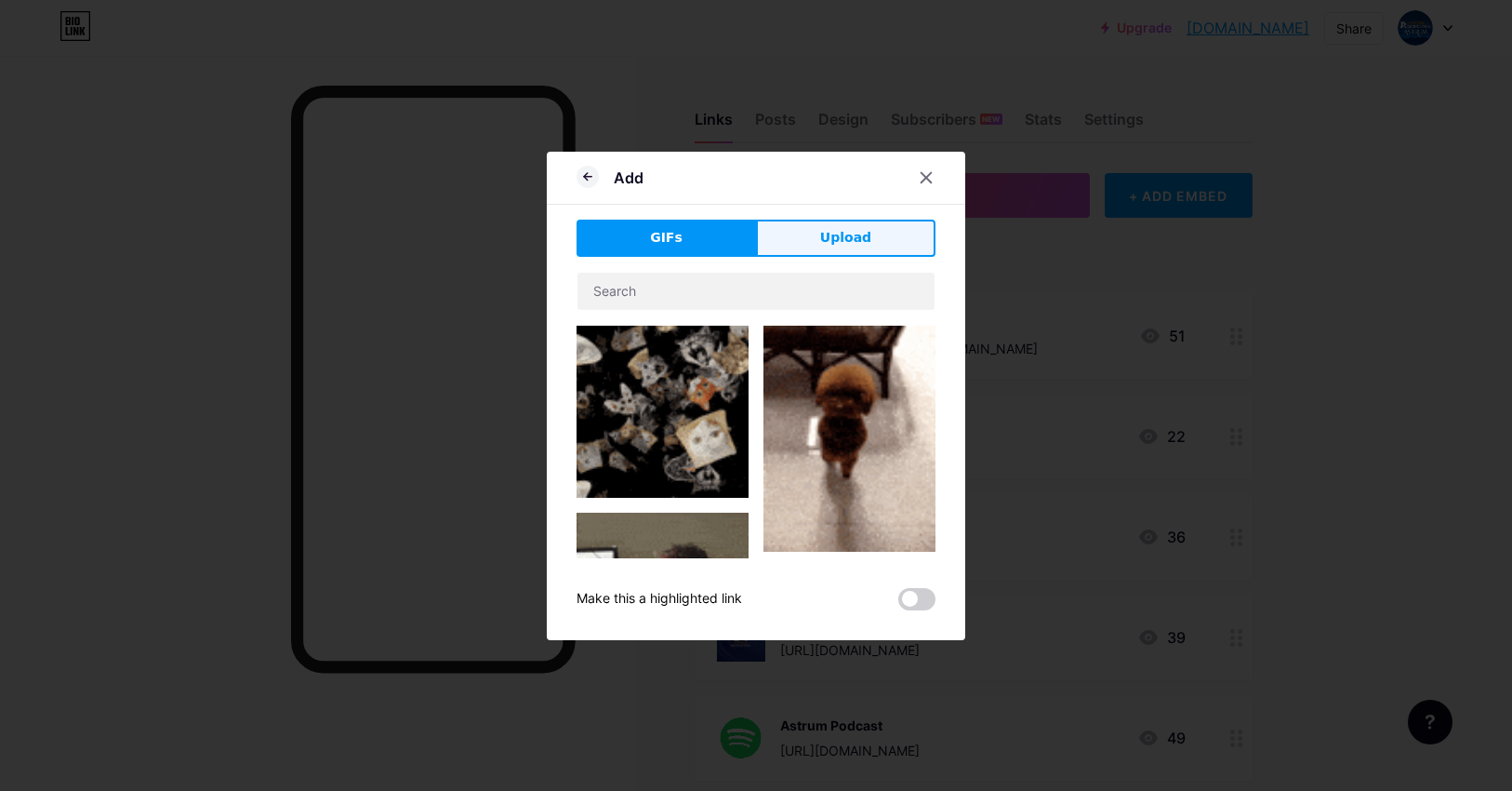
click at [802, 228] on button "Upload" at bounding box center [846, 238] width 180 height 37
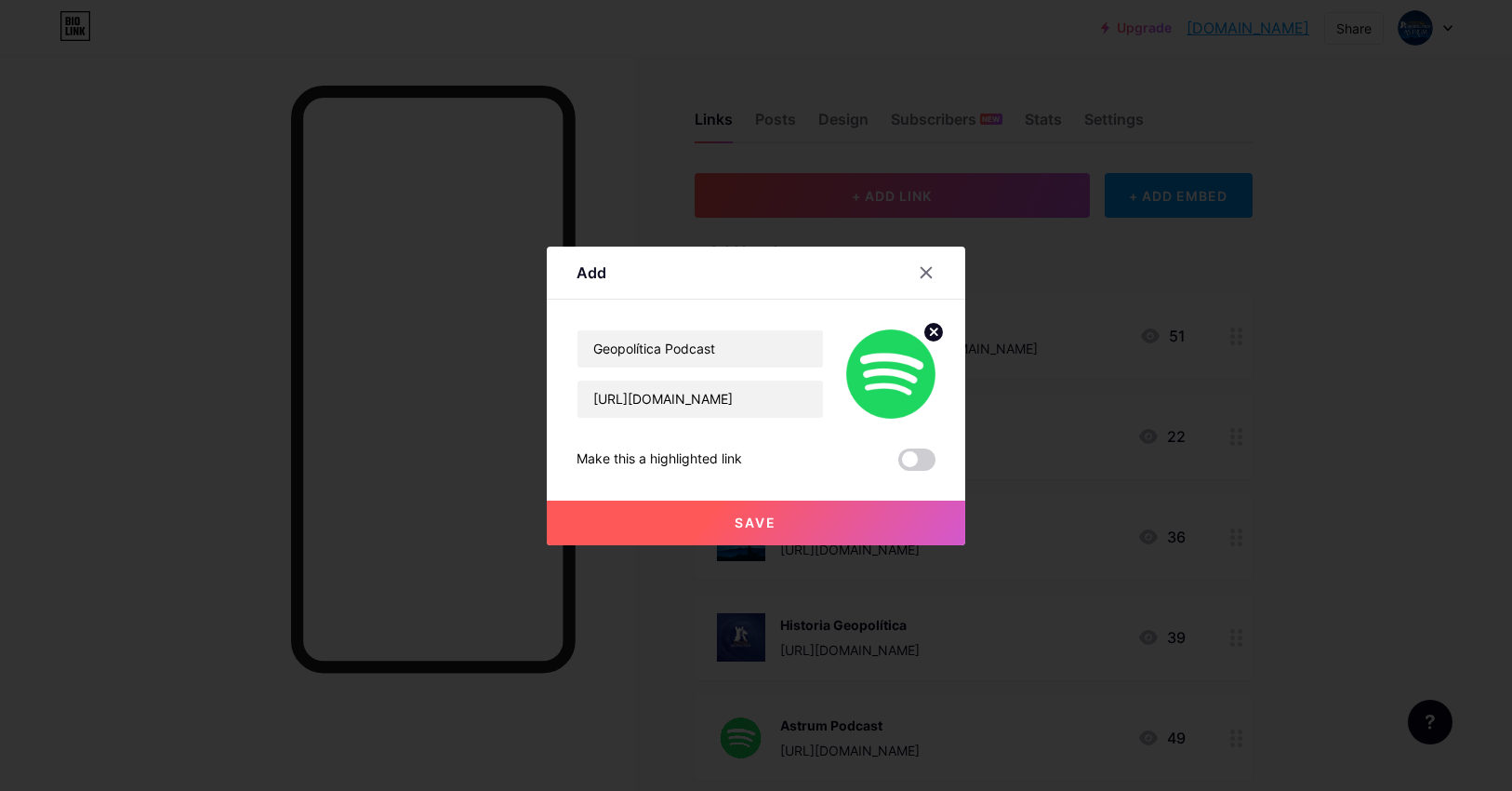
click at [840, 508] on button "Save" at bounding box center [756, 523] width 419 height 45
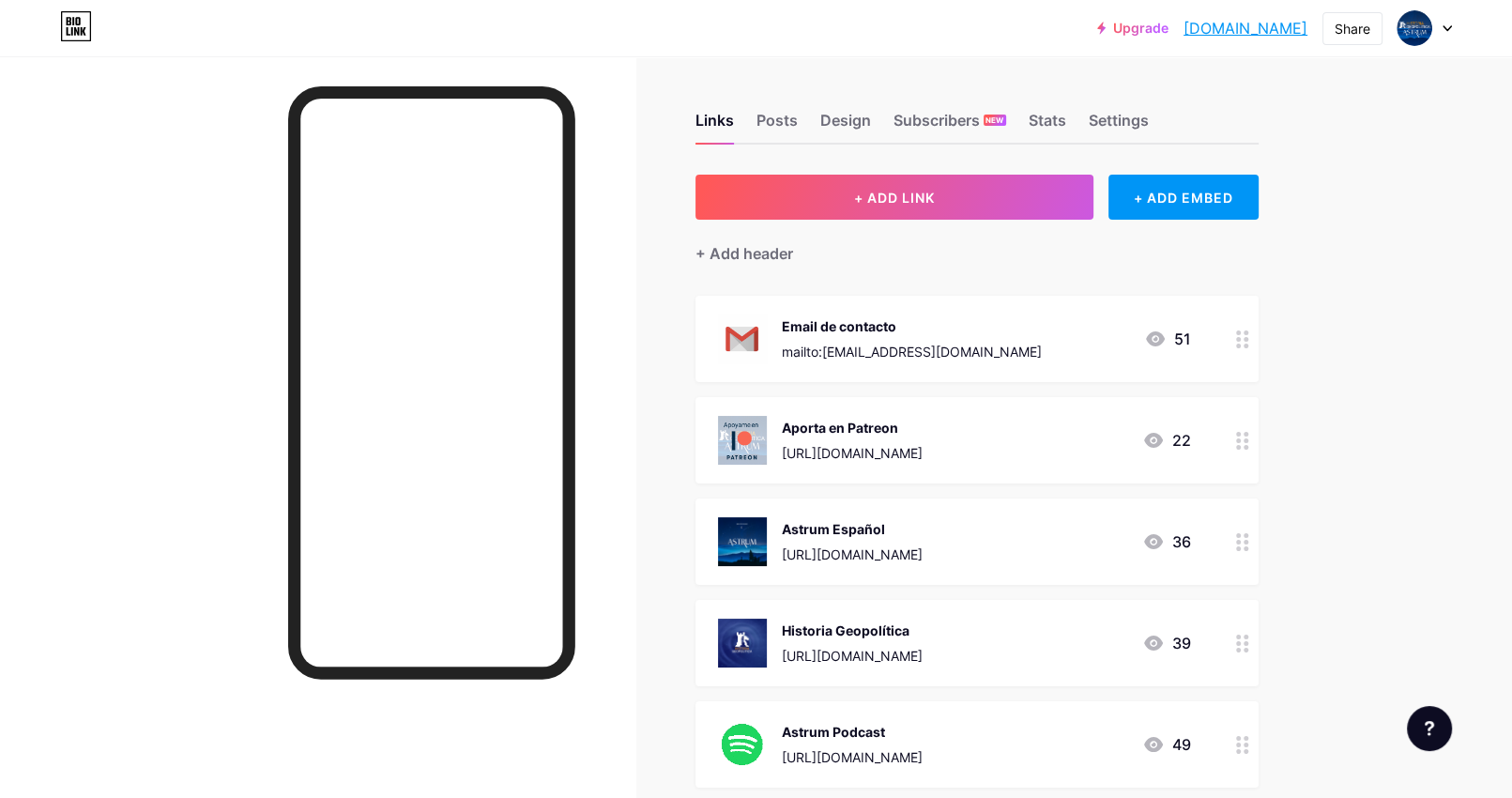
click at [1034, 113] on div "Links Posts Design Subscribers NEW Stats Settings" at bounding box center [978, 112] width 563 height 66
click at [1053, 119] on div "Stats" at bounding box center [1048, 126] width 38 height 34
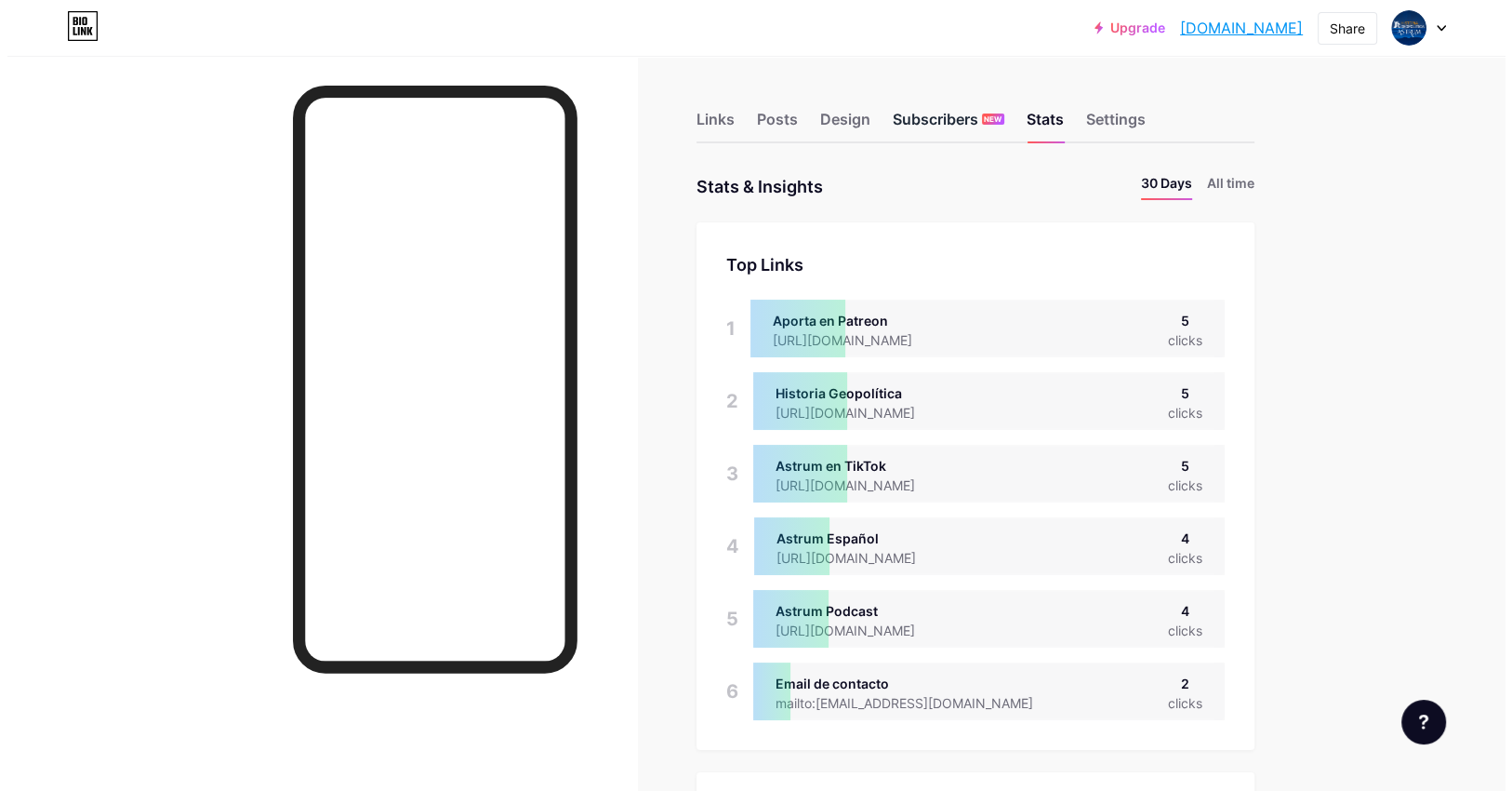
scroll to position [791, 1497]
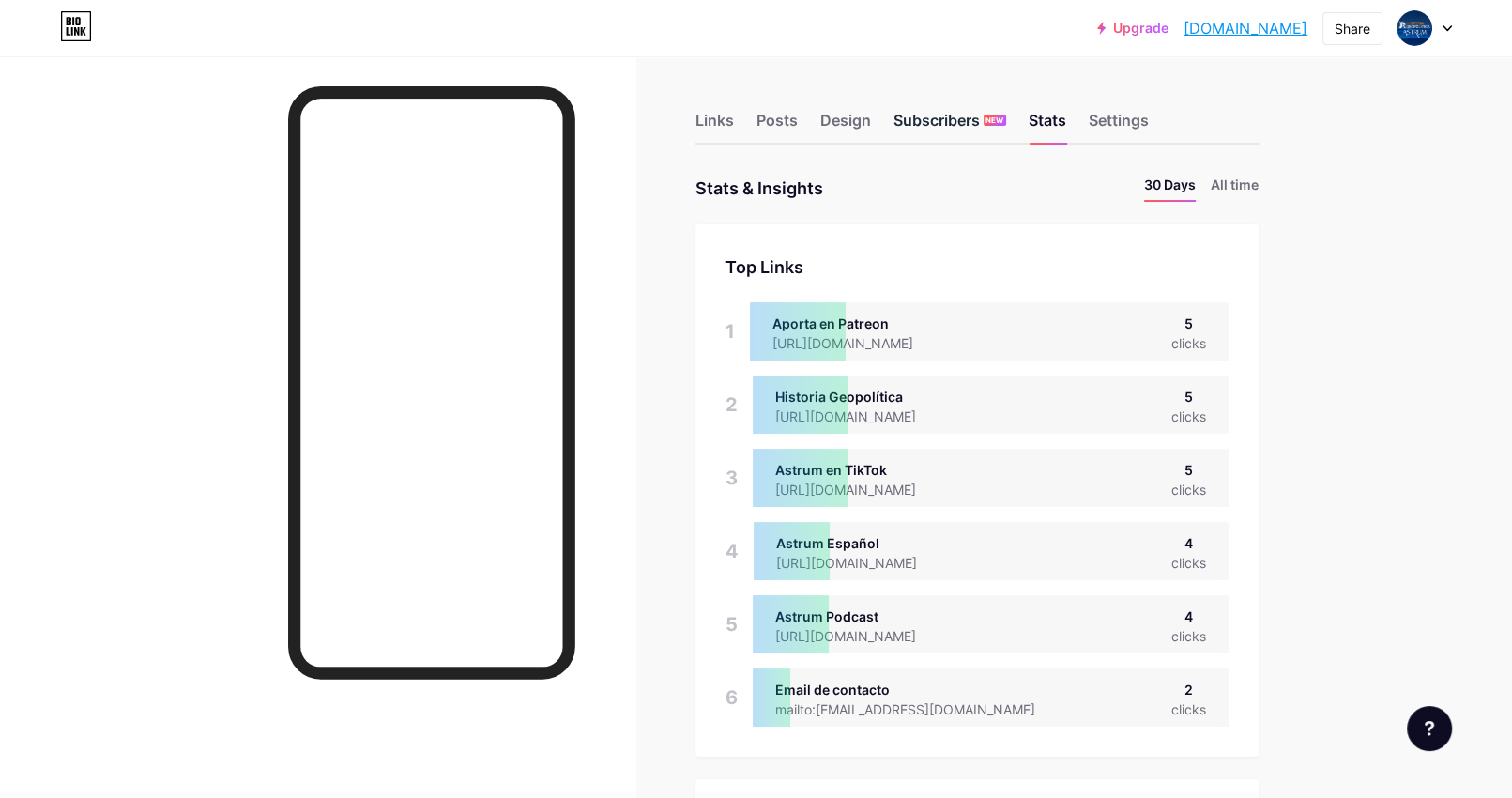
click at [914, 126] on div "Subscribers NEW" at bounding box center [950, 126] width 113 height 34
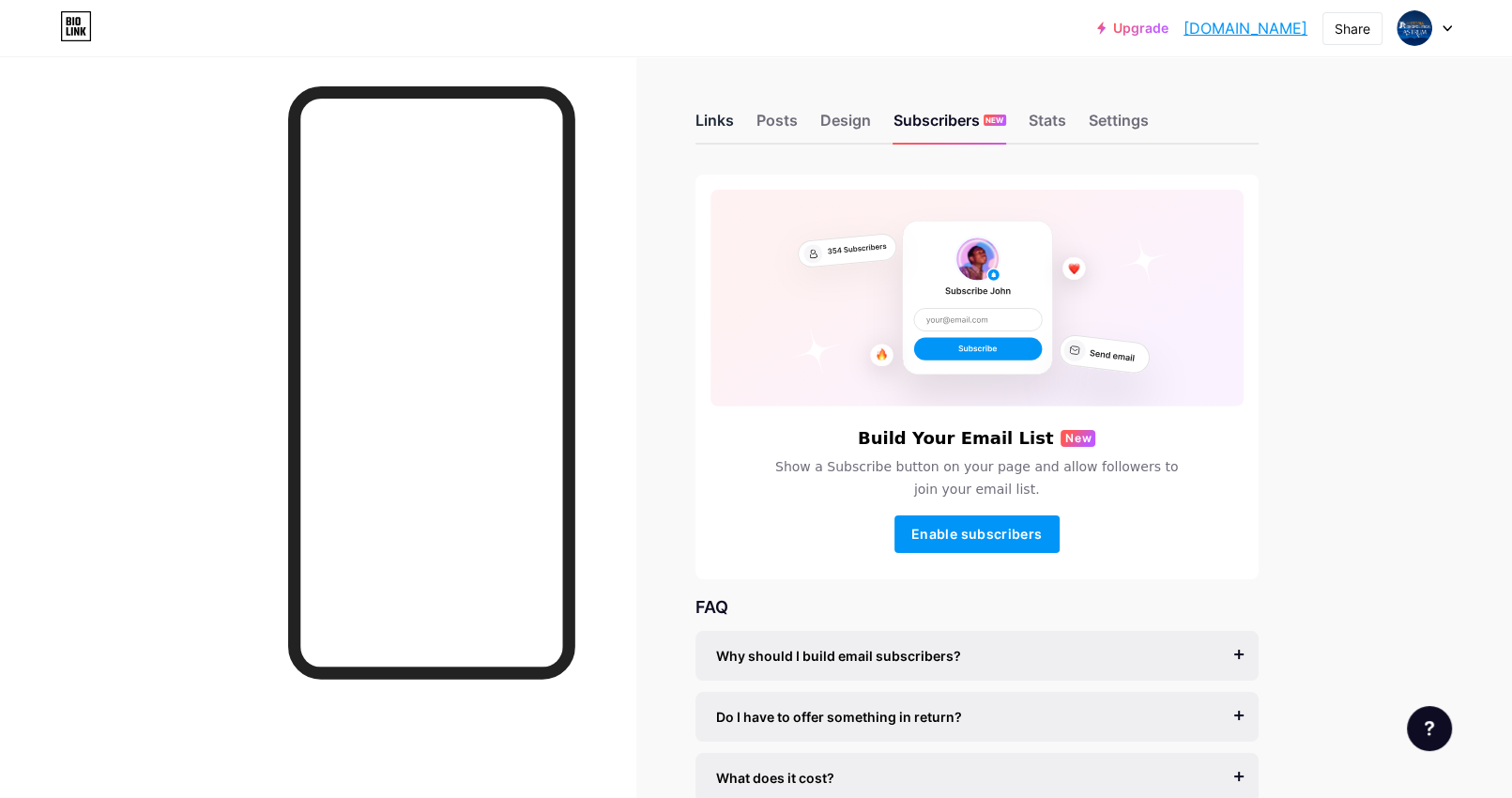
click at [725, 130] on div "Links" at bounding box center [715, 126] width 39 height 34
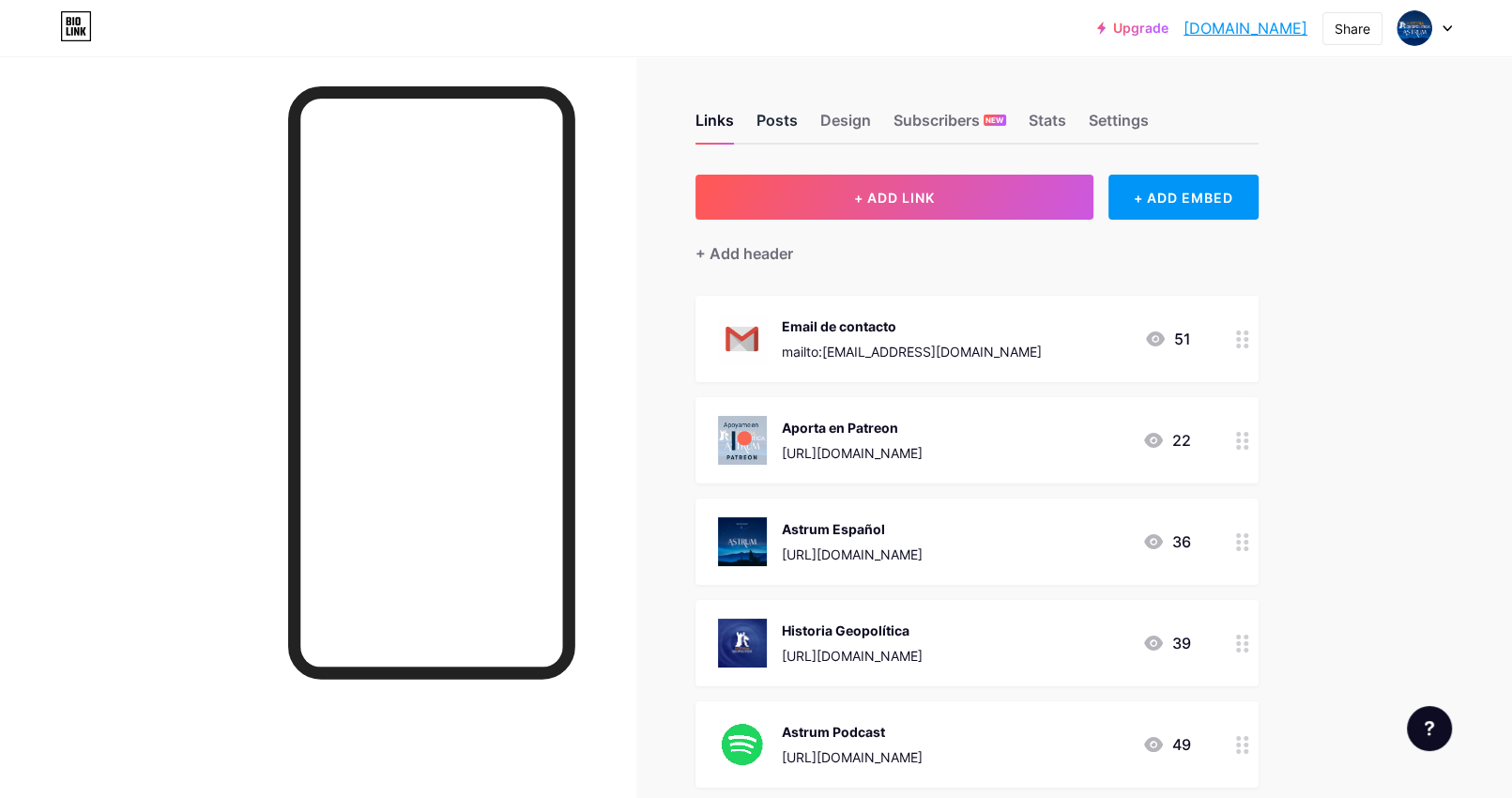
click at [773, 129] on div "Posts" at bounding box center [778, 126] width 41 height 34
click at [1263, 23] on link "[DOMAIN_NAME]" at bounding box center [1246, 28] width 124 height 23
